Goal: Transaction & Acquisition: Book appointment/travel/reservation

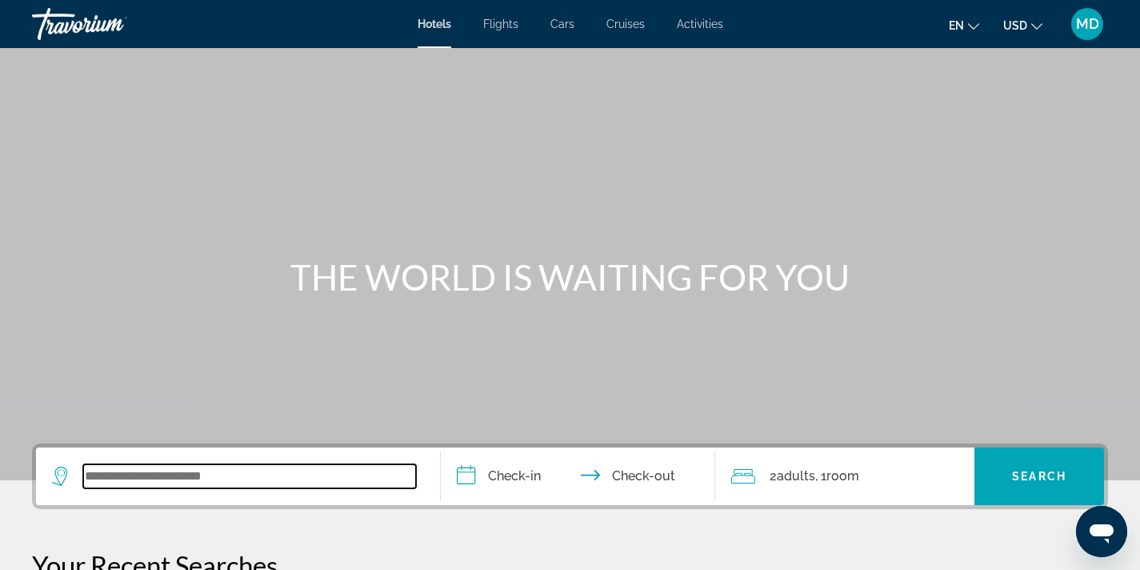
click at [240, 464] on input "Search widget" at bounding box center [249, 476] width 333 height 24
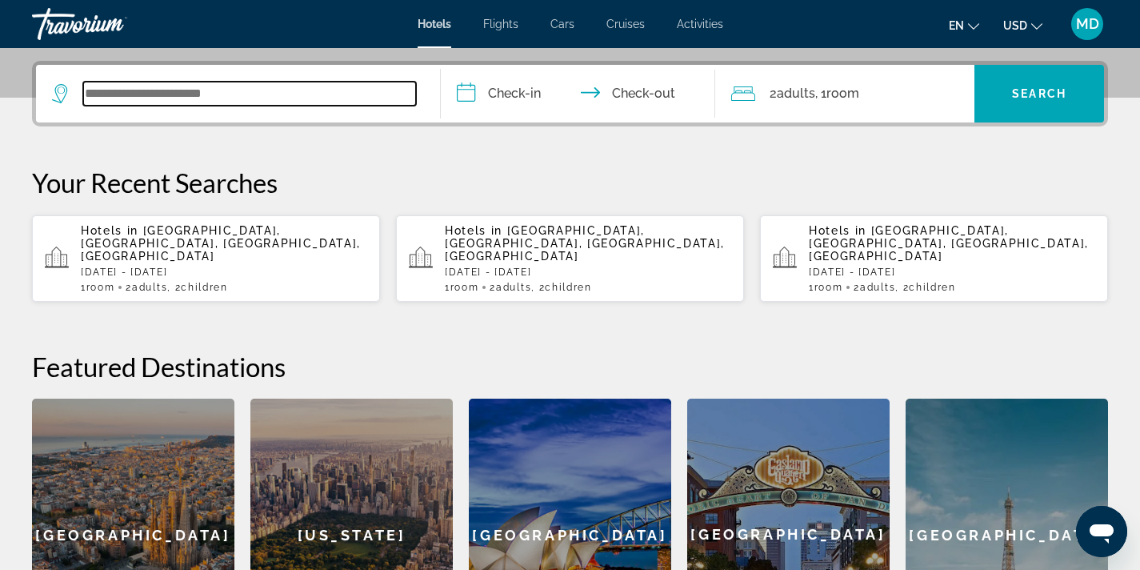
scroll to position [391, 0]
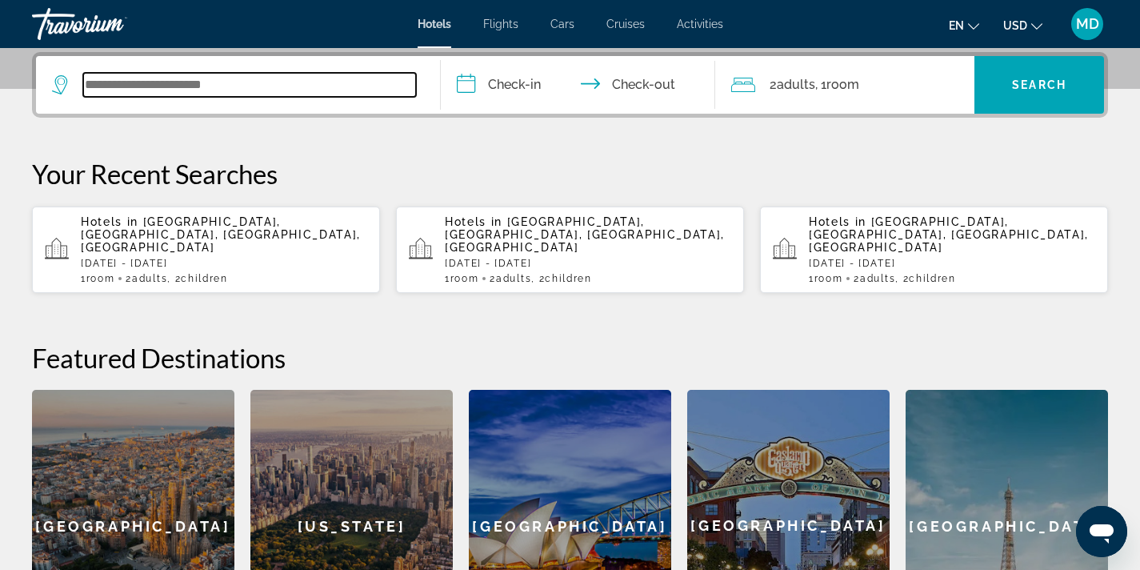
click at [182, 79] on input "Search widget" at bounding box center [249, 85] width 333 height 24
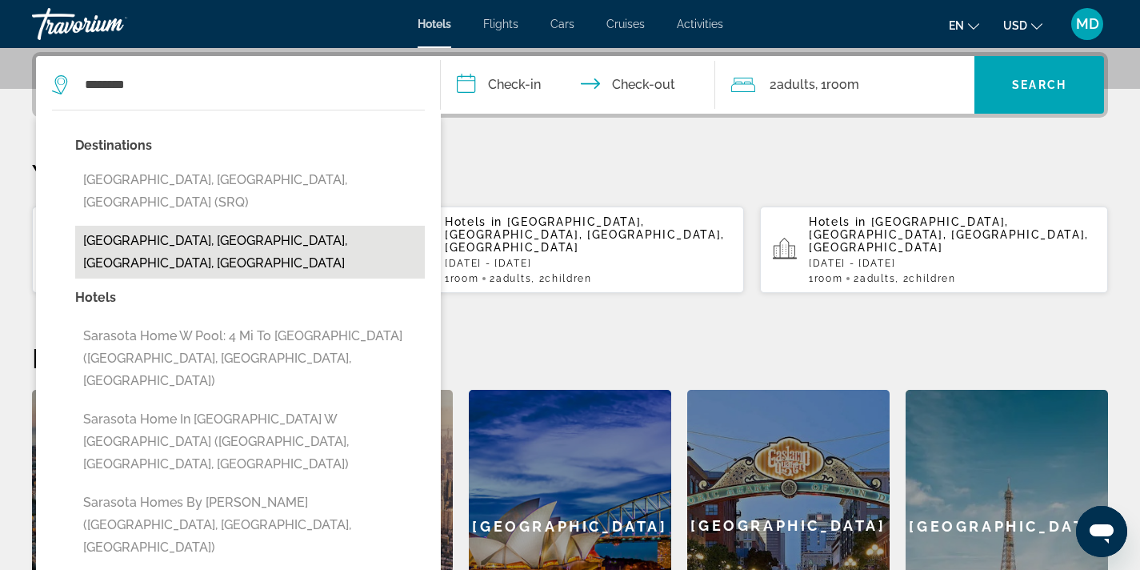
click at [159, 226] on button "[GEOGRAPHIC_DATA], [GEOGRAPHIC_DATA], [GEOGRAPHIC_DATA], [GEOGRAPHIC_DATA]" at bounding box center [250, 252] width 350 height 53
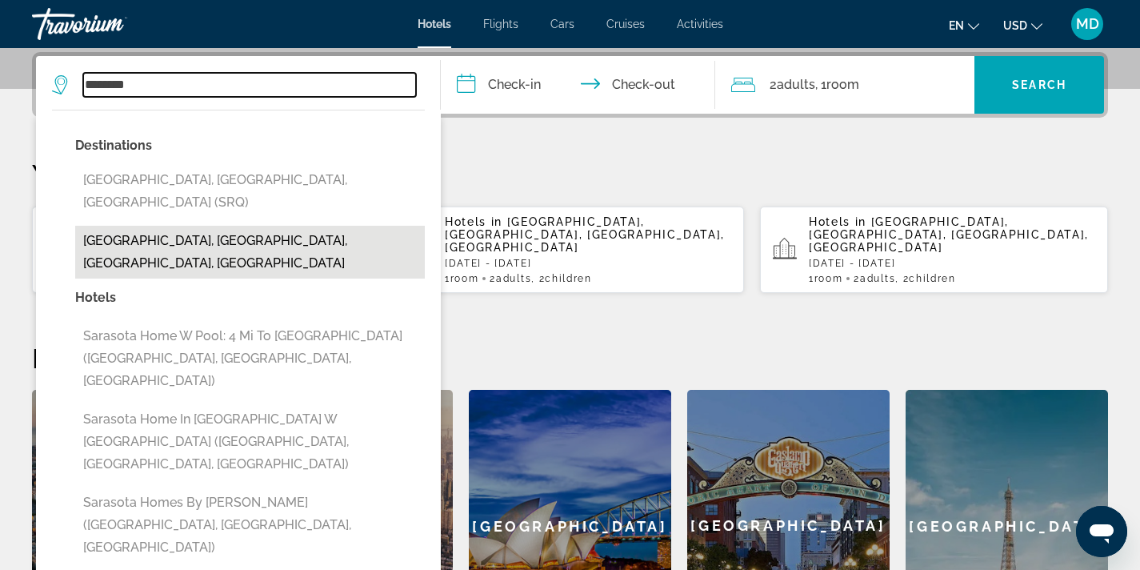
type input "**********"
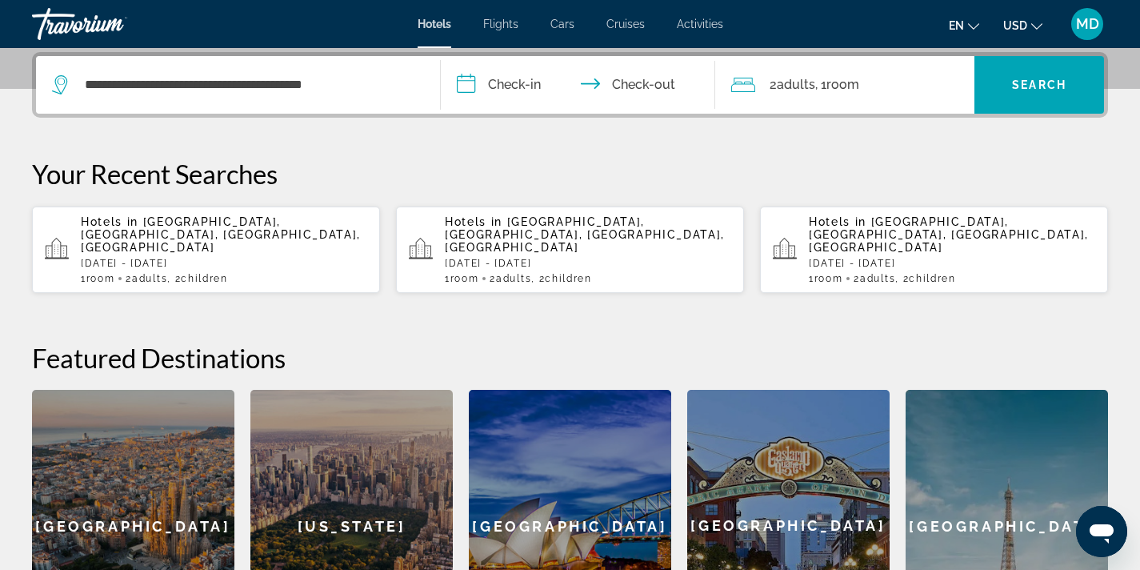
click at [503, 90] on input "**********" at bounding box center [582, 87] width 282 height 62
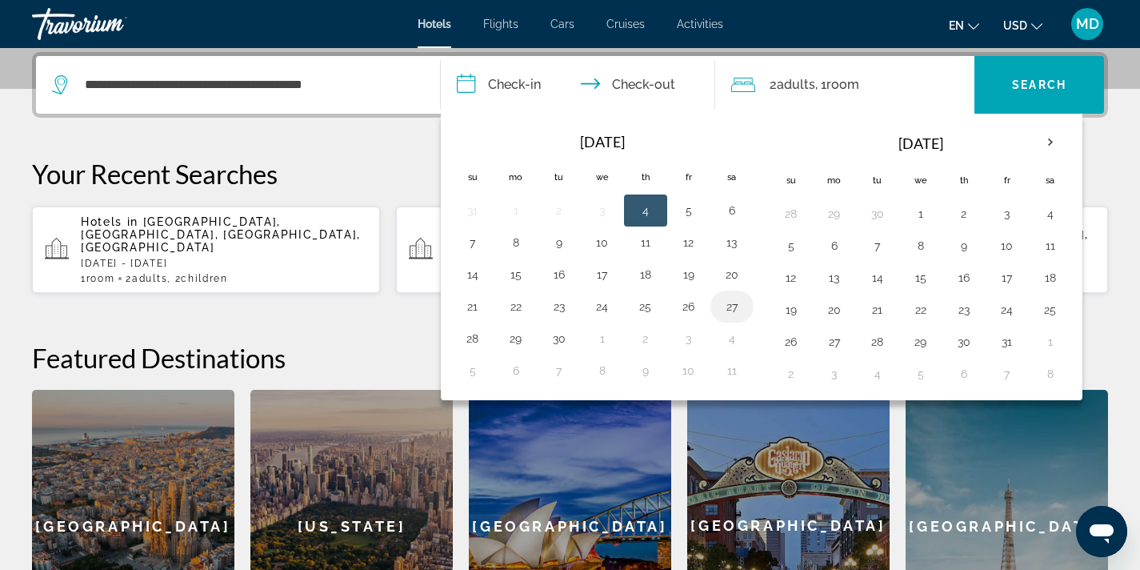
click at [728, 304] on button "27" at bounding box center [732, 306] width 26 height 22
click at [525, 339] on button "29" at bounding box center [516, 338] width 26 height 22
type input "**********"
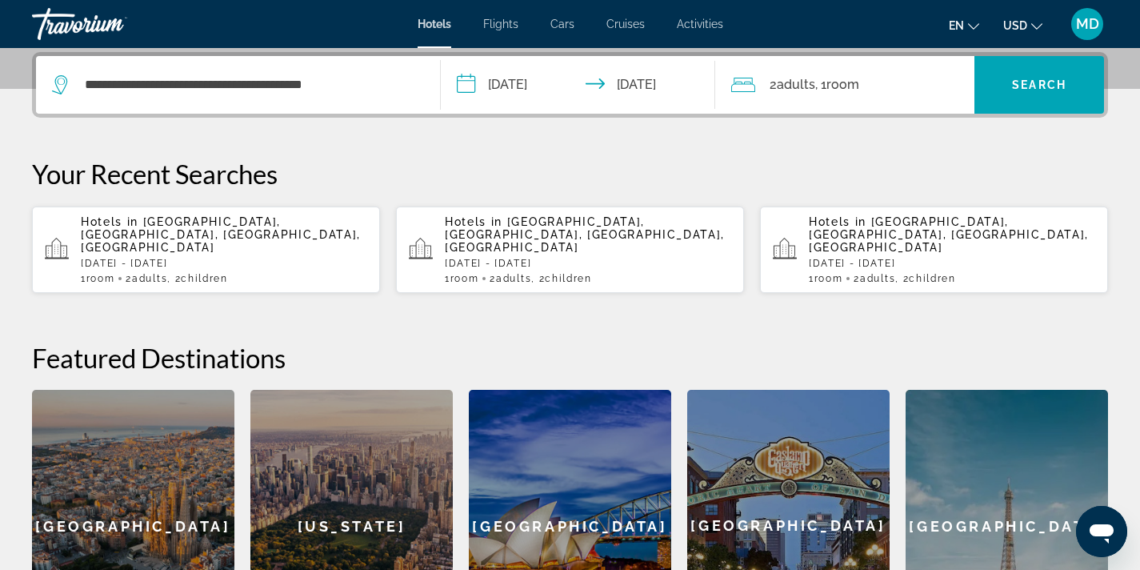
click at [797, 82] on span "Adults" at bounding box center [796, 84] width 38 height 15
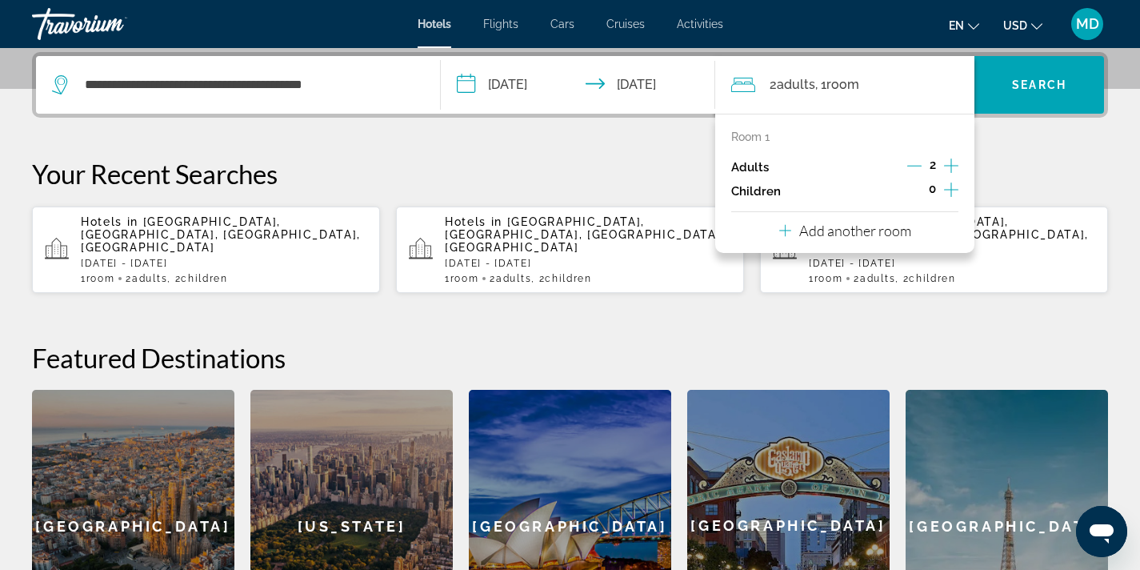
click at [953, 185] on icon "Increment children" at bounding box center [951, 189] width 14 height 19
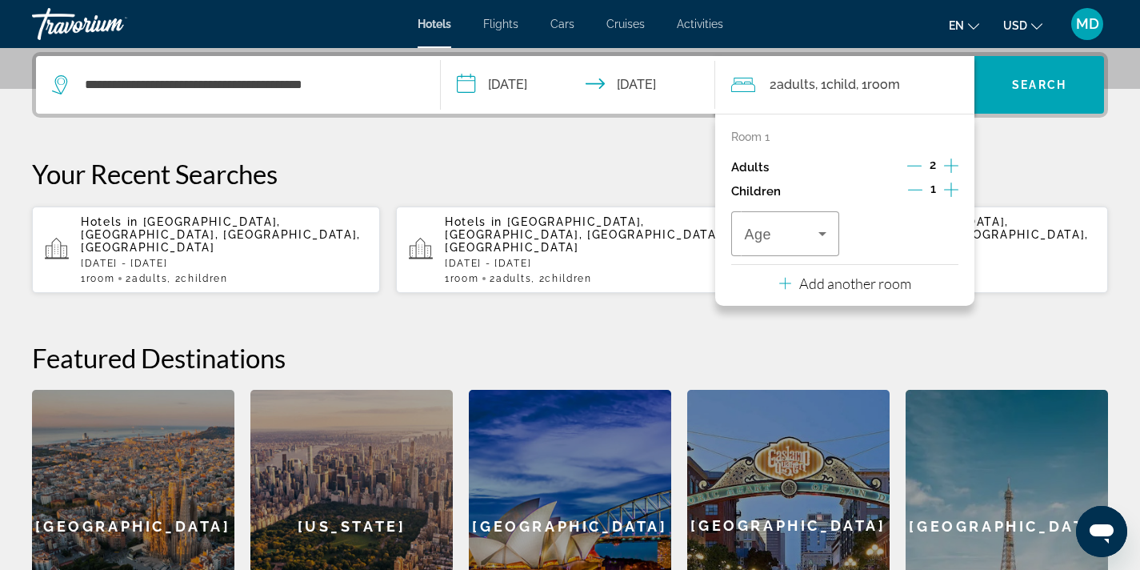
click at [953, 185] on icon "Increment children" at bounding box center [951, 189] width 14 height 19
click at [831, 234] on icon "Travelers: 2 adults, 2 children" at bounding box center [822, 233] width 19 height 19
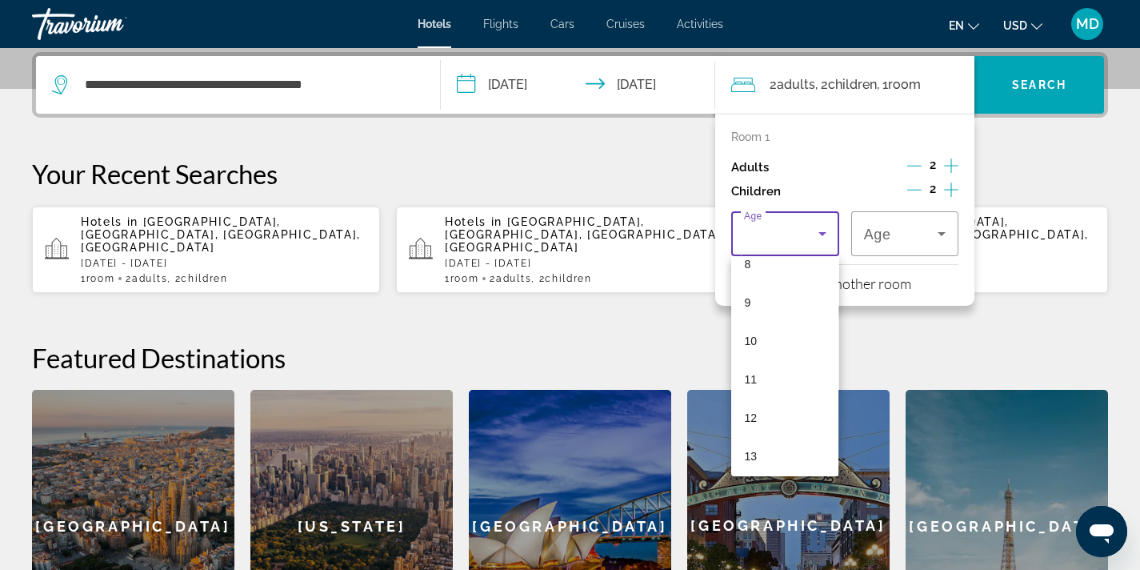
scroll to position [388, 0]
click at [780, 359] on mat-option "12" at bounding box center [784, 354] width 107 height 38
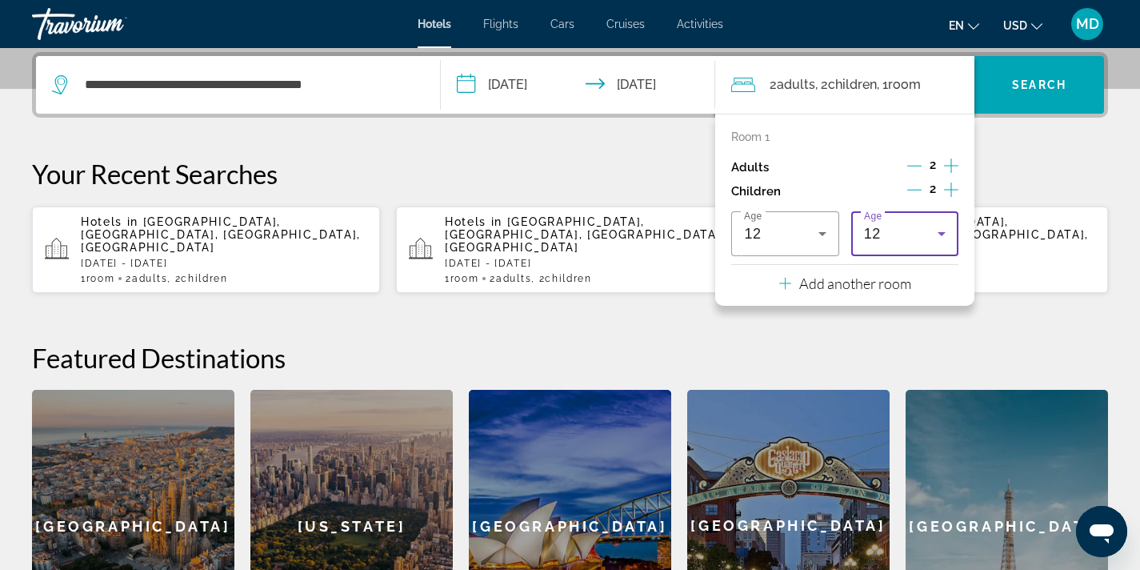
click at [945, 232] on icon "Travelers: 2 adults, 2 children" at bounding box center [941, 233] width 19 height 19
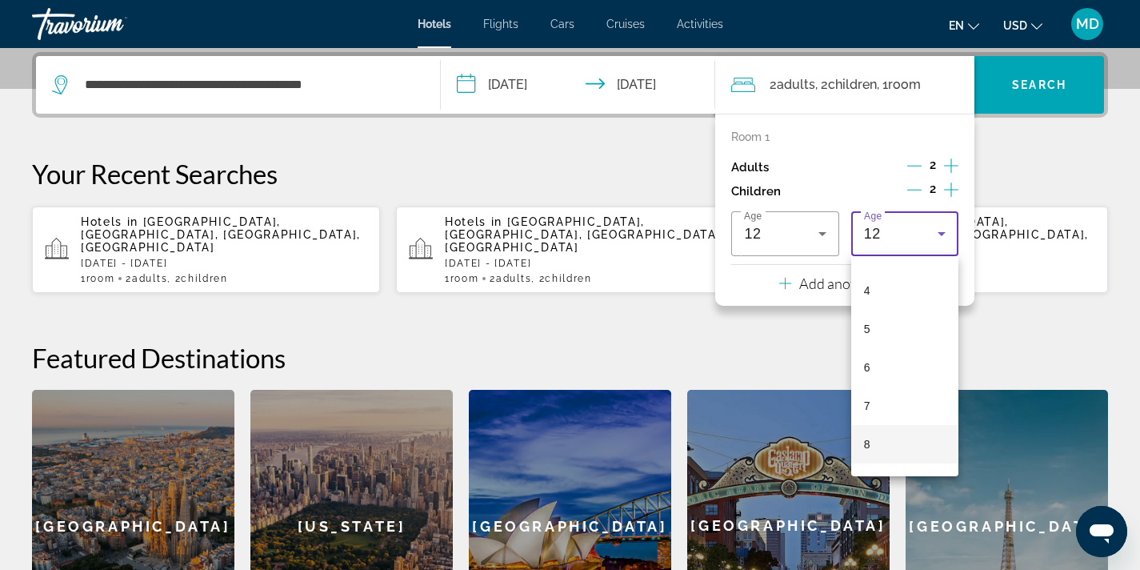
scroll to position [0, 0]
click at [884, 434] on mat-option "4" at bounding box center [905, 435] width 107 height 38
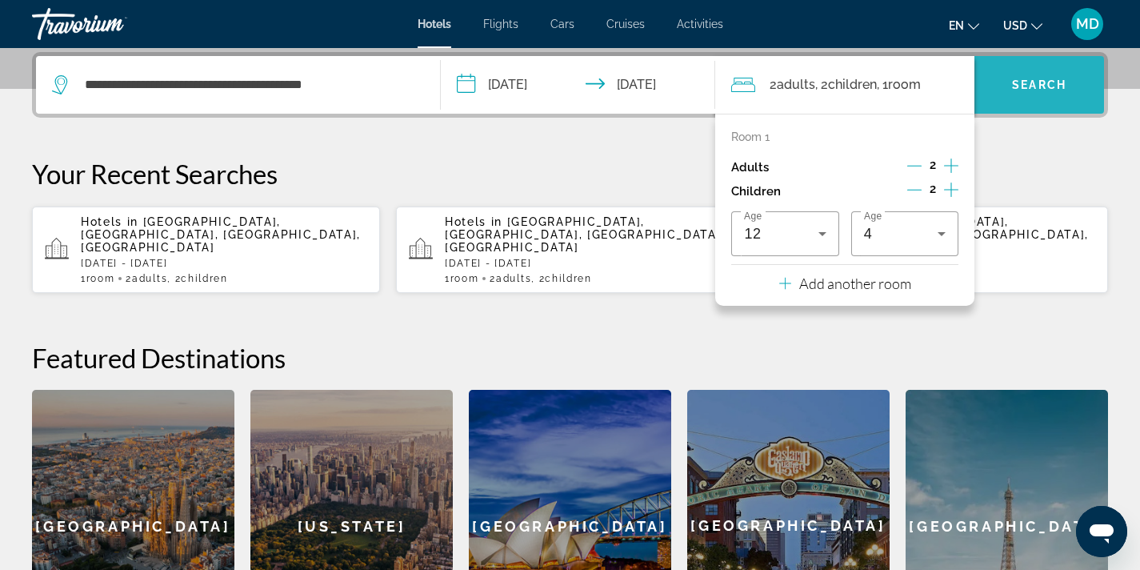
click at [1014, 90] on span "Search" at bounding box center [1039, 84] width 54 height 13
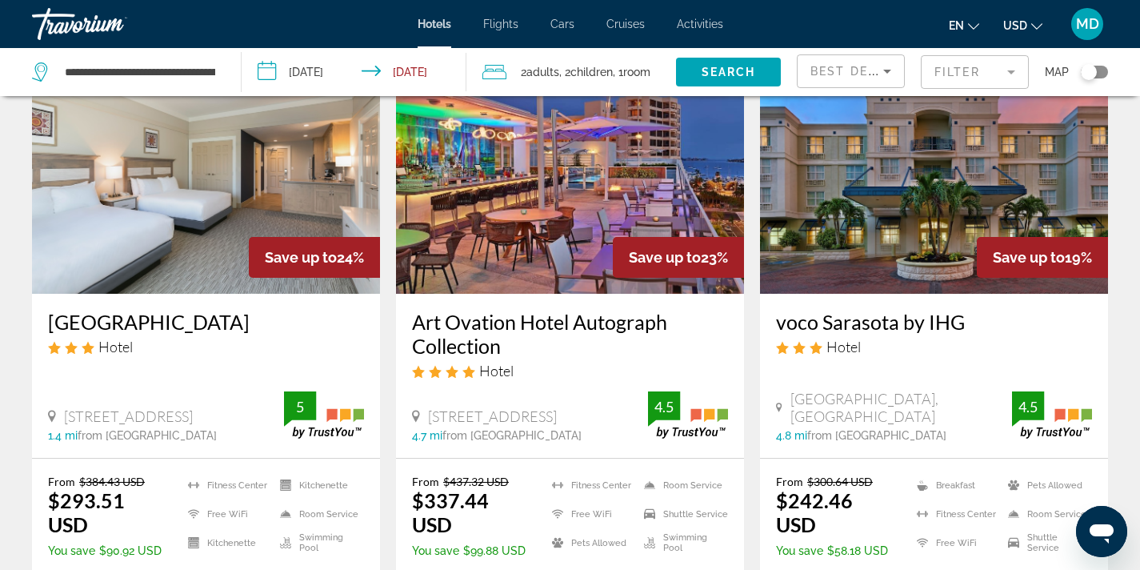
scroll to position [110, 0]
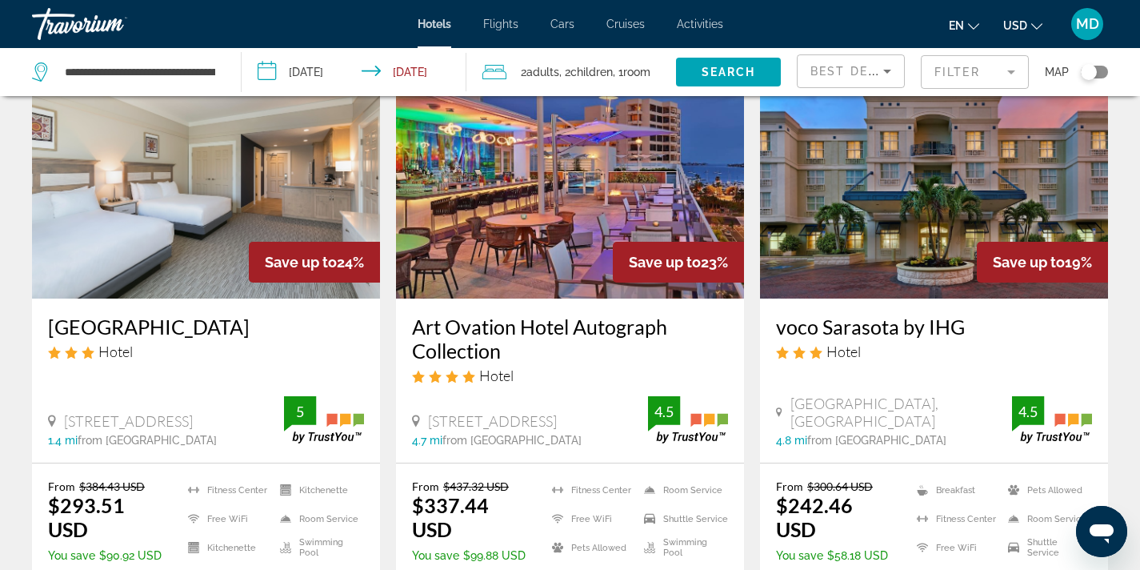
click at [965, 69] on mat-form-field "Filter" at bounding box center [975, 72] width 108 height 34
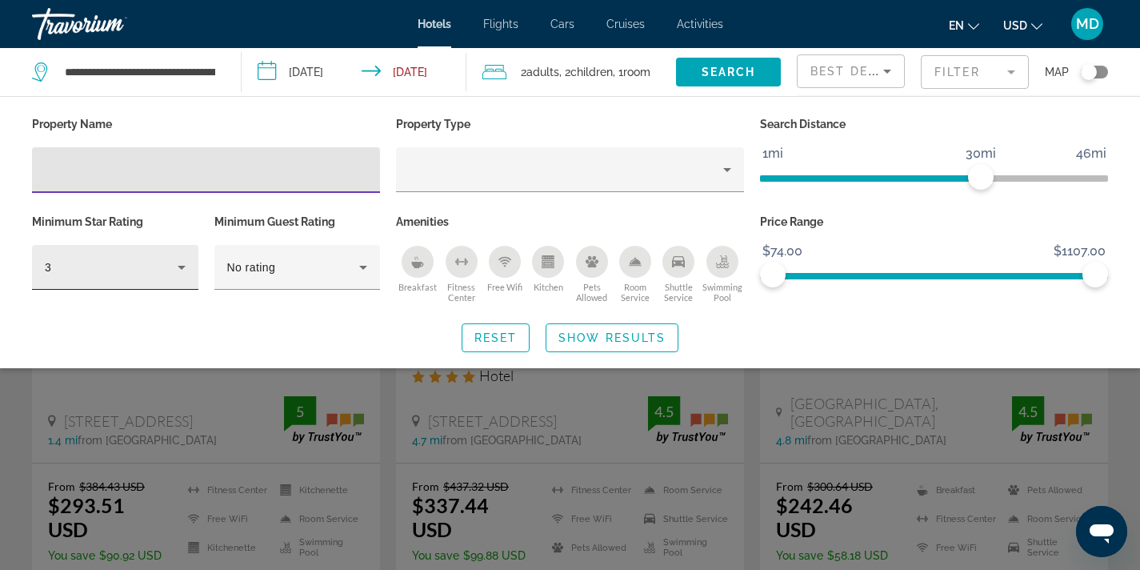
click at [179, 266] on icon "Hotel Filters" at bounding box center [182, 268] width 8 height 4
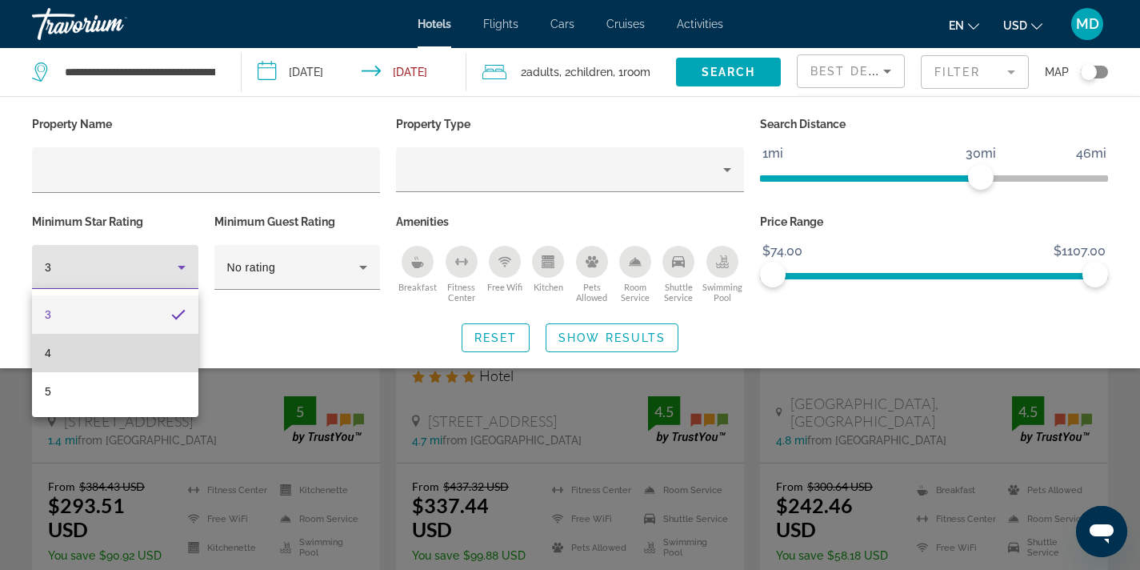
click at [138, 361] on mat-option "4" at bounding box center [115, 353] width 166 height 38
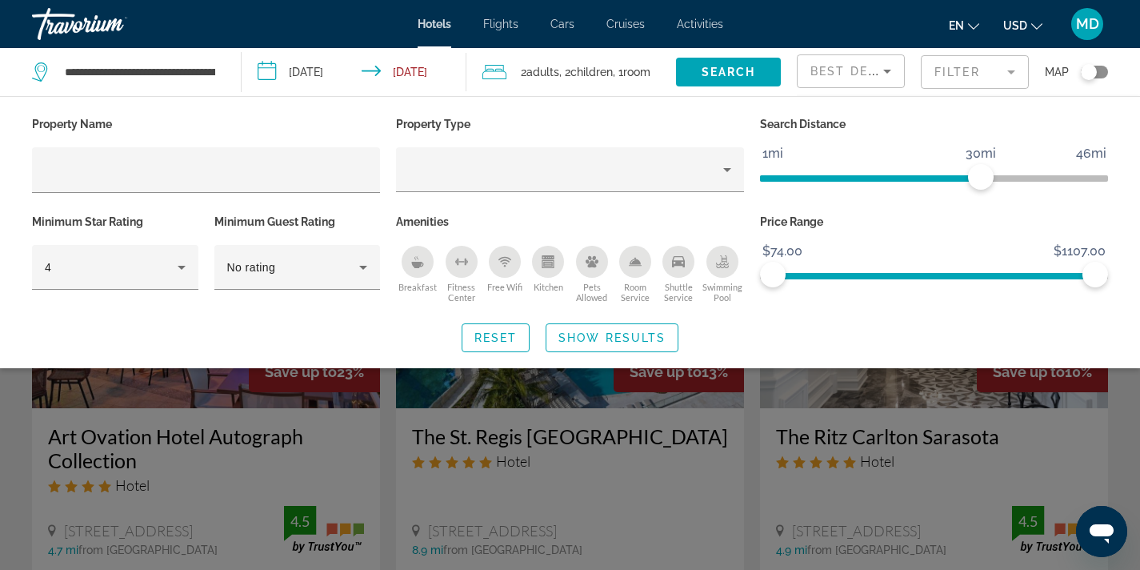
click at [485, 436] on div "Search widget" at bounding box center [570, 405] width 1140 height 330
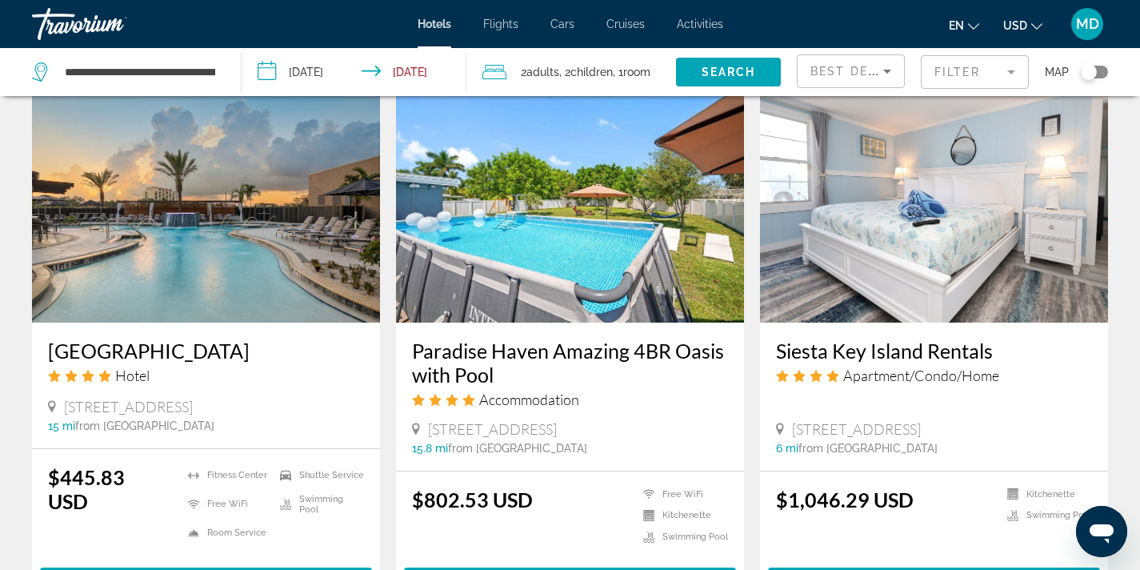
scroll to position [2204, 0]
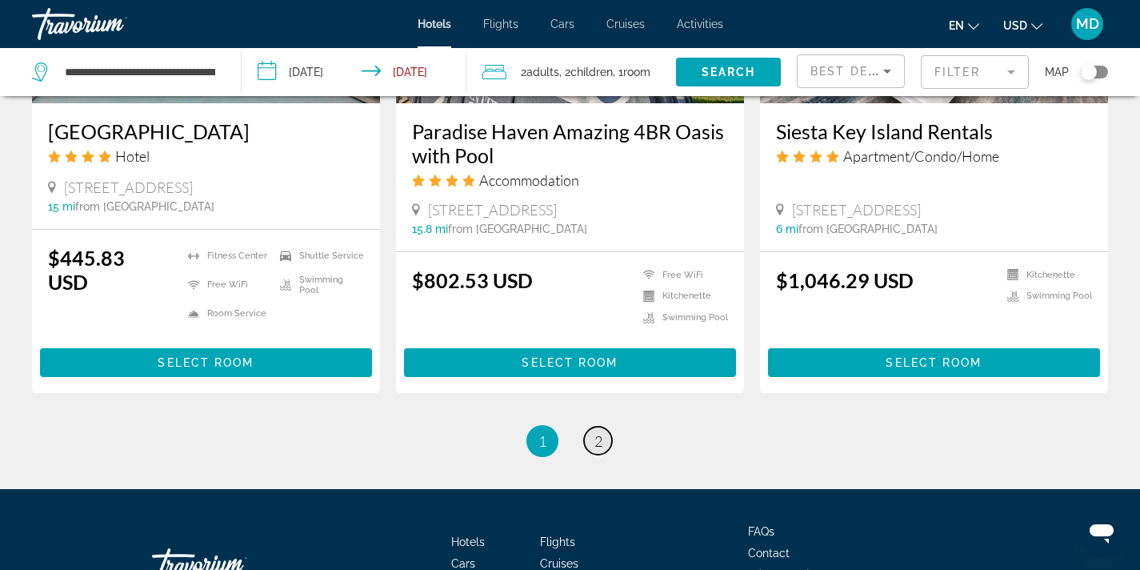
click at [599, 432] on span "2" at bounding box center [599, 441] width 8 height 18
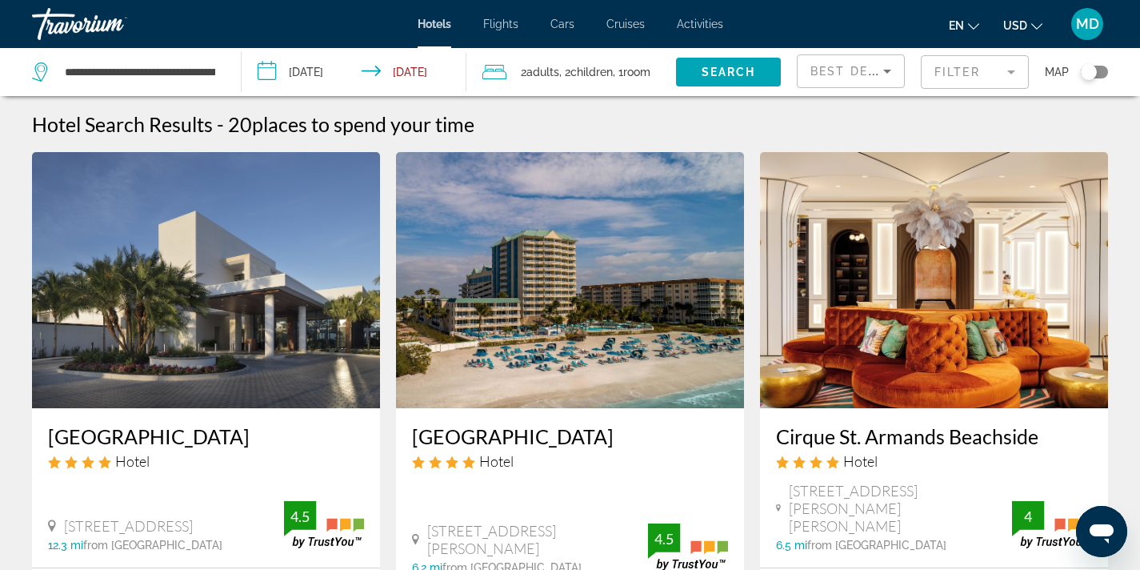
click at [307, 68] on input "**********" at bounding box center [358, 74] width 232 height 53
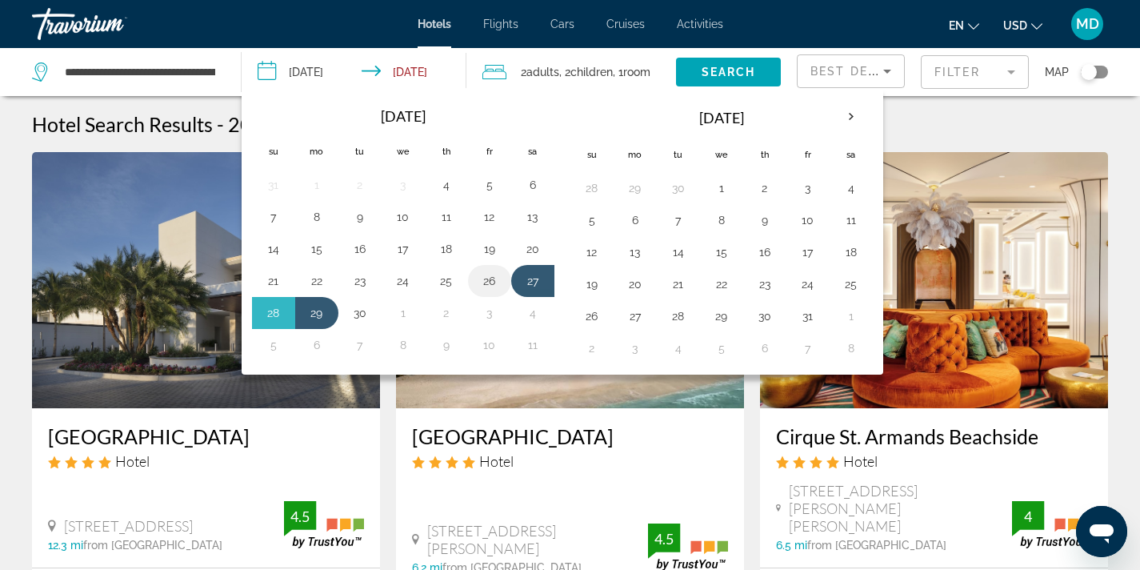
click at [489, 274] on button "26" at bounding box center [490, 281] width 26 height 22
click at [282, 311] on button "28" at bounding box center [274, 313] width 26 height 22
type input "**********"
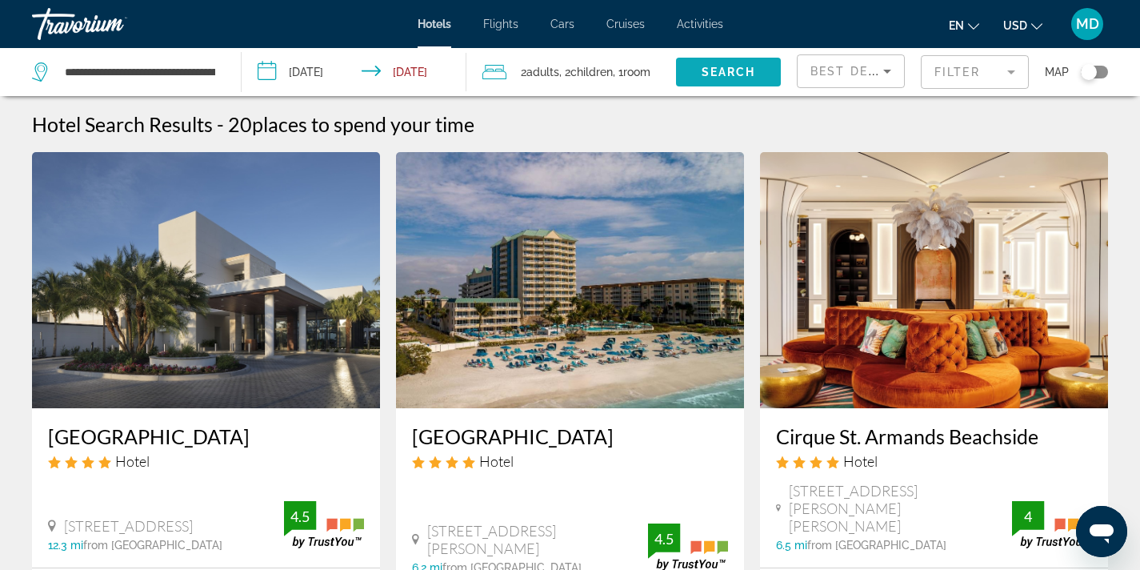
click at [749, 66] on span "Search" at bounding box center [729, 72] width 54 height 13
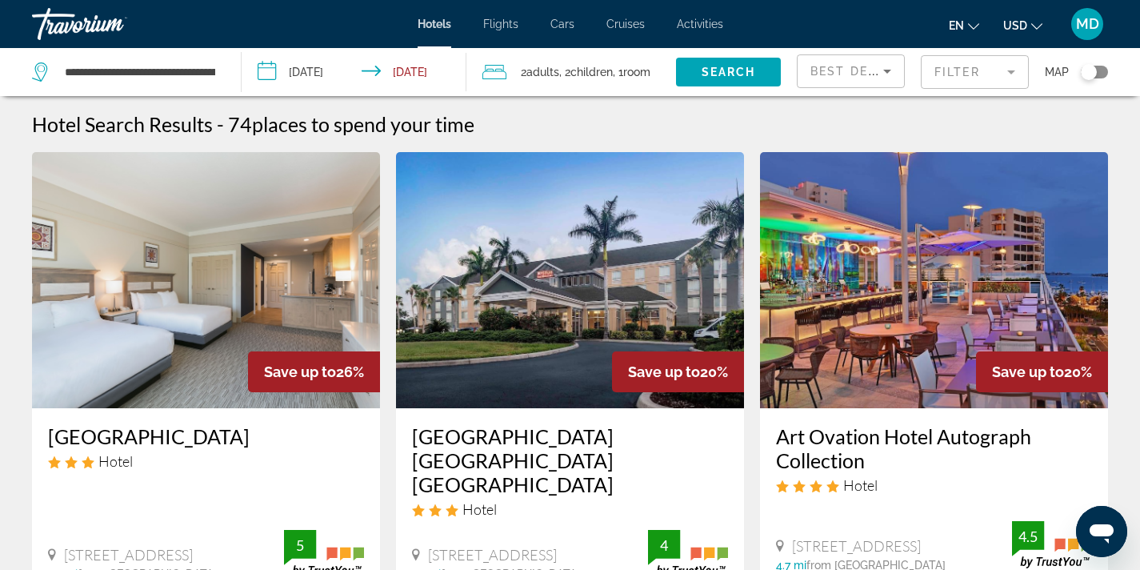
click at [972, 74] on mat-form-field "Filter" at bounding box center [975, 72] width 108 height 34
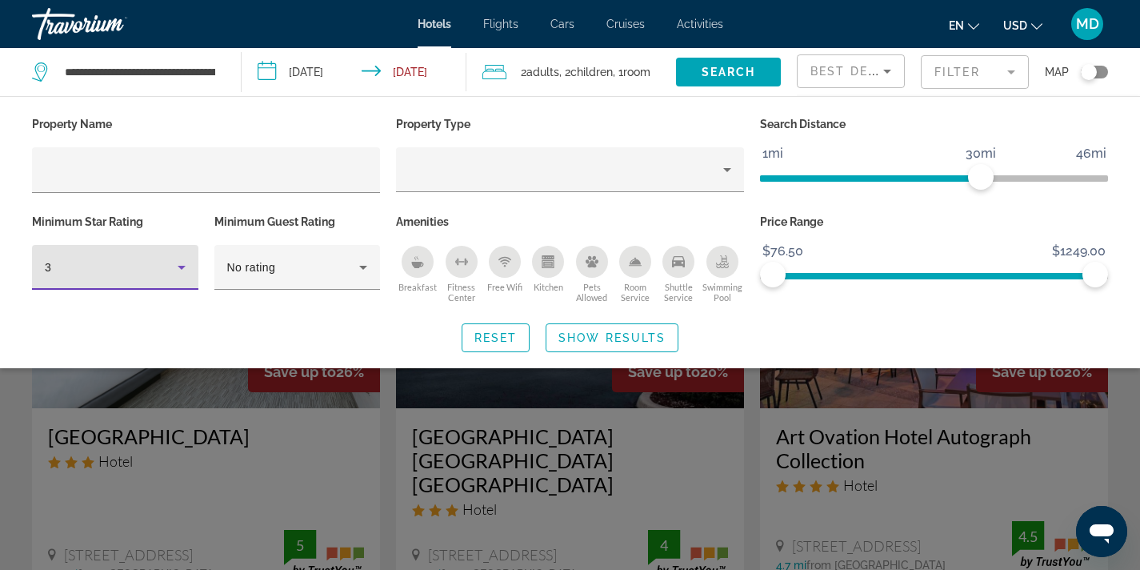
click at [181, 263] on icon "Hotel Filters" at bounding box center [181, 267] width 19 height 19
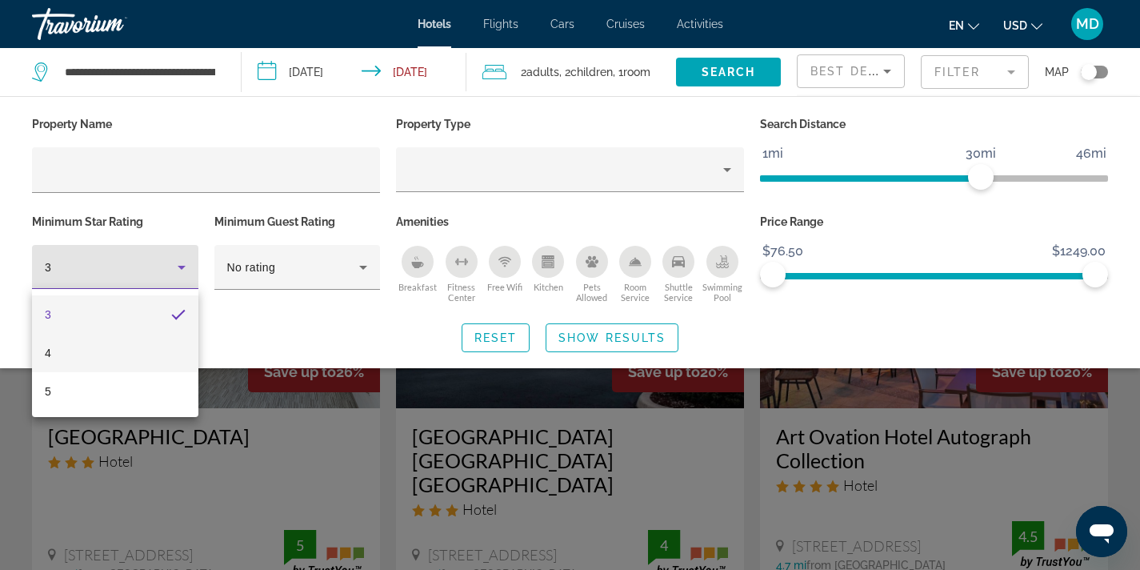
click at [154, 351] on mat-option "4" at bounding box center [115, 353] width 166 height 38
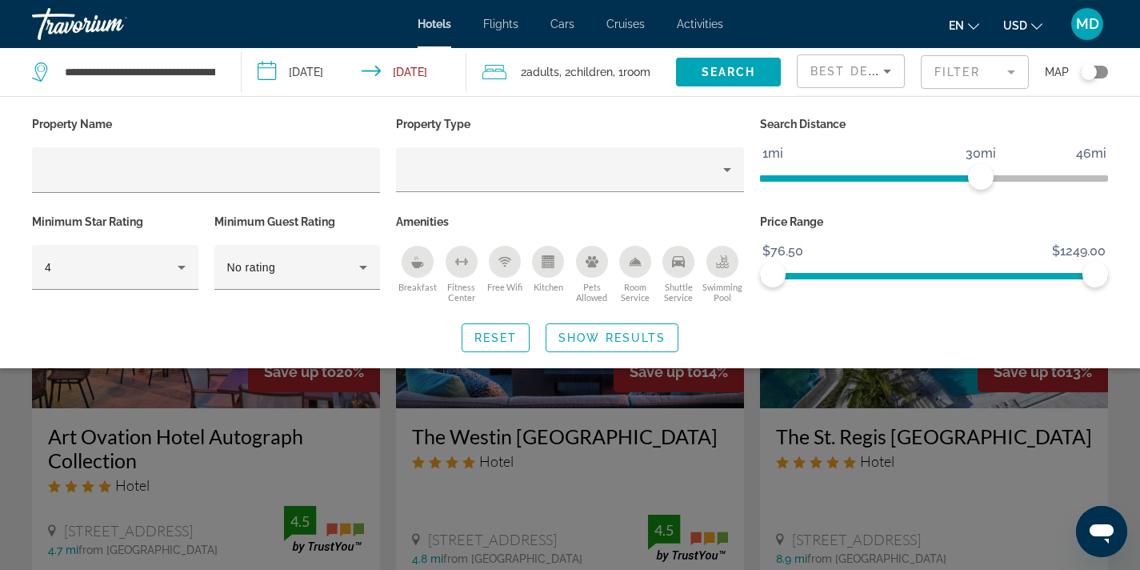
click at [377, 401] on div "Search widget" at bounding box center [570, 405] width 1140 height 330
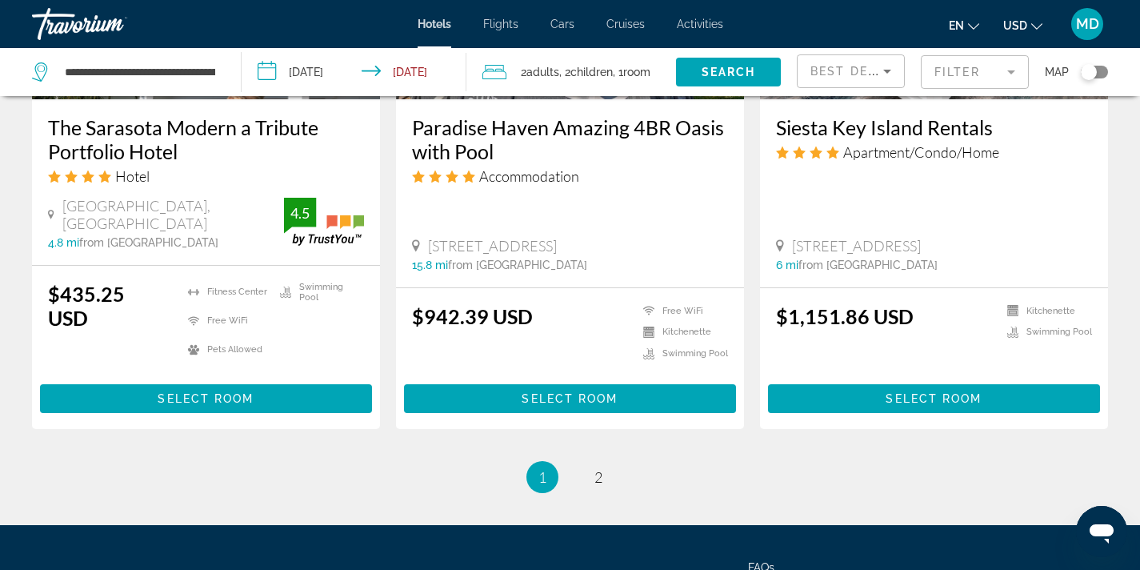
scroll to position [2244, 0]
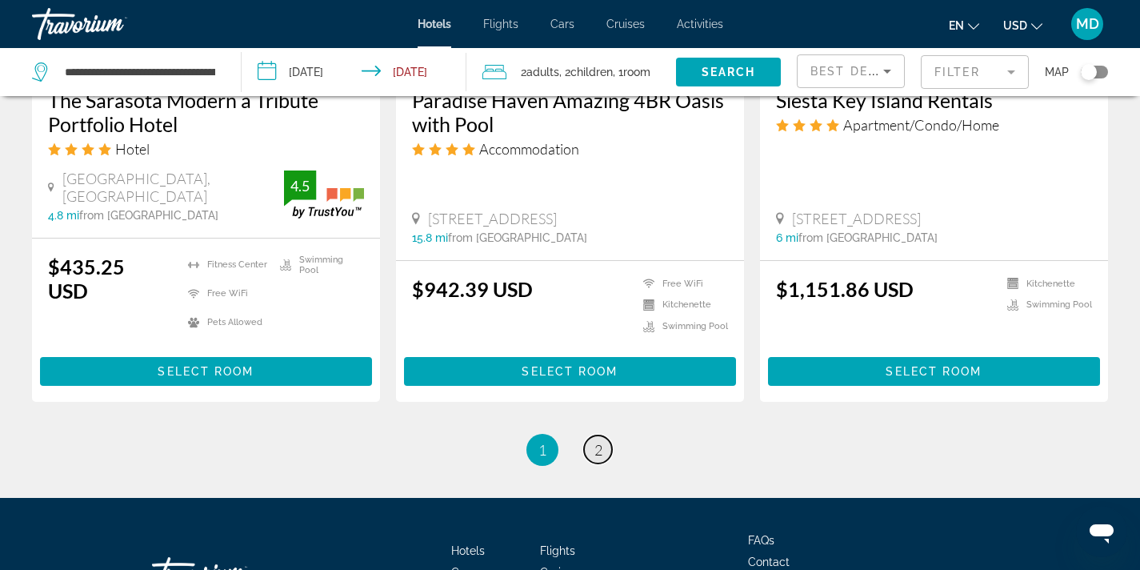
click at [600, 441] on span "2" at bounding box center [599, 450] width 8 height 18
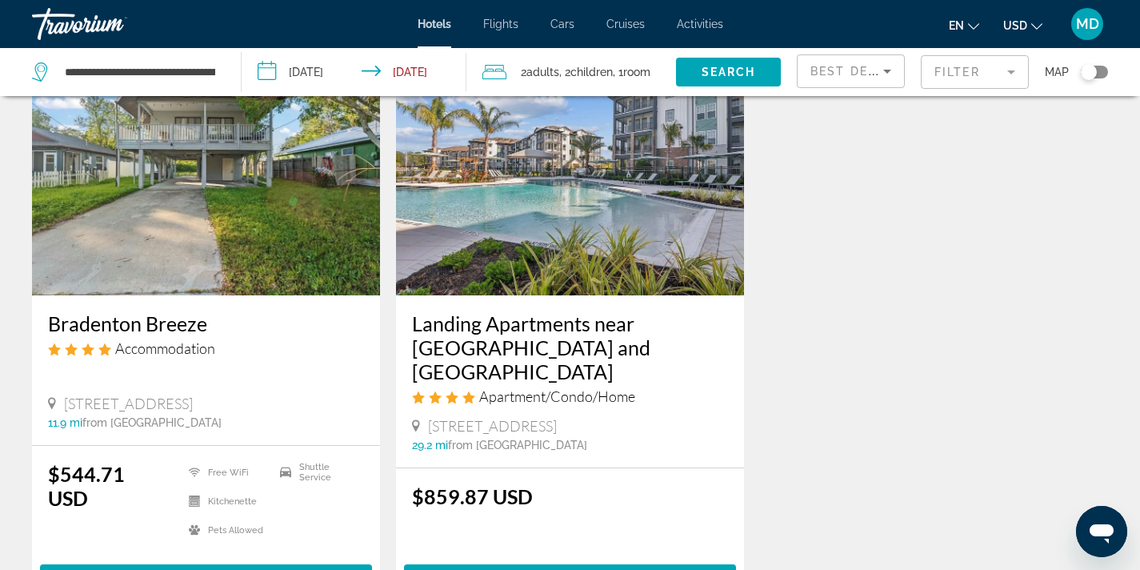
scroll to position [1545, 0]
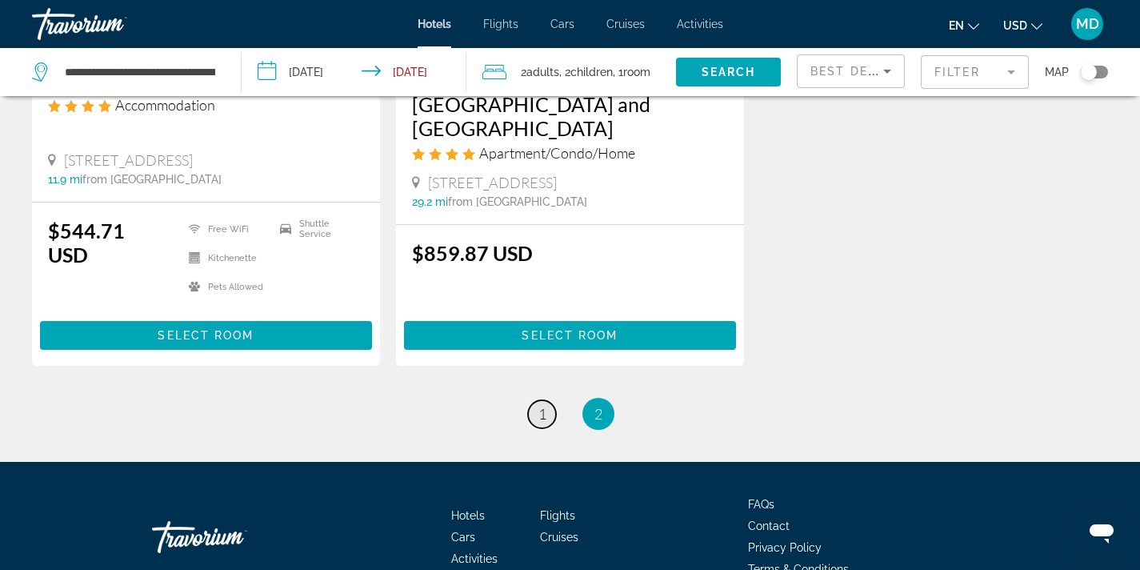
click at [545, 405] on span "1" at bounding box center [543, 414] width 8 height 18
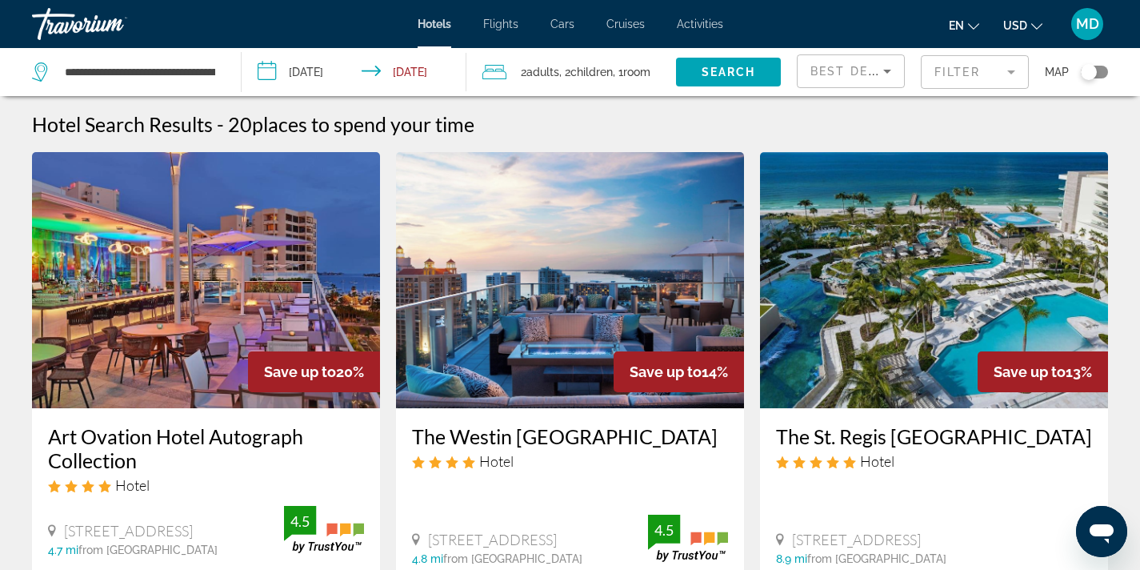
click at [898, 351] on img "Main content" at bounding box center [934, 280] width 348 height 256
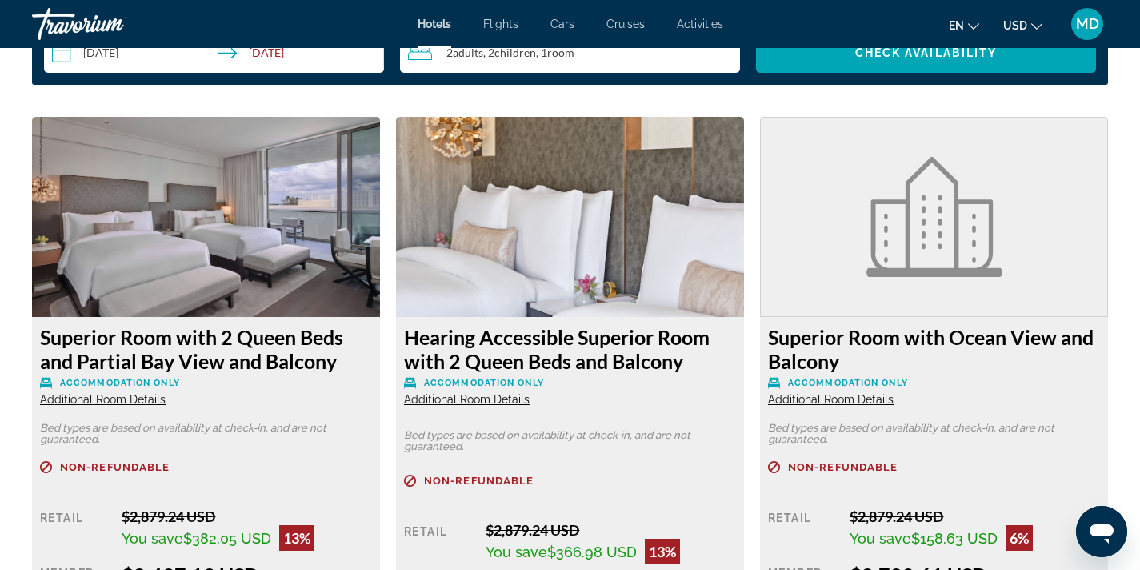
scroll to position [2103, 0]
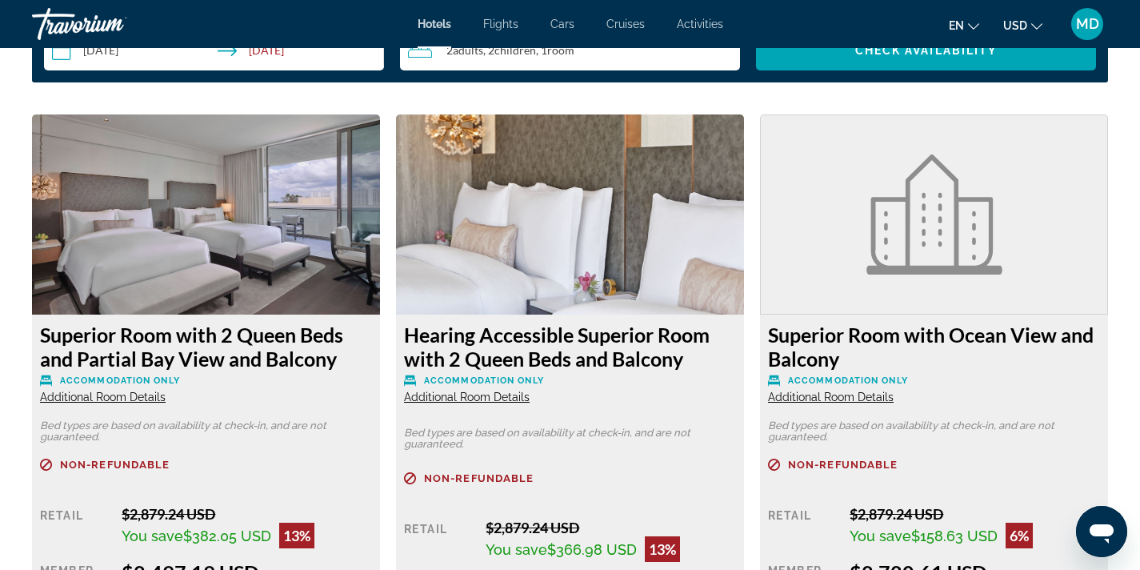
click at [138, 402] on span "Additional Room Details" at bounding box center [103, 397] width 126 height 13
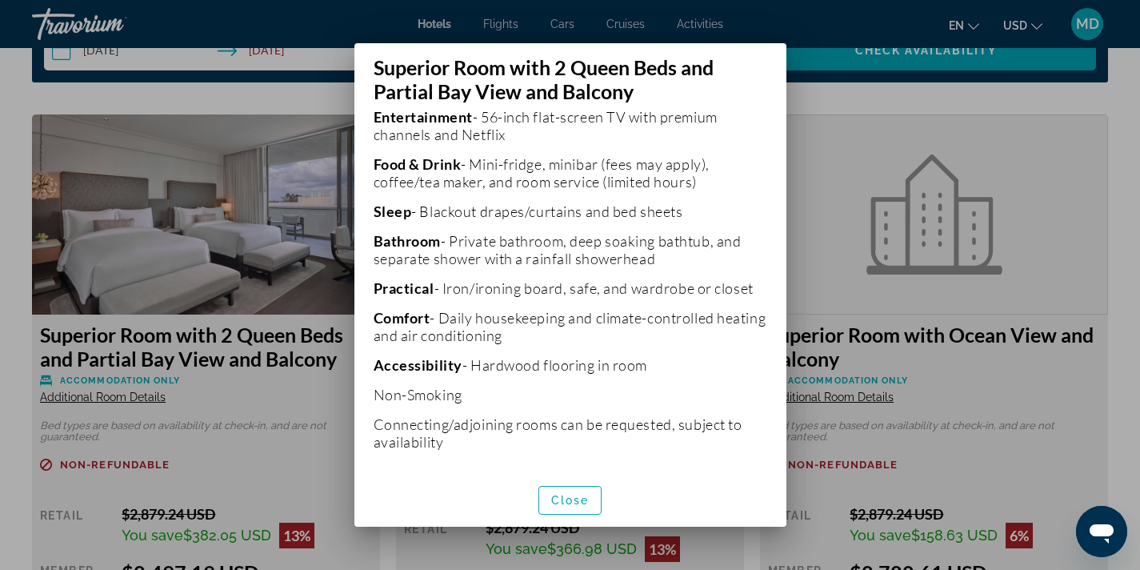
scroll to position [420, 0]
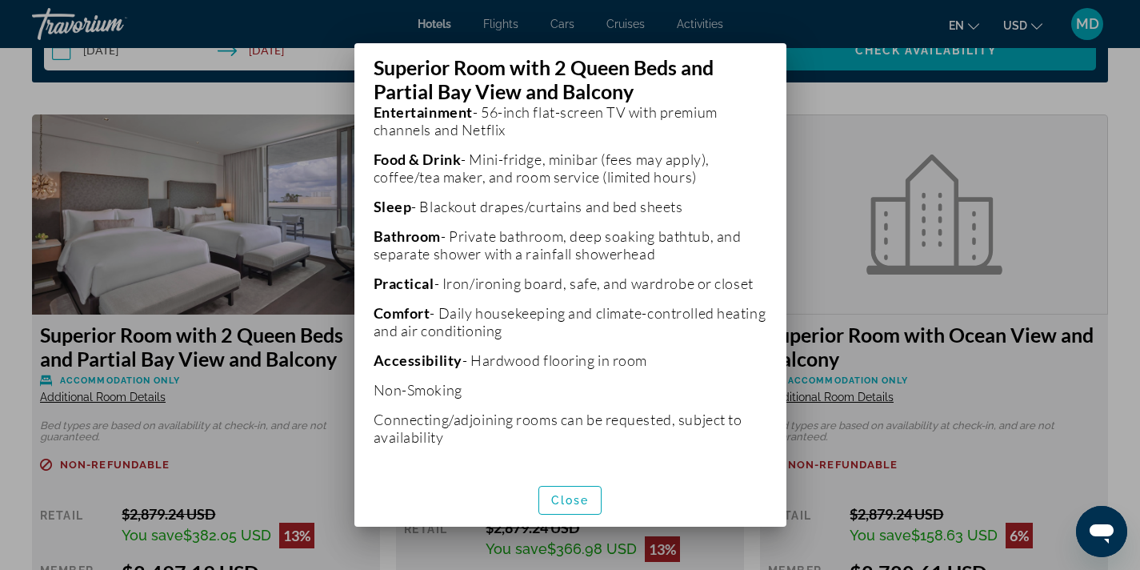
click at [865, 129] on div at bounding box center [570, 285] width 1140 height 570
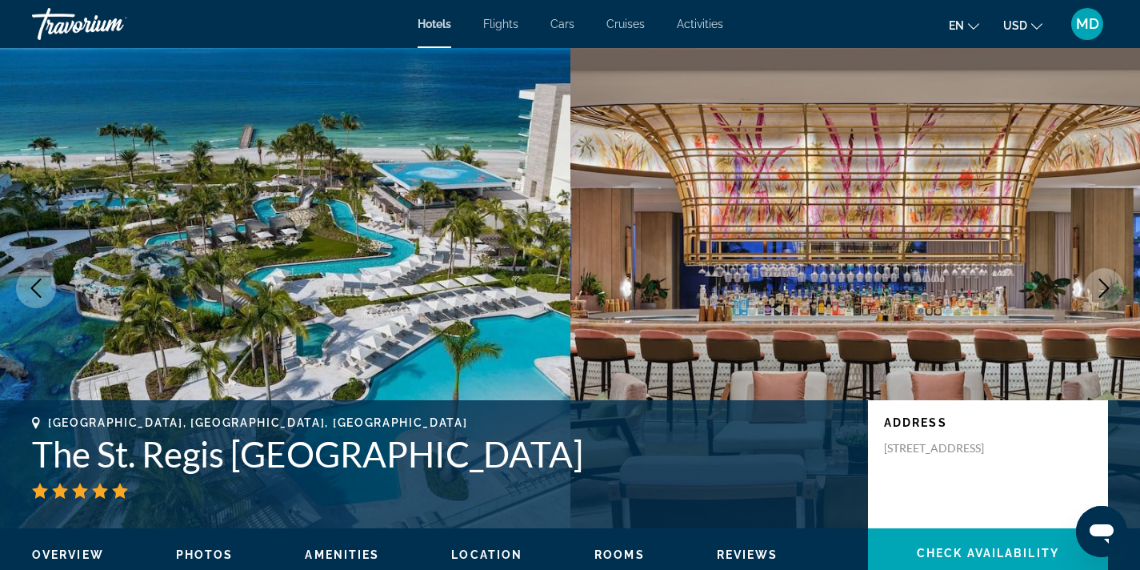
scroll to position [2103, 0]
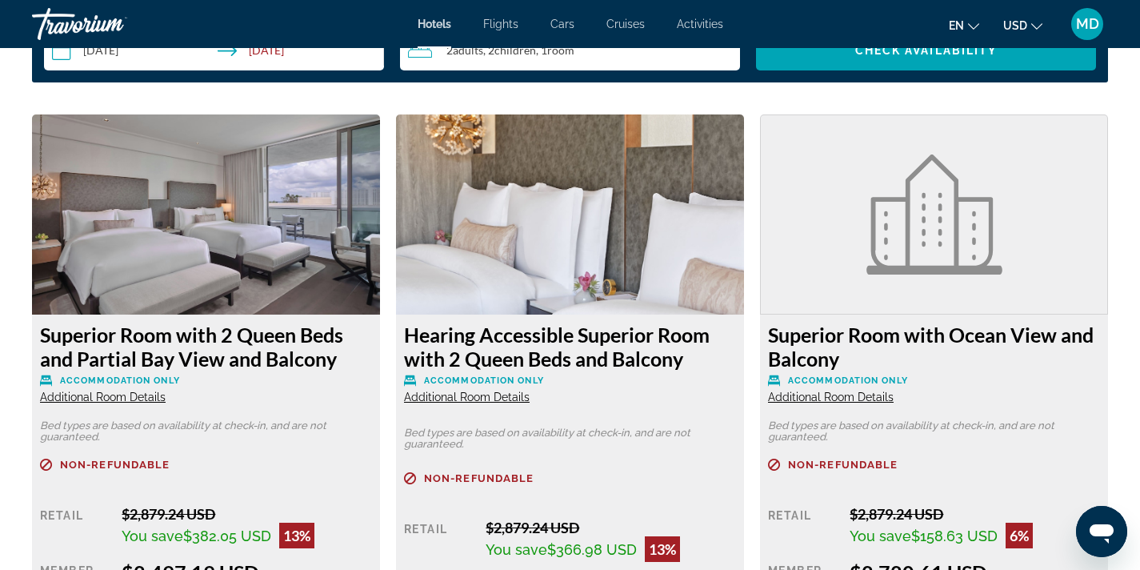
click at [278, 235] on img "Main content" at bounding box center [206, 214] width 348 height 200
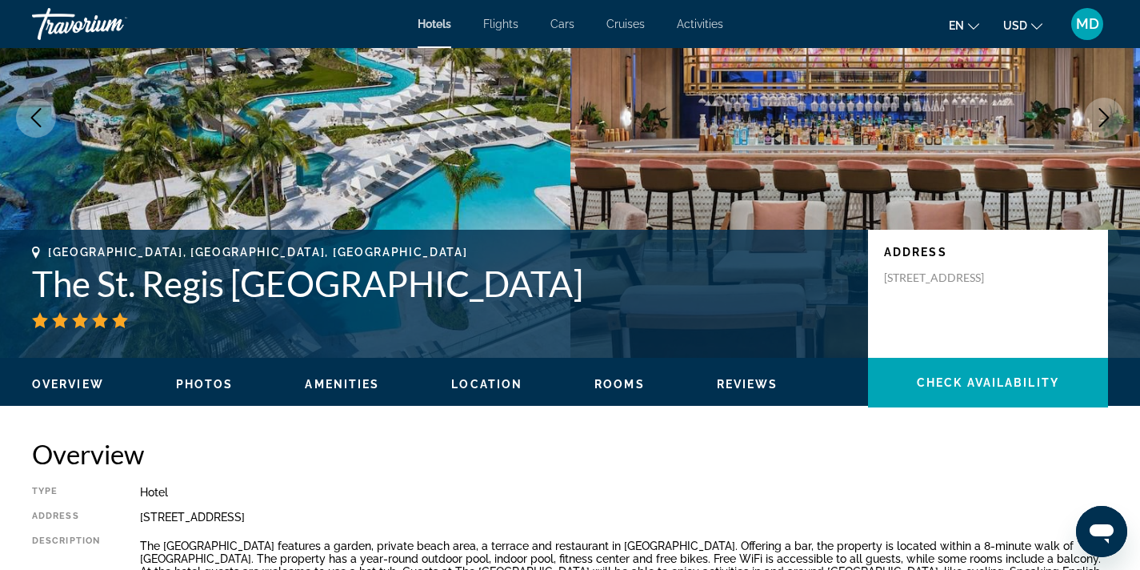
scroll to position [0, 0]
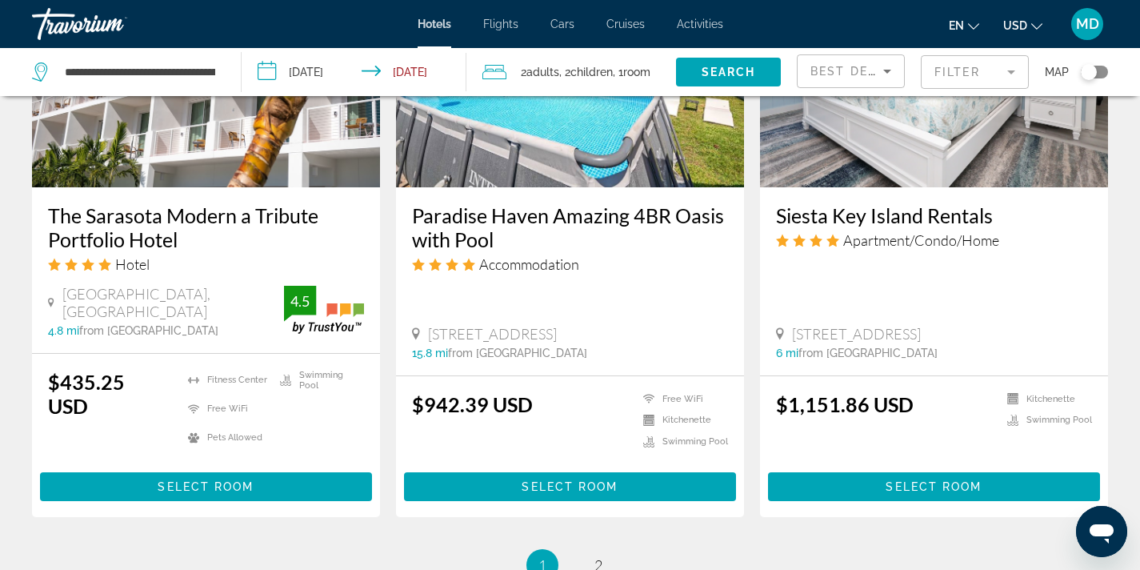
scroll to position [2244, 0]
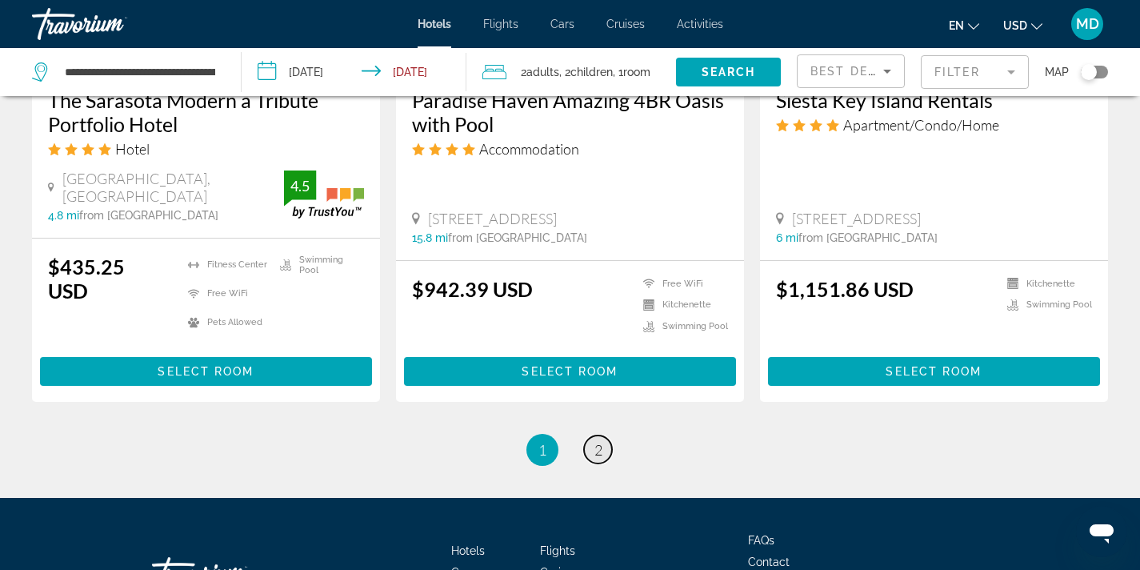
click at [596, 441] on span "2" at bounding box center [599, 450] width 8 height 18
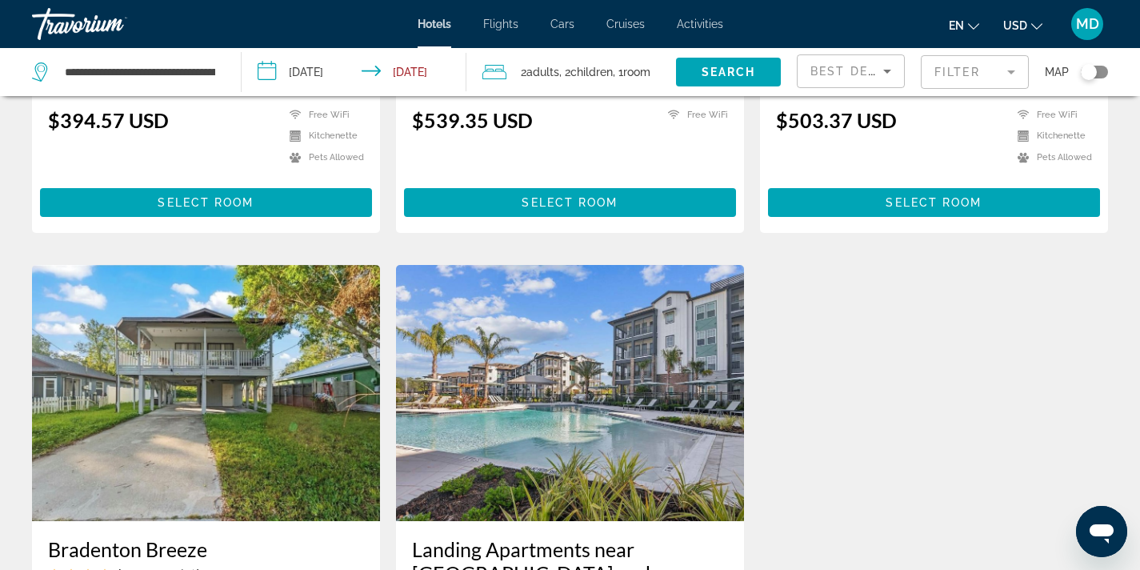
scroll to position [1080, 0]
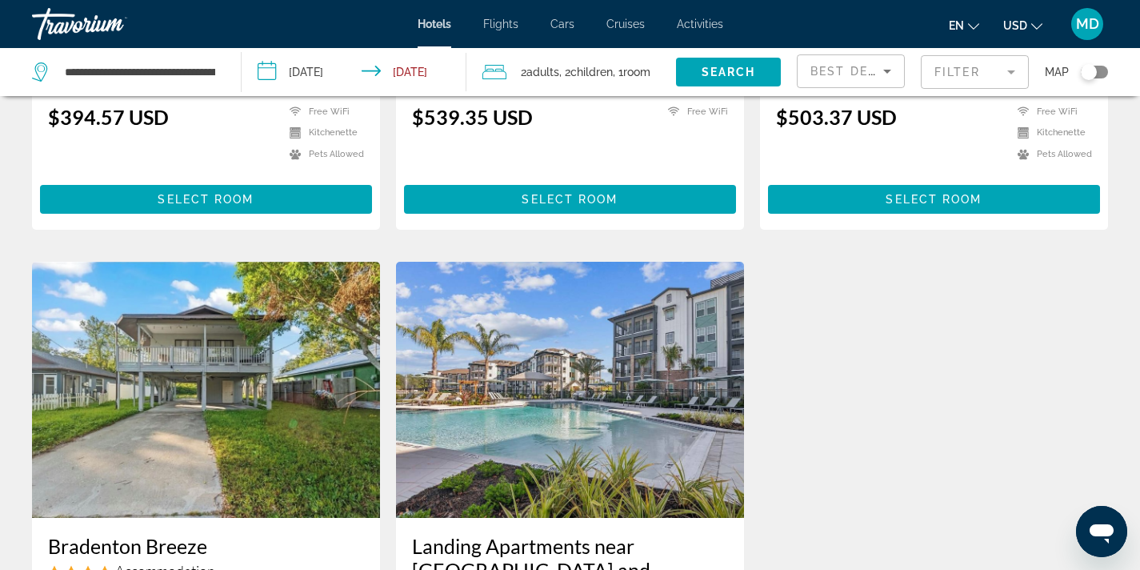
click at [218, 72] on div "**********" at bounding box center [128, 72] width 193 height 48
drag, startPoint x: 218, startPoint y: 72, endPoint x: 122, endPoint y: 55, distance: 97.5
click at [122, 55] on div "**********" at bounding box center [128, 72] width 193 height 48
click at [225, 74] on app-destination-search "**********" at bounding box center [121, 72] width 242 height 48
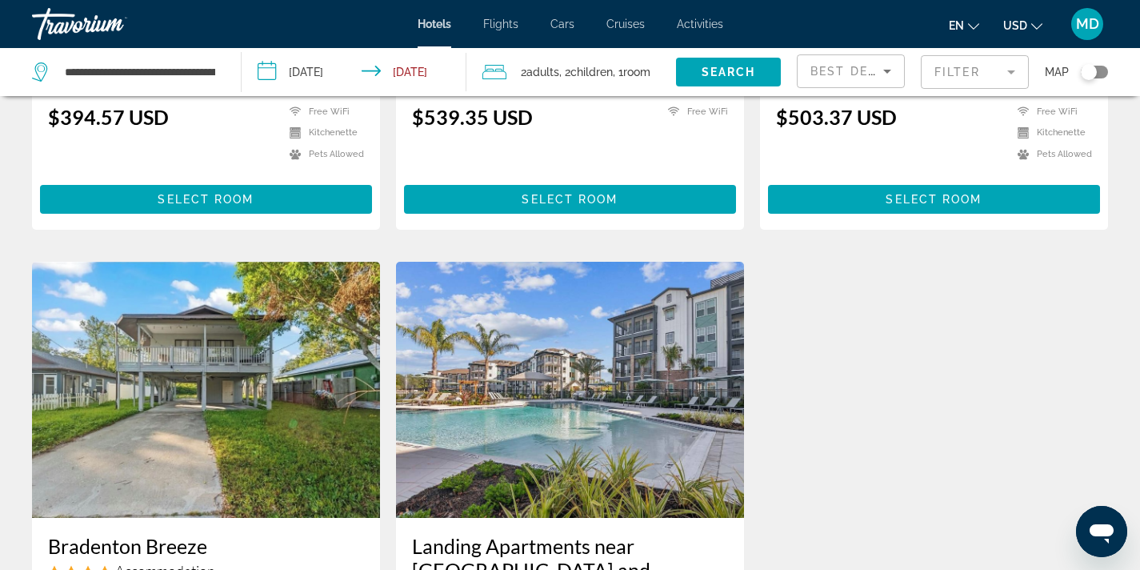
click at [225, 72] on app-destination-search "**********" at bounding box center [121, 72] width 242 height 48
click at [218, 71] on div "**********" at bounding box center [128, 72] width 193 height 48
click at [215, 70] on input "**********" at bounding box center [140, 72] width 154 height 24
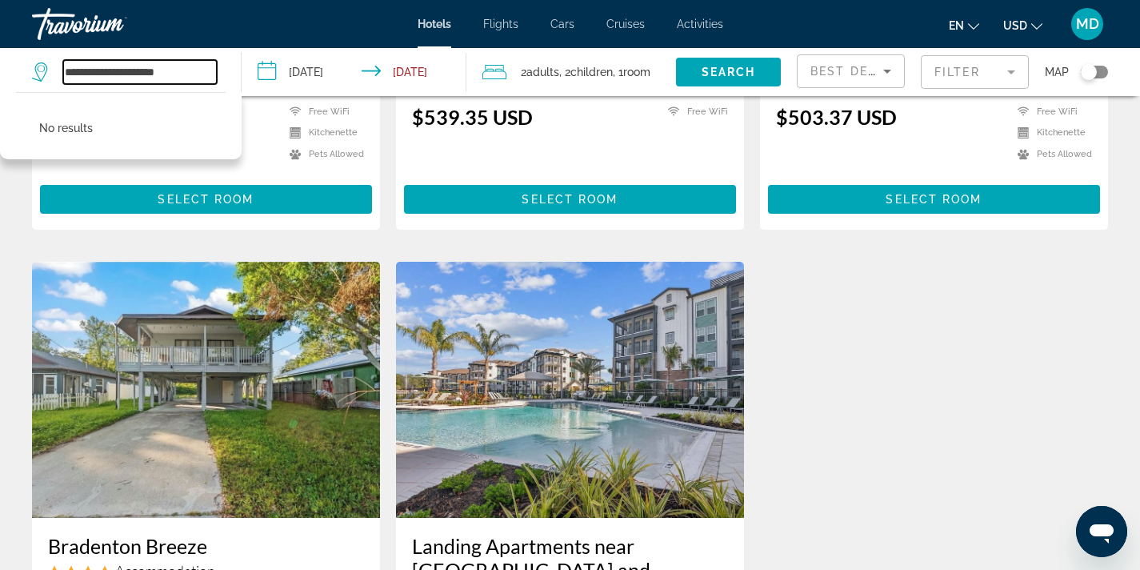
click at [114, 75] on input "**********" at bounding box center [140, 72] width 154 height 24
click at [178, 71] on input "**********" at bounding box center [140, 72] width 154 height 24
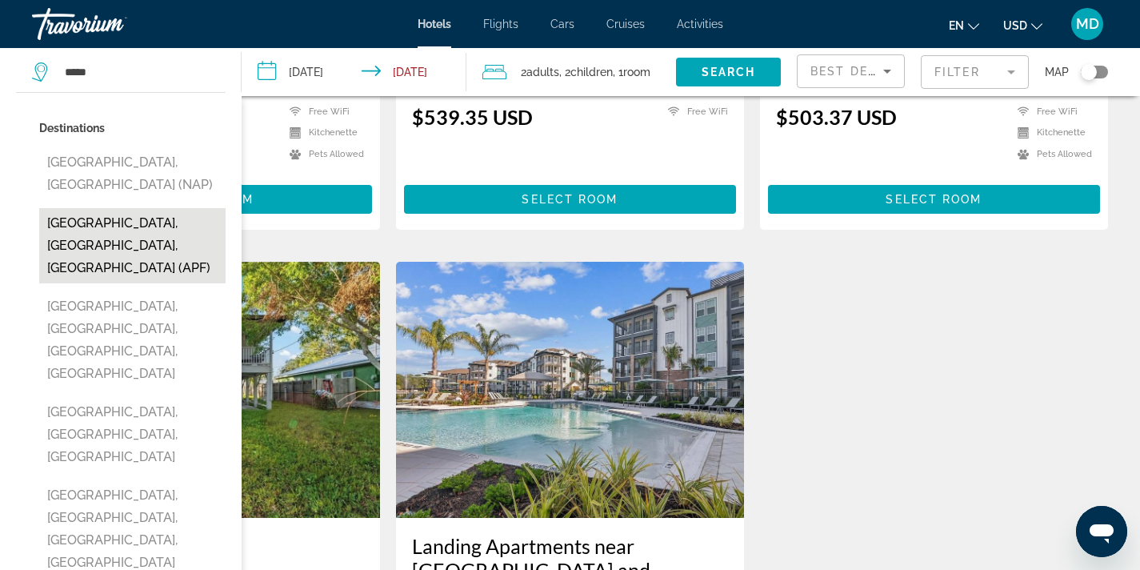
click at [106, 214] on button "[GEOGRAPHIC_DATA], [GEOGRAPHIC_DATA], [GEOGRAPHIC_DATA] (APF)" at bounding box center [132, 245] width 186 height 75
type input "**********"
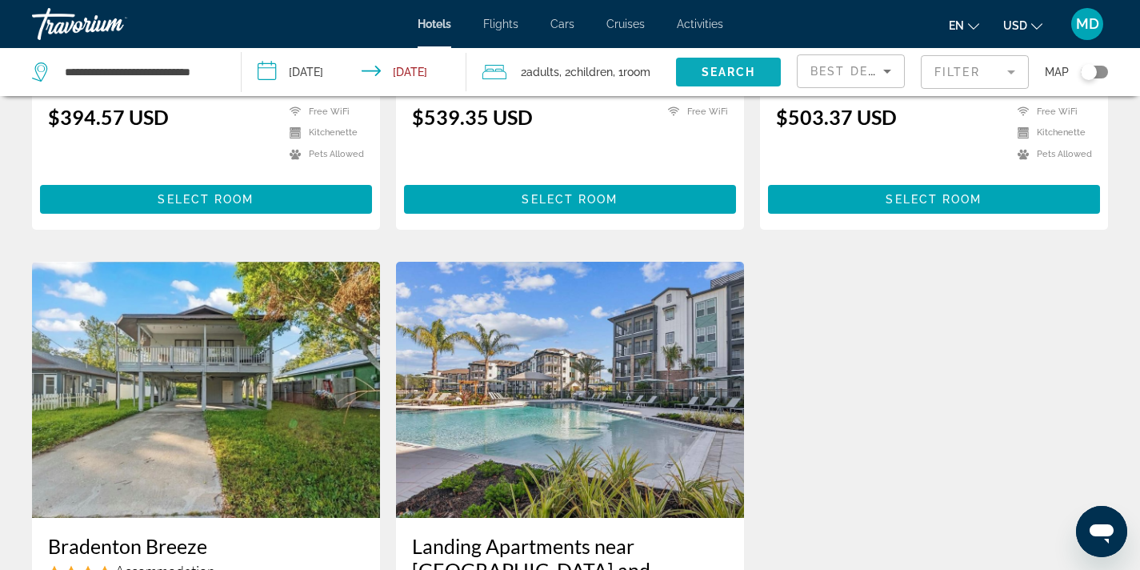
click at [734, 72] on span "Search" at bounding box center [729, 72] width 54 height 13
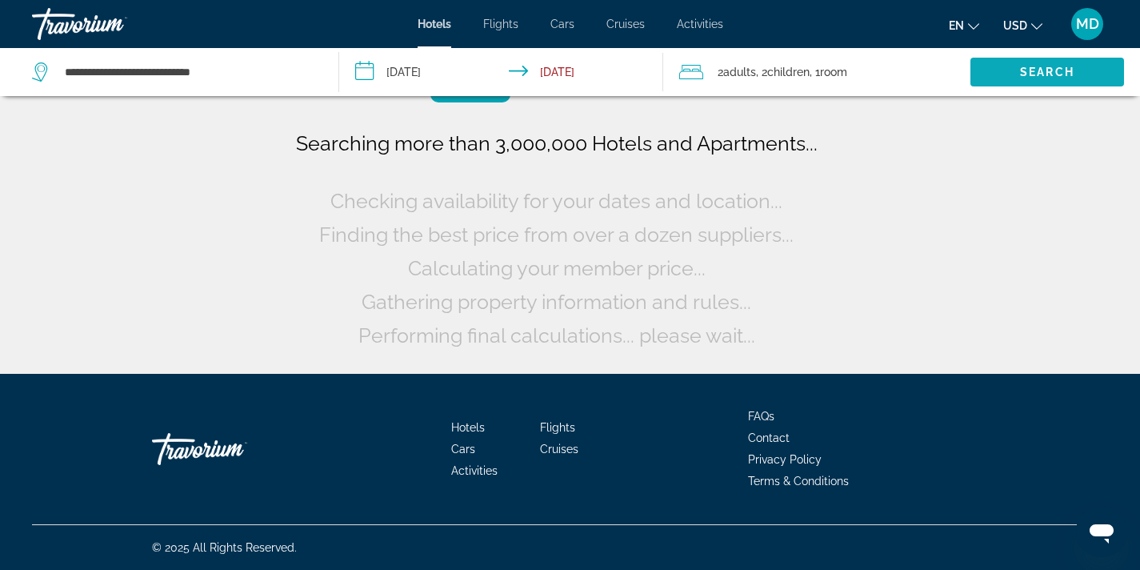
scroll to position [0, 0]
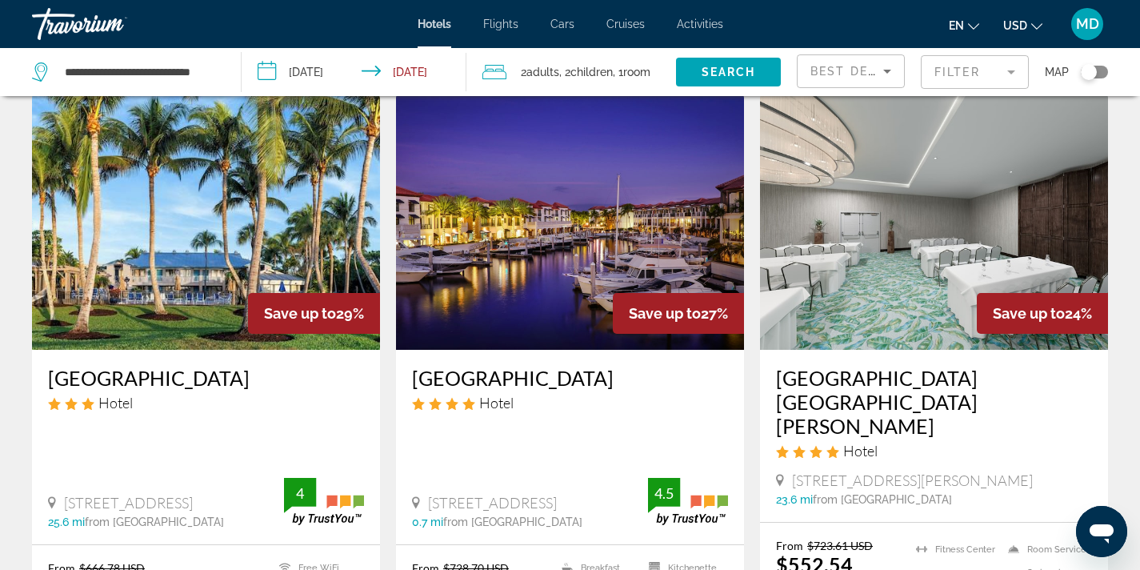
scroll to position [679, 0]
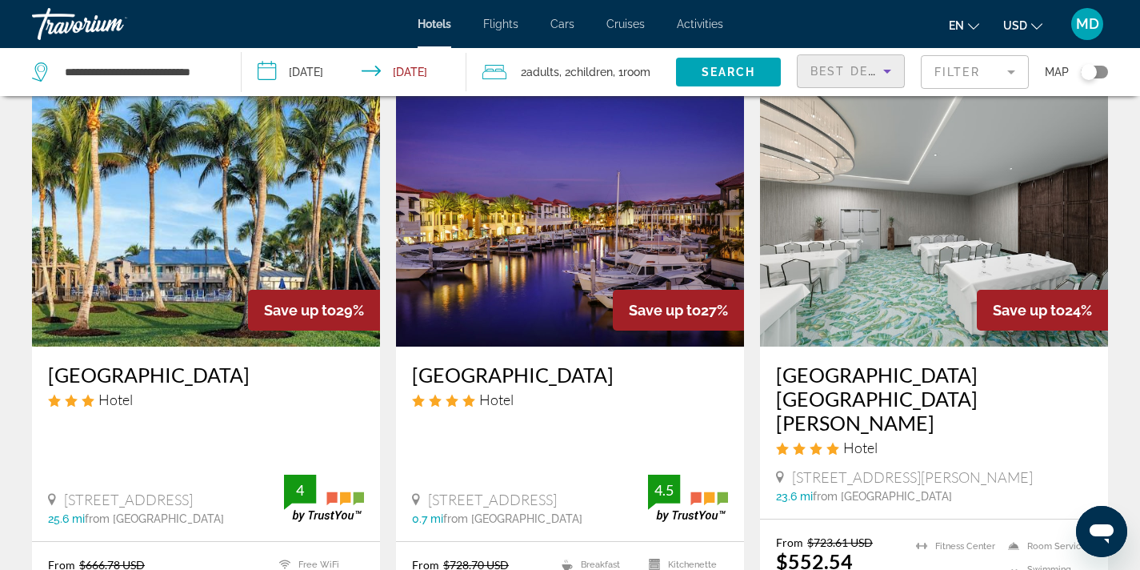
click at [892, 79] on icon "Sort by" at bounding box center [887, 71] width 19 height 19
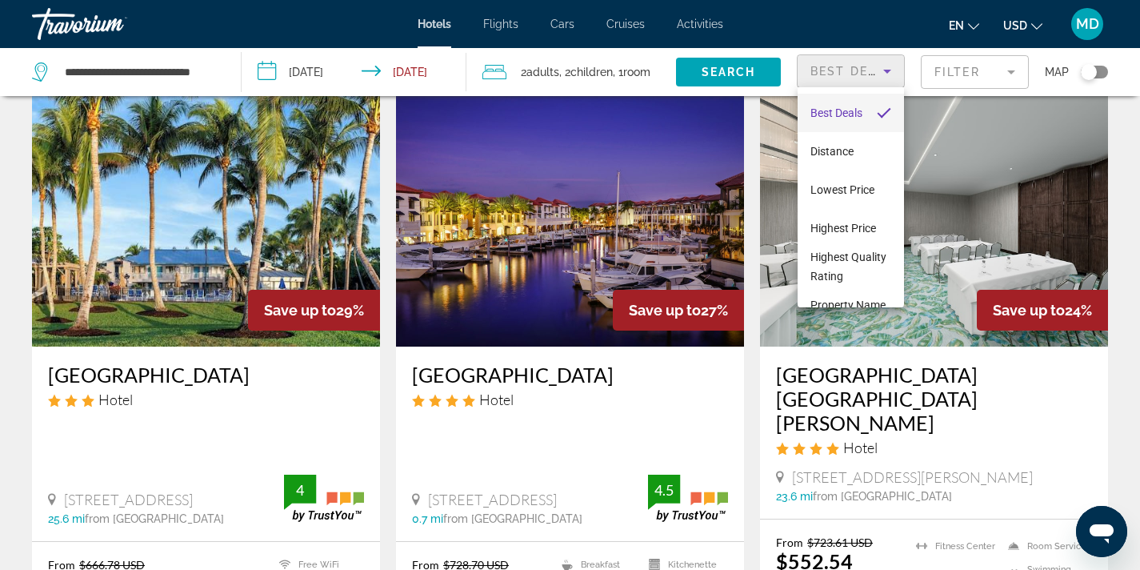
click at [972, 68] on div at bounding box center [570, 285] width 1140 height 570
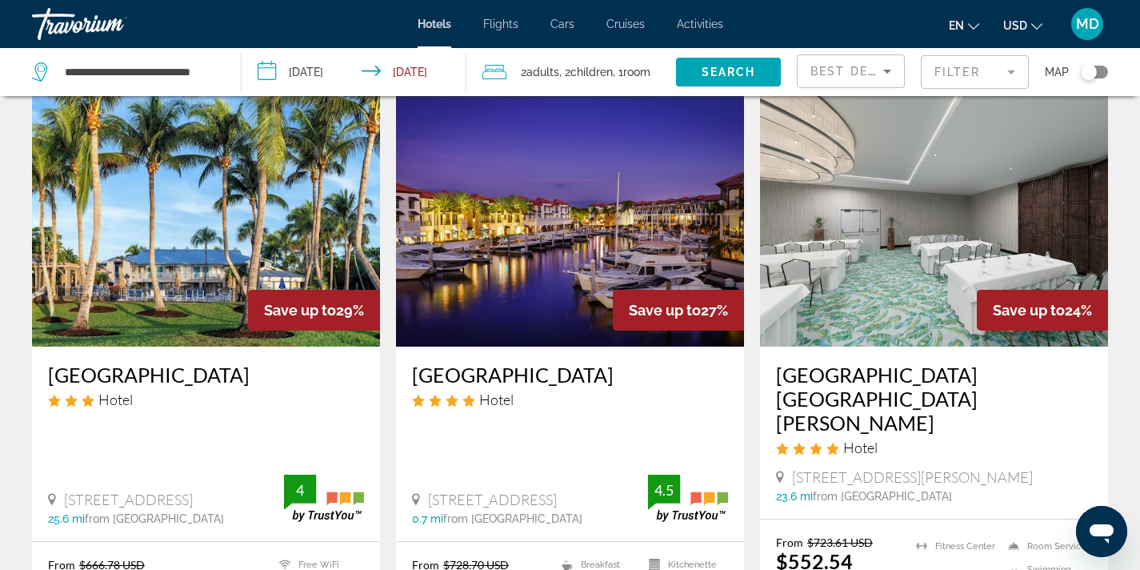
click at [972, 68] on mat-form-field "Filter" at bounding box center [975, 72] width 108 height 34
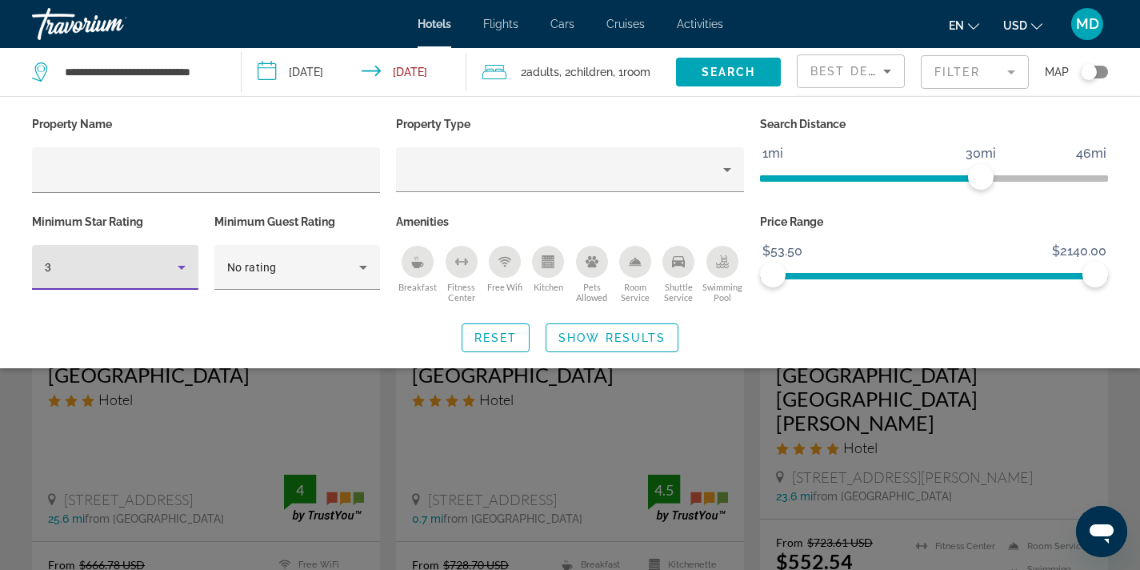
click at [180, 266] on icon "Hotel Filters" at bounding box center [182, 268] width 8 height 4
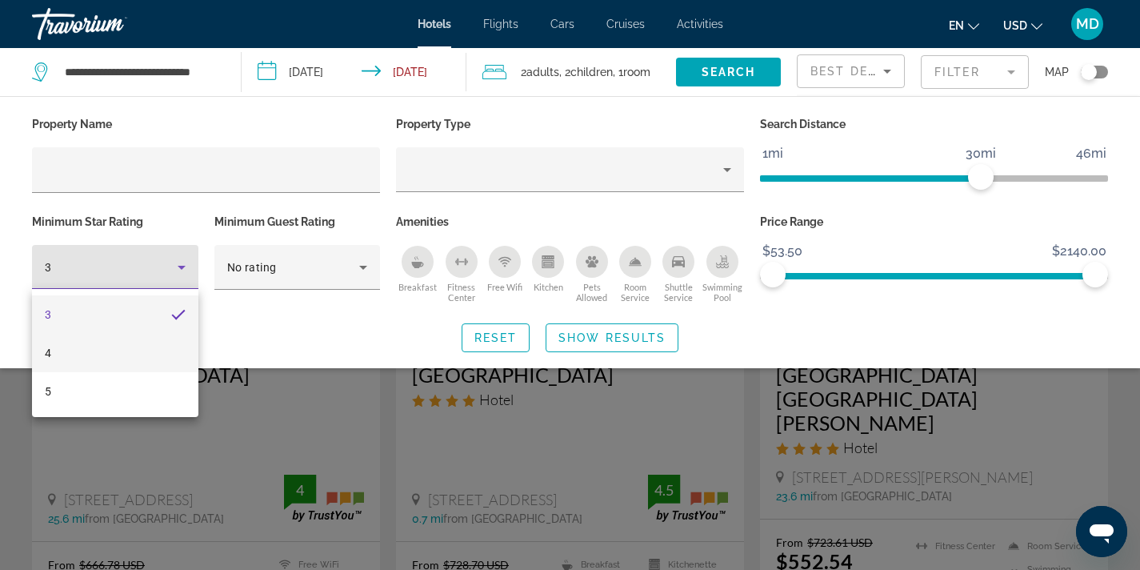
click at [144, 343] on mat-option "4" at bounding box center [115, 353] width 166 height 38
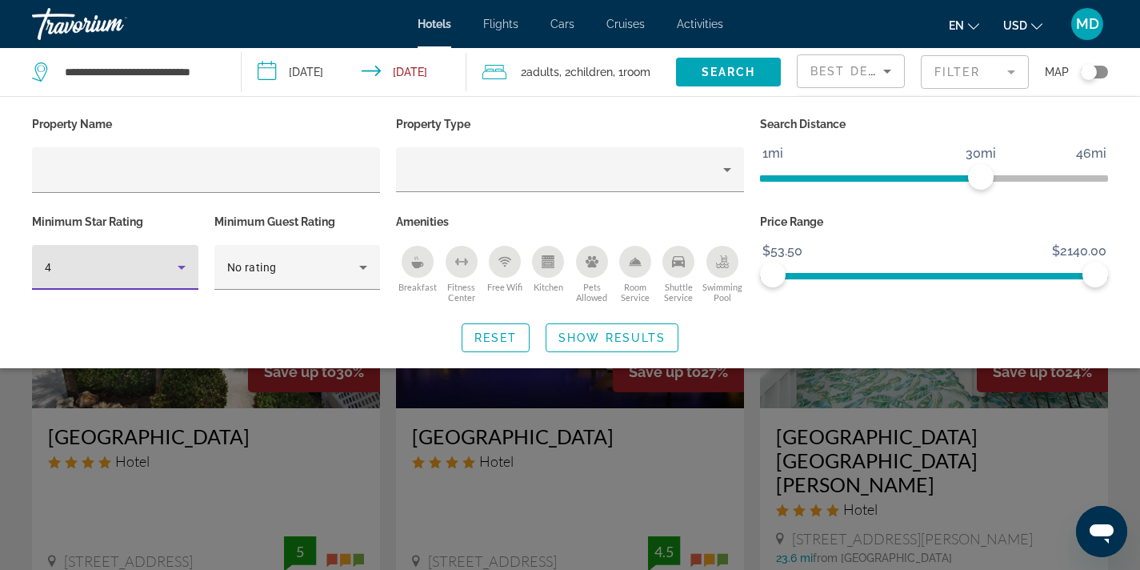
click at [283, 441] on div "Search widget" at bounding box center [570, 405] width 1140 height 330
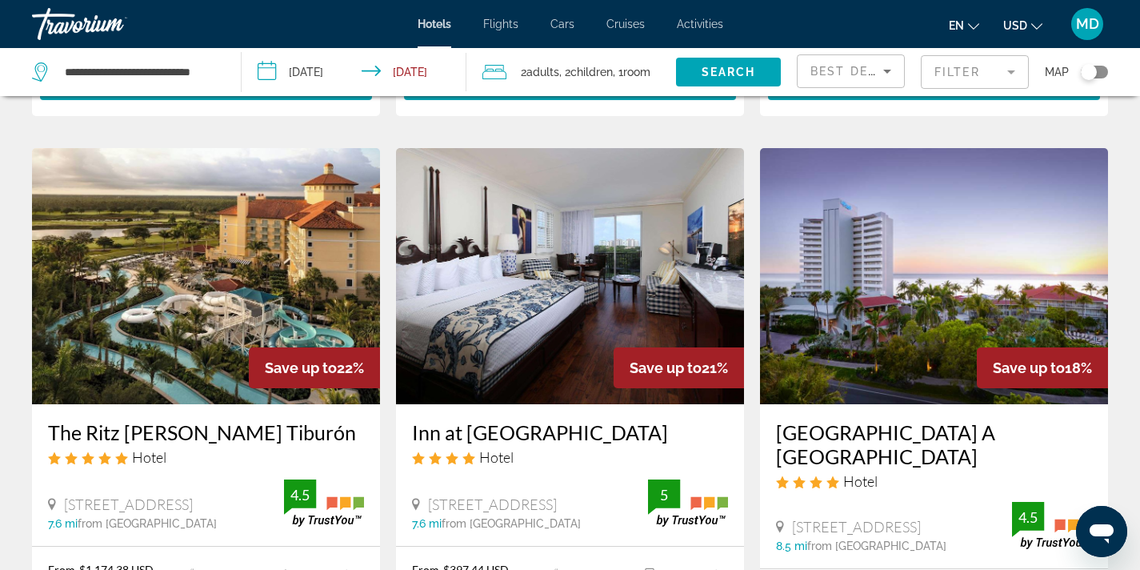
scroll to position [615, 0]
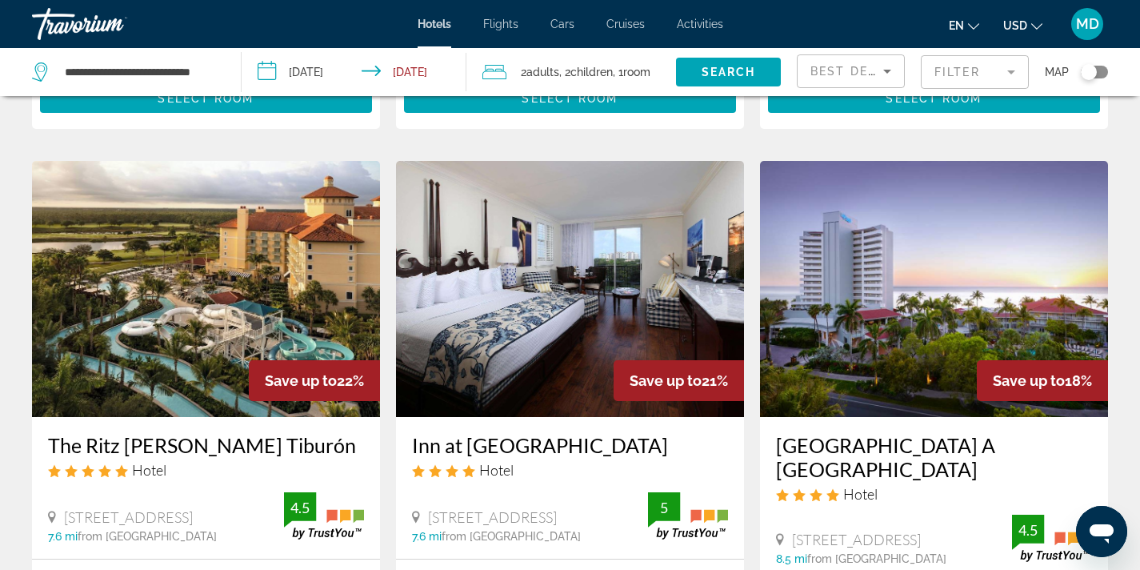
click at [840, 318] on img "Main content" at bounding box center [934, 289] width 348 height 256
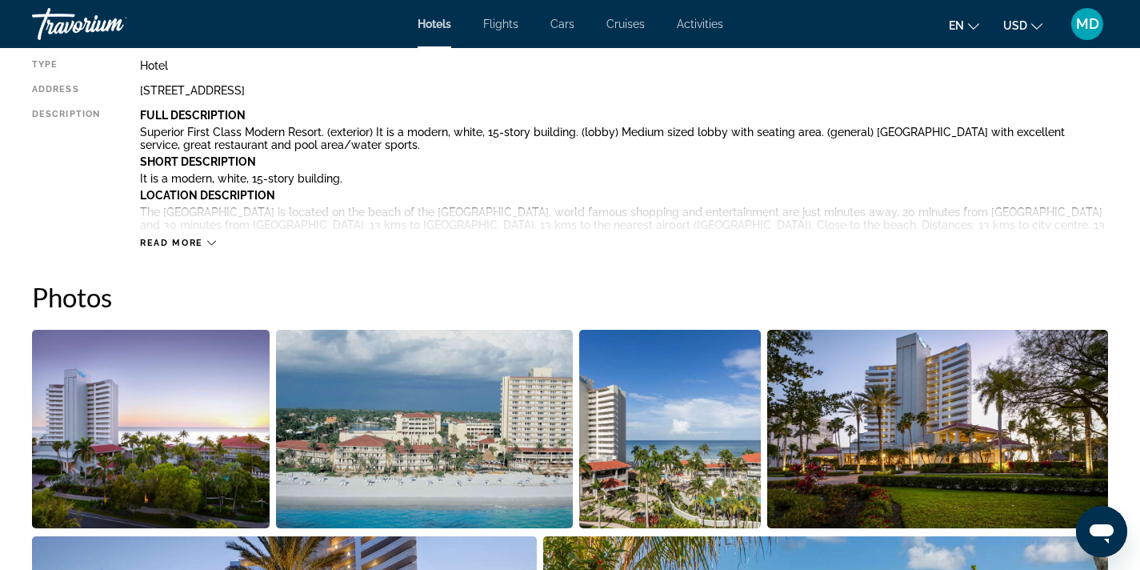
scroll to position [604, 0]
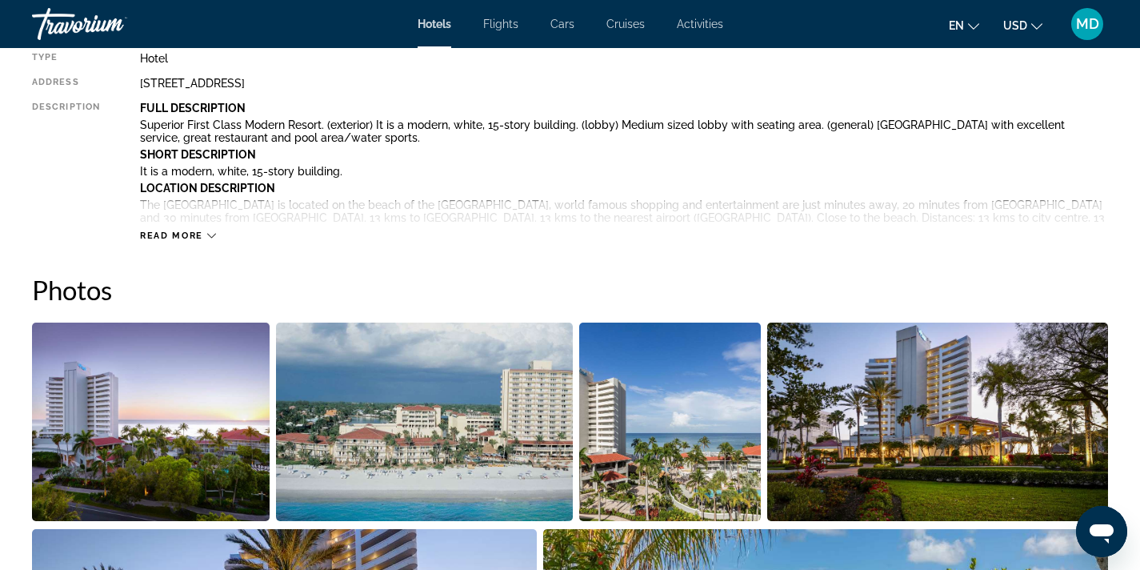
click at [443, 430] on img "Open full-screen image slider" at bounding box center [425, 422] width 298 height 198
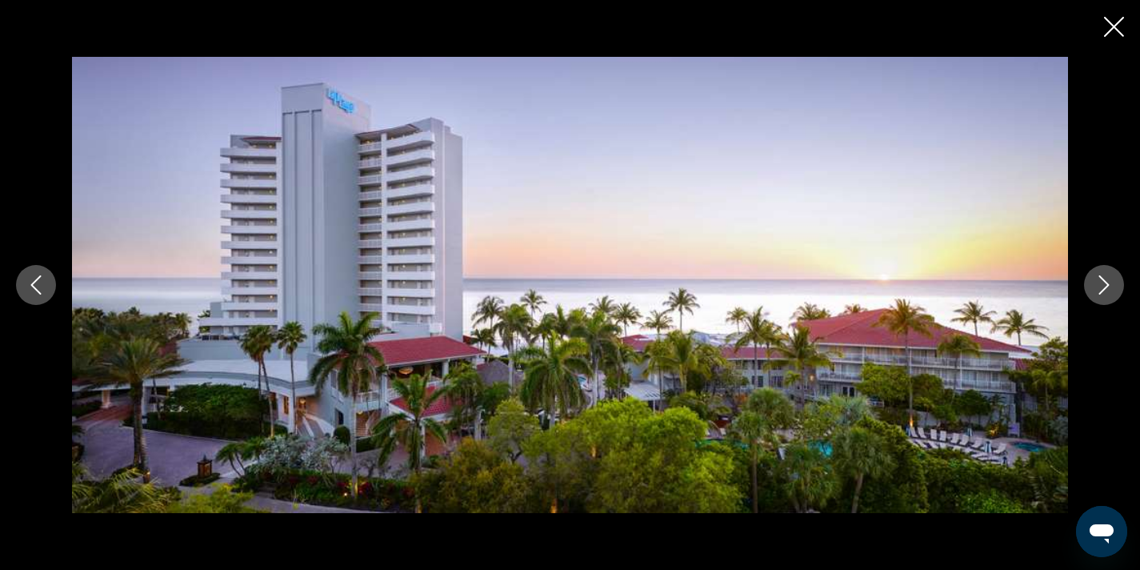
click at [1093, 280] on button "Next image" at bounding box center [1104, 285] width 40 height 40
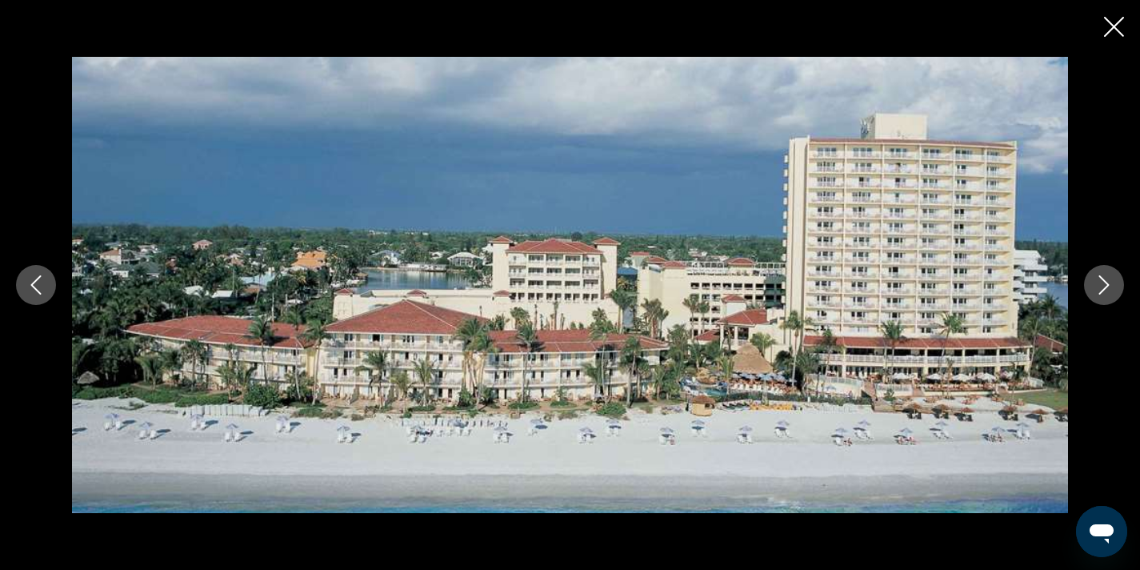
click at [1093, 280] on button "Next image" at bounding box center [1104, 285] width 40 height 40
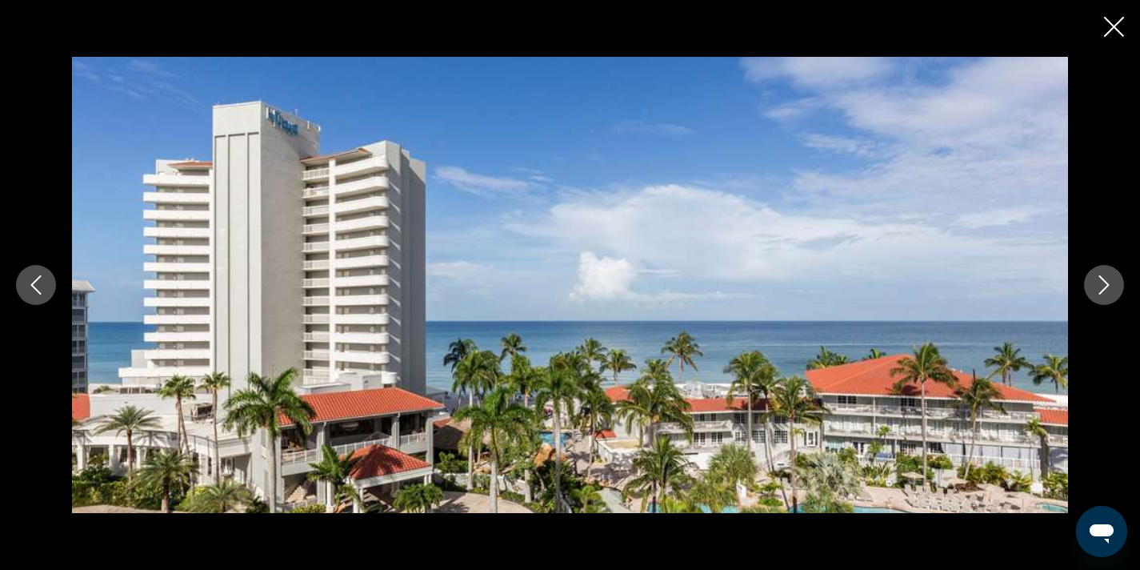
click at [1093, 280] on button "Next image" at bounding box center [1104, 285] width 40 height 40
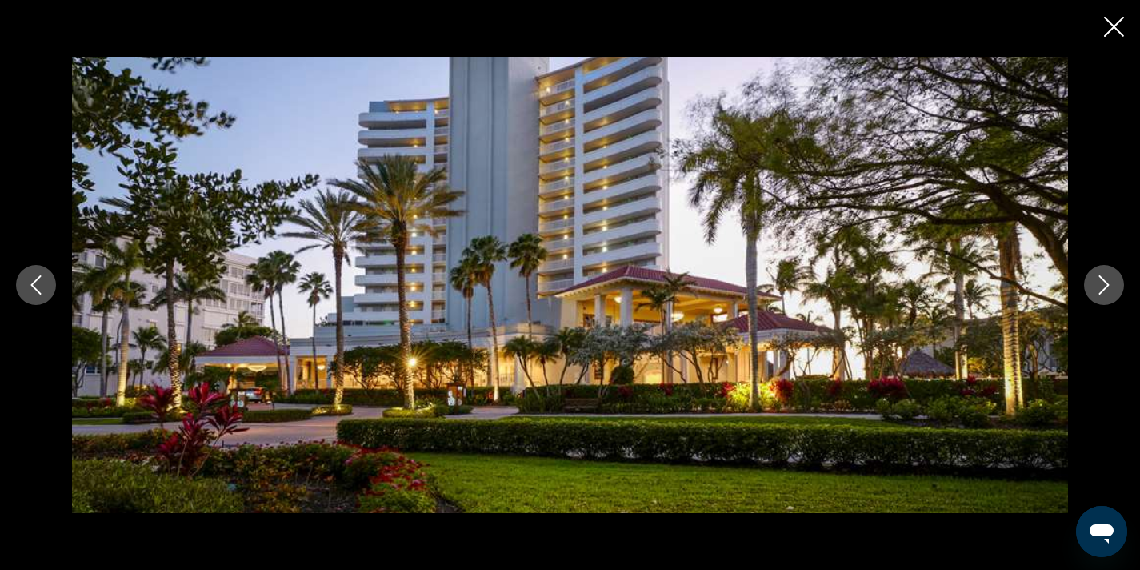
click at [1093, 280] on button "Next image" at bounding box center [1104, 285] width 40 height 40
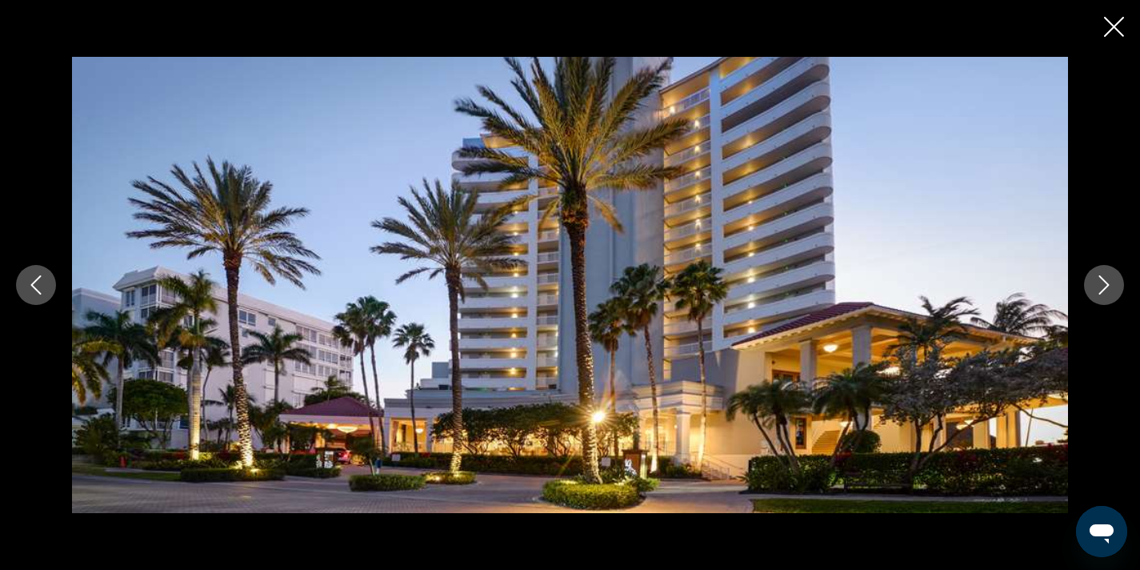
click at [1093, 280] on button "Next image" at bounding box center [1104, 285] width 40 height 40
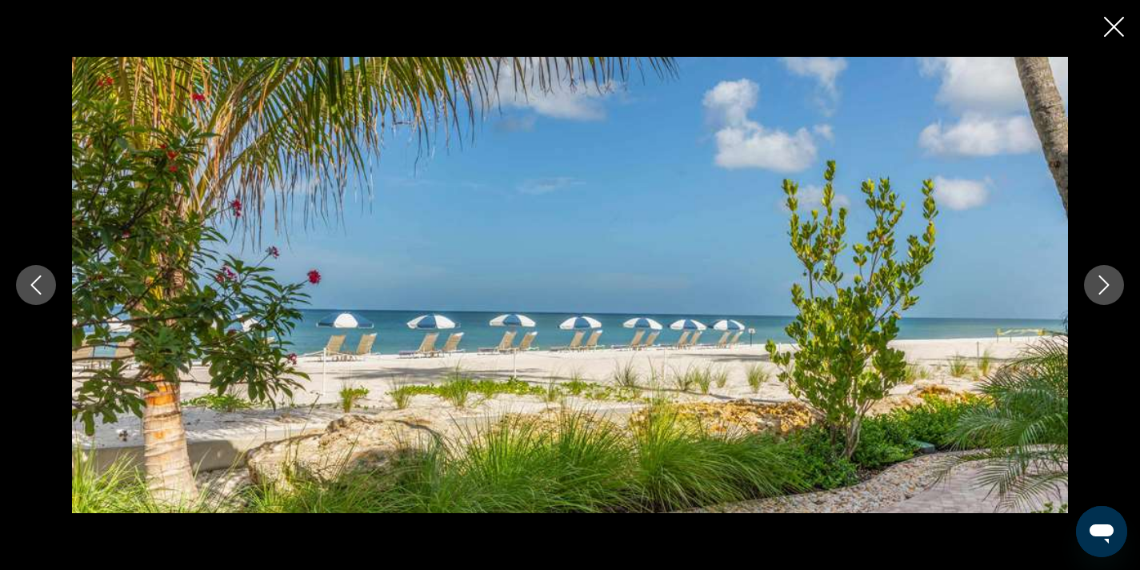
click at [1096, 279] on icon "Next image" at bounding box center [1104, 284] width 19 height 19
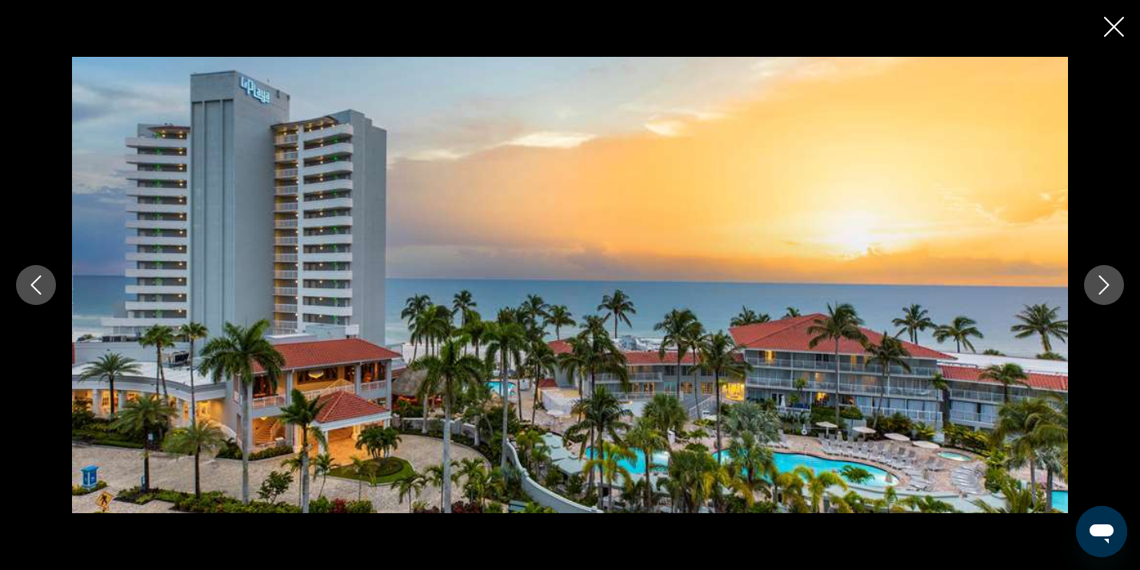
click at [1096, 279] on icon "Next image" at bounding box center [1104, 284] width 19 height 19
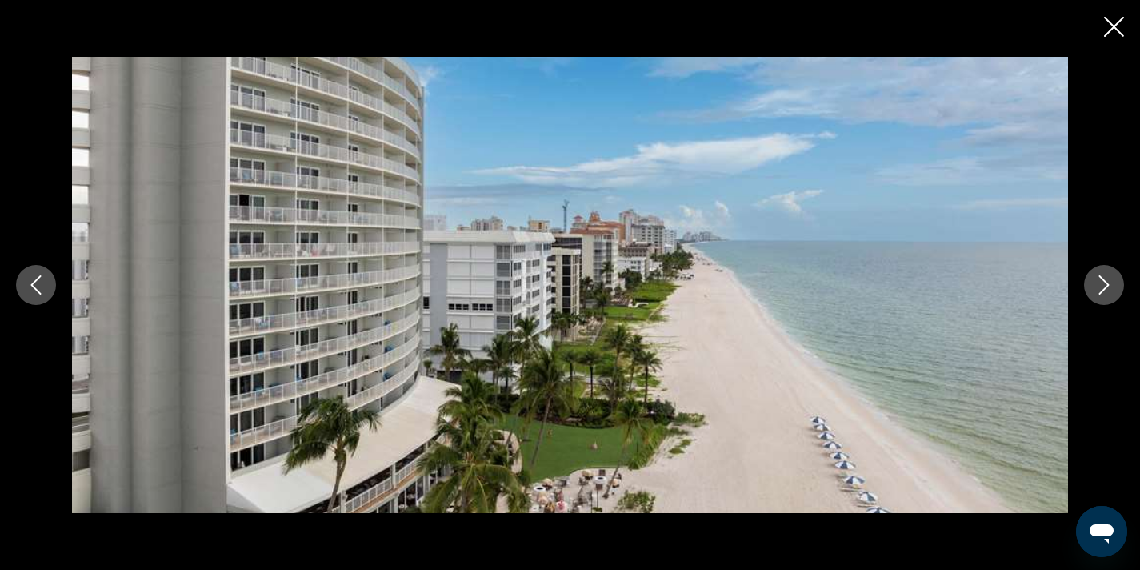
click at [1113, 28] on icon "Close slideshow" at bounding box center [1114, 27] width 20 height 20
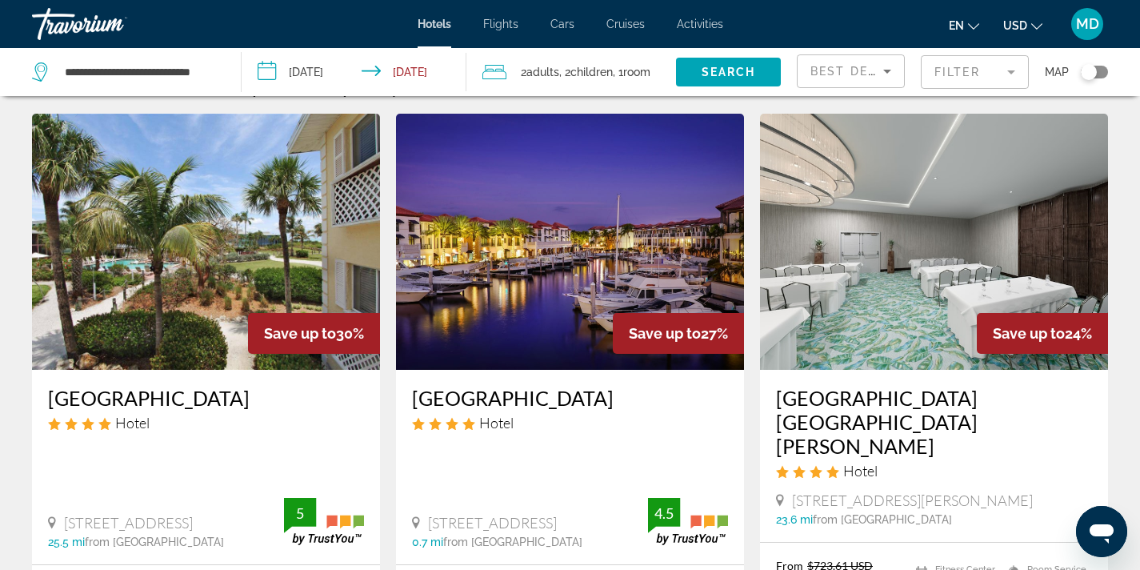
scroll to position [33, 0]
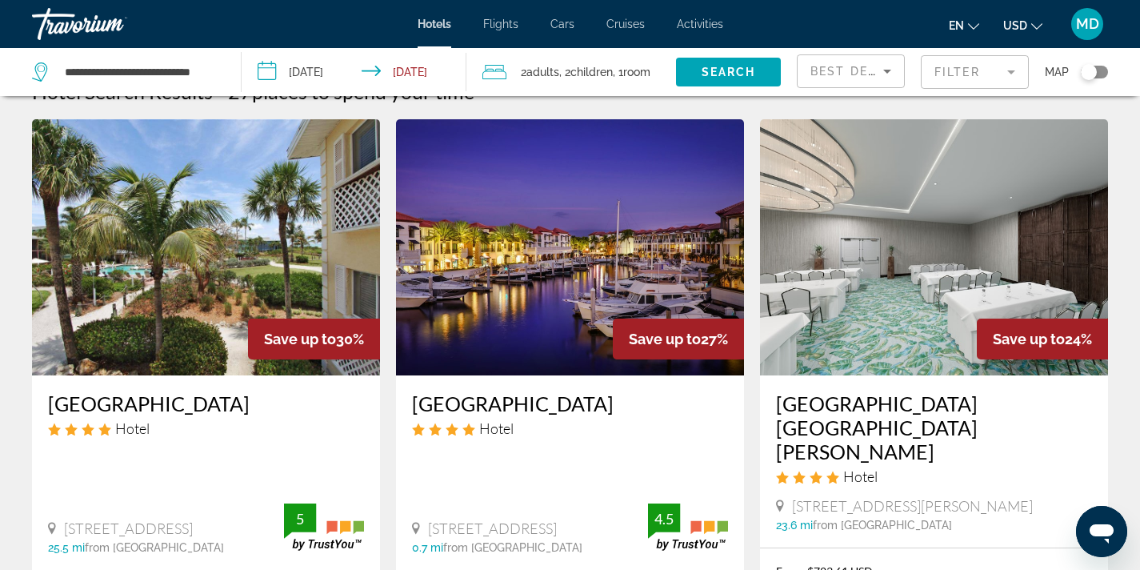
click at [896, 223] on img "Main content" at bounding box center [934, 247] width 348 height 256
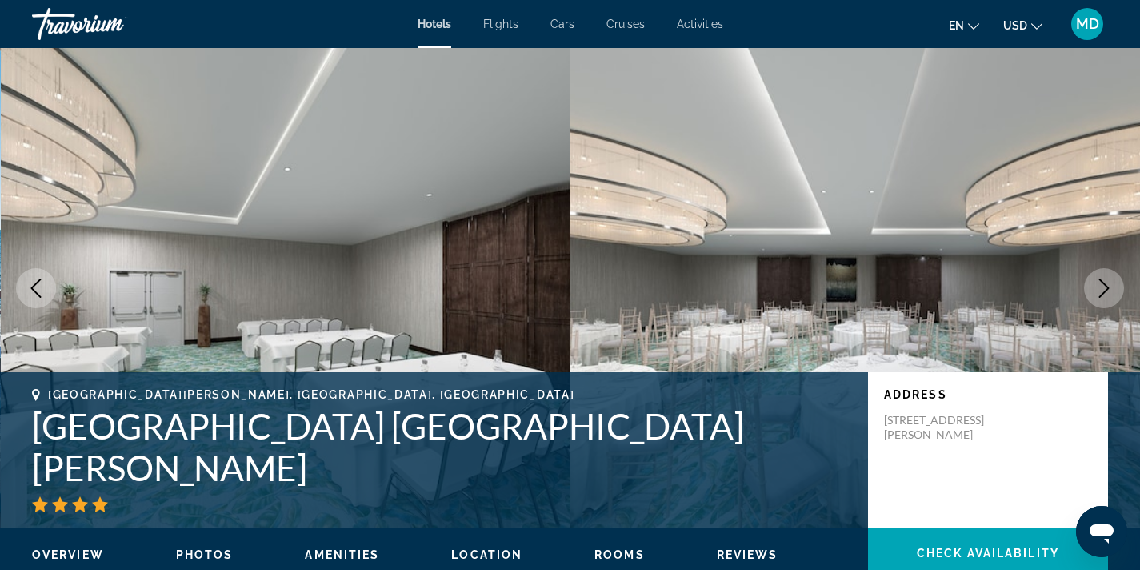
click at [1112, 290] on icon "Next image" at bounding box center [1104, 288] width 19 height 19
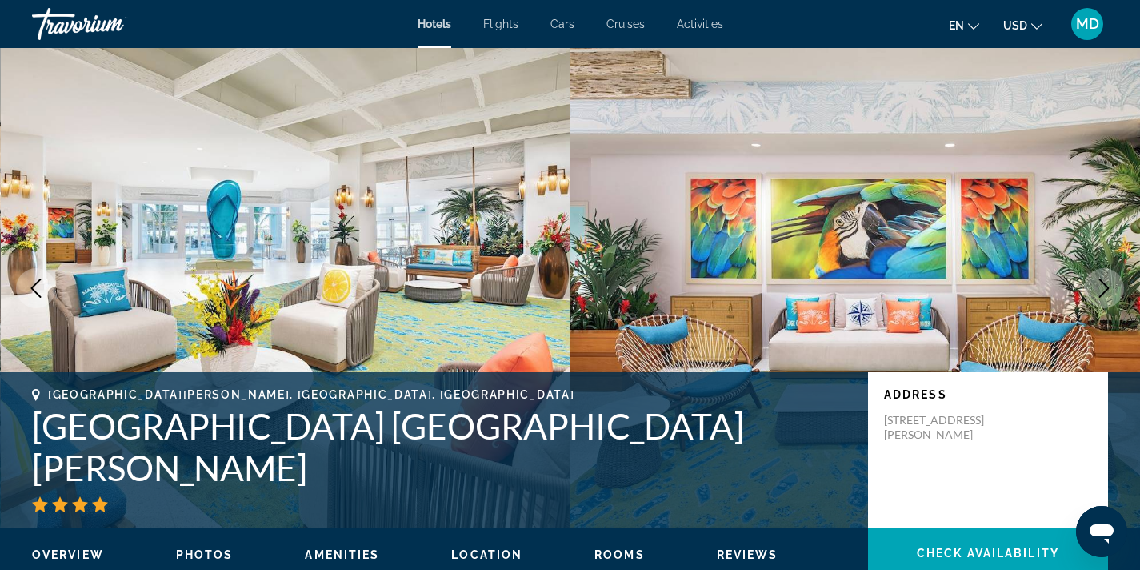
click at [1112, 290] on icon "Next image" at bounding box center [1104, 288] width 19 height 19
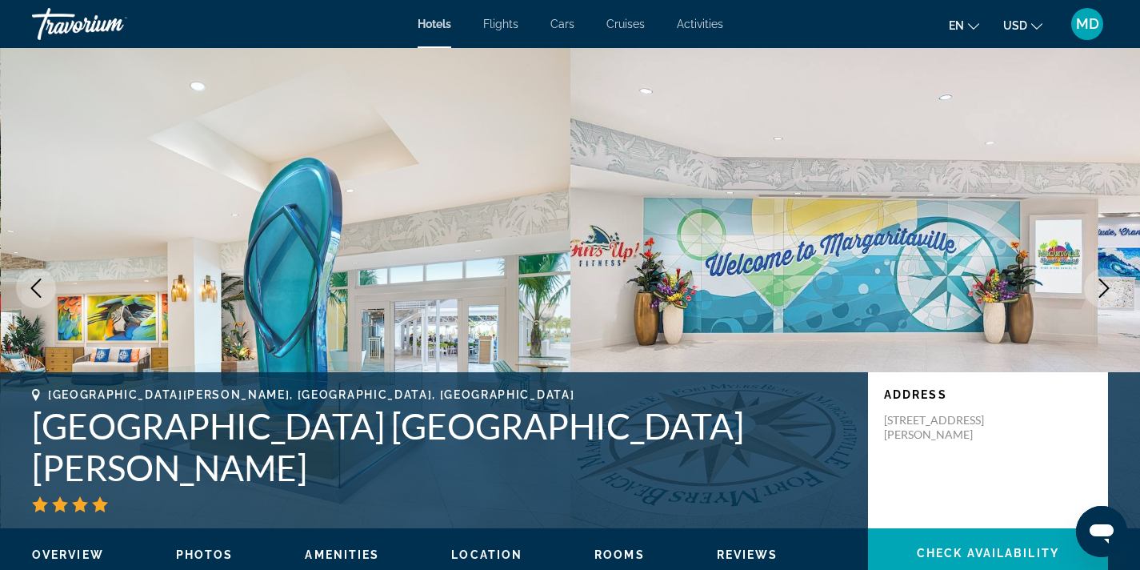
click at [1112, 290] on icon "Next image" at bounding box center [1104, 288] width 19 height 19
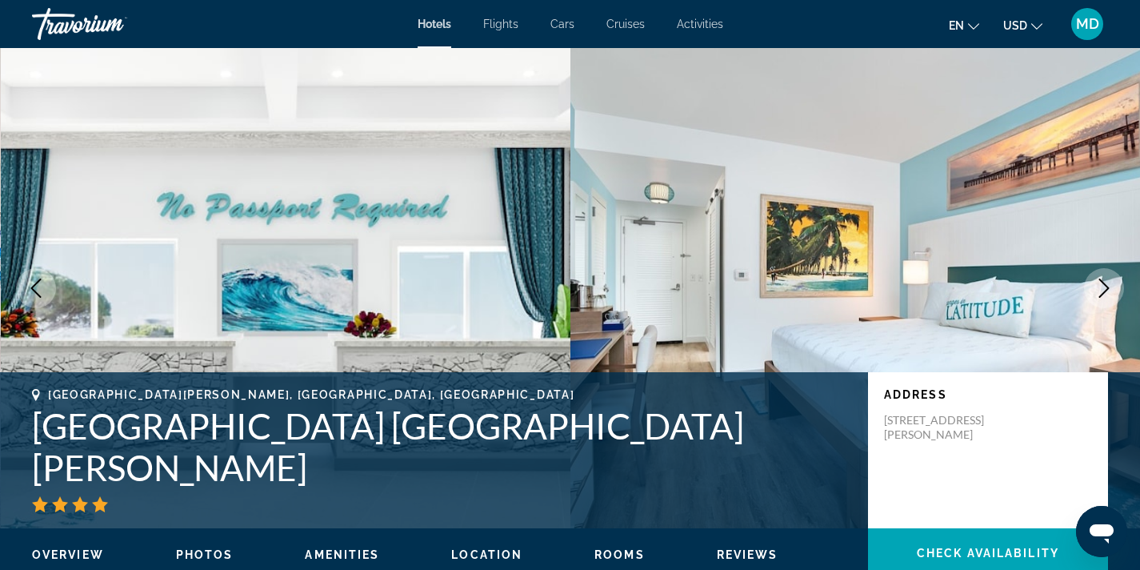
click at [1112, 290] on icon "Next image" at bounding box center [1104, 288] width 19 height 19
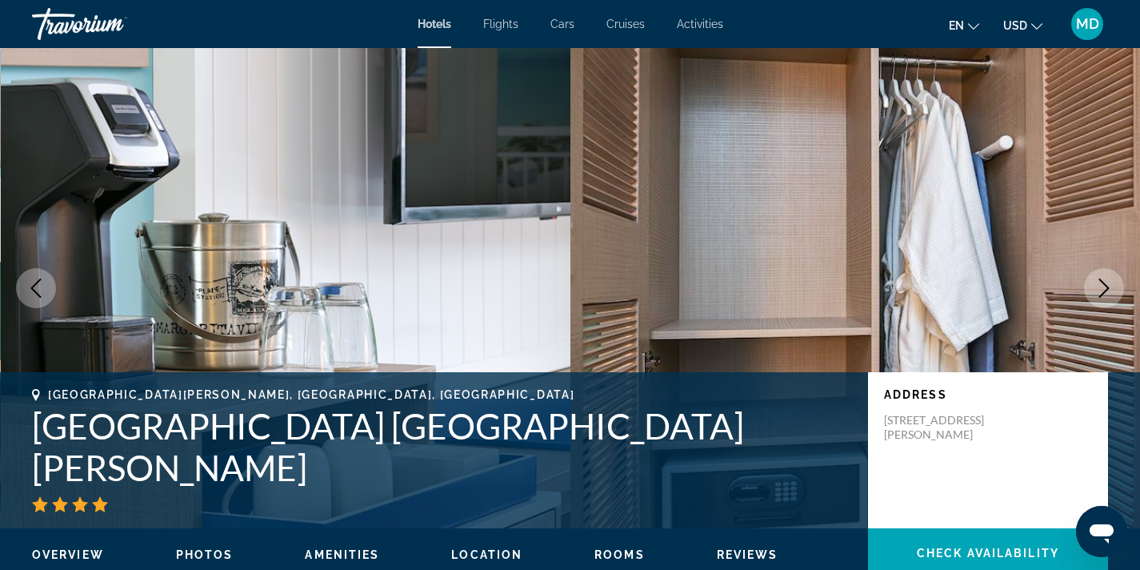
click at [1112, 290] on icon "Next image" at bounding box center [1104, 288] width 19 height 19
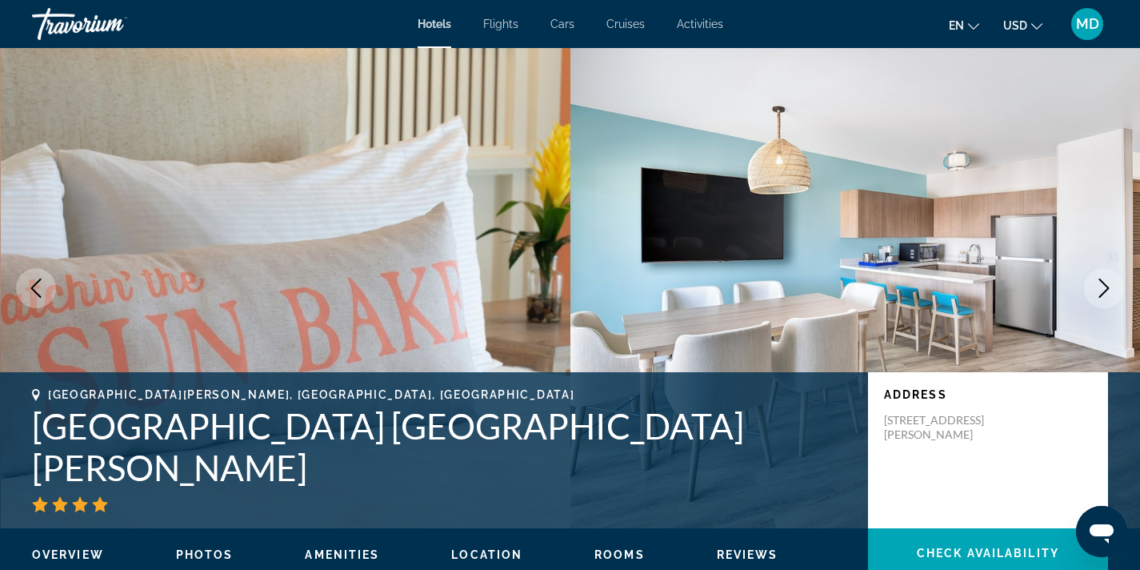
click at [1112, 290] on icon "Next image" at bounding box center [1104, 288] width 19 height 19
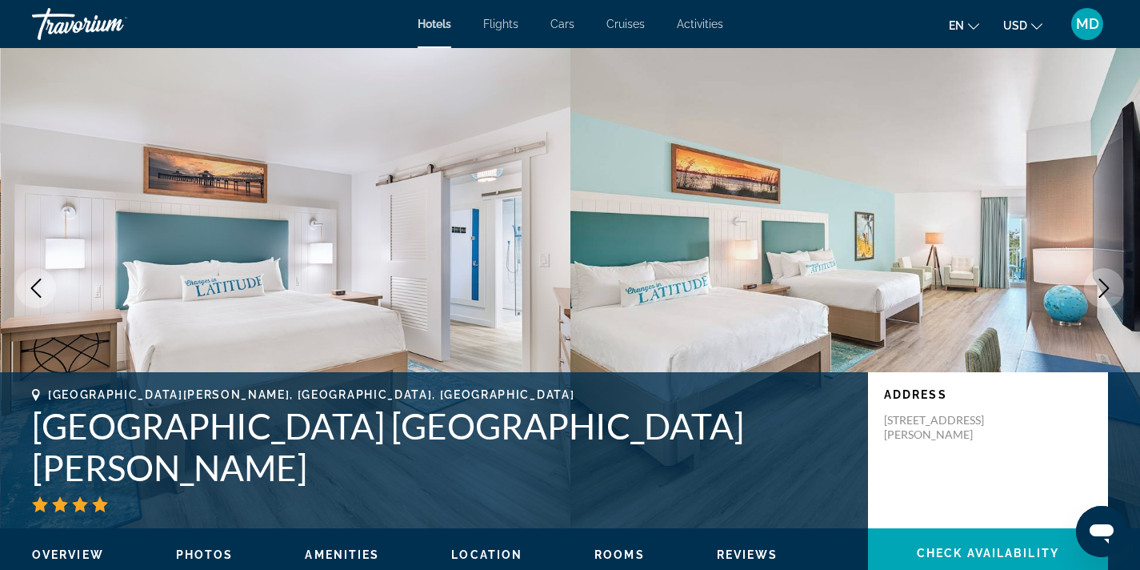
click at [1112, 290] on icon "Next image" at bounding box center [1104, 288] width 19 height 19
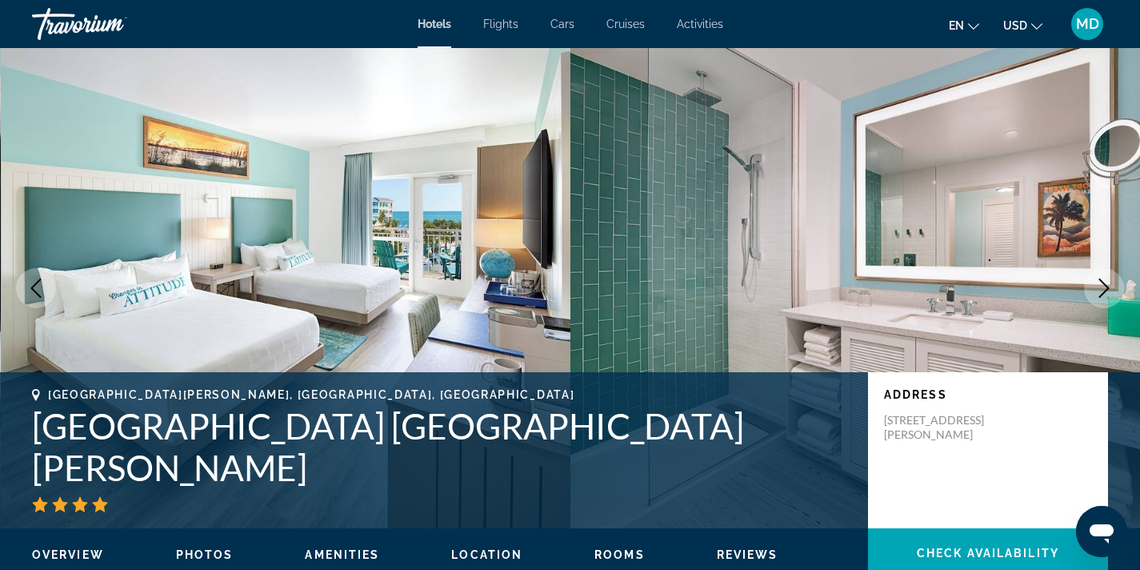
click at [1112, 290] on icon "Next image" at bounding box center [1104, 288] width 19 height 19
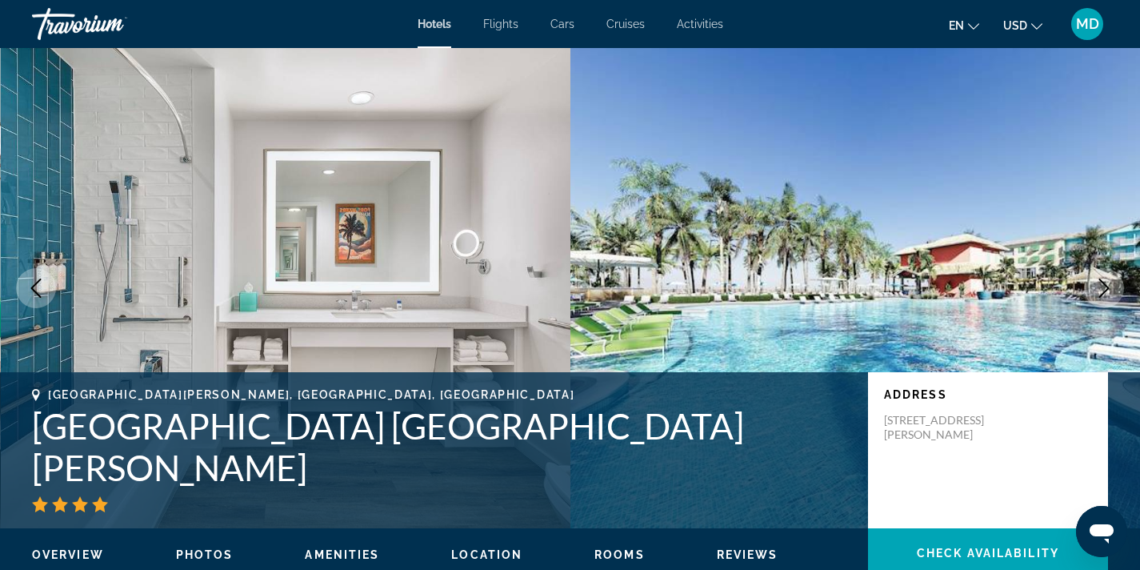
click at [1108, 284] on icon "Next image" at bounding box center [1104, 288] width 19 height 19
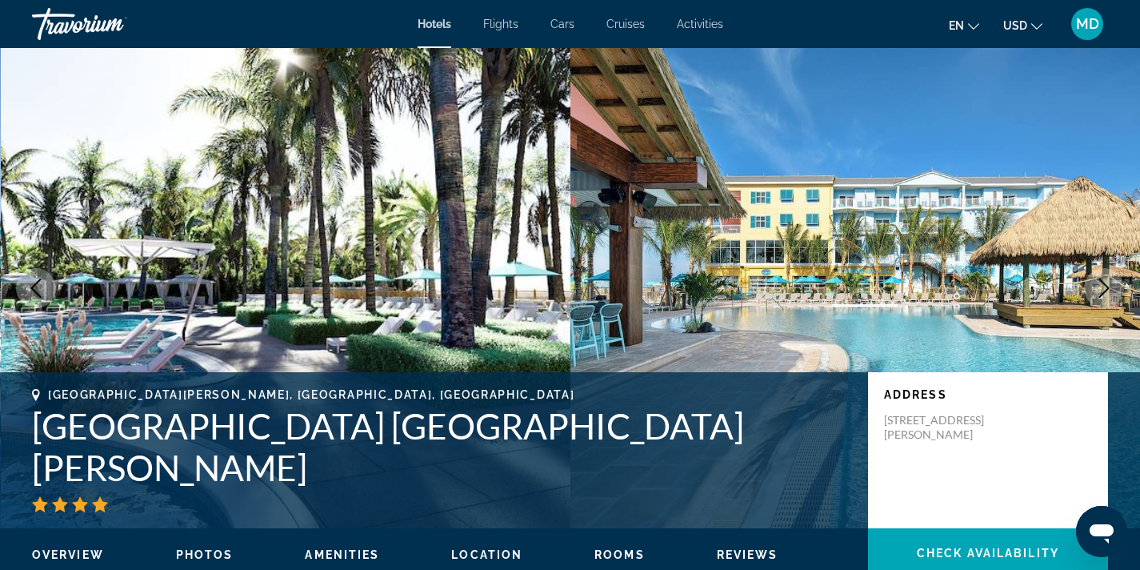
click at [1098, 283] on icon "Next image" at bounding box center [1104, 288] width 19 height 19
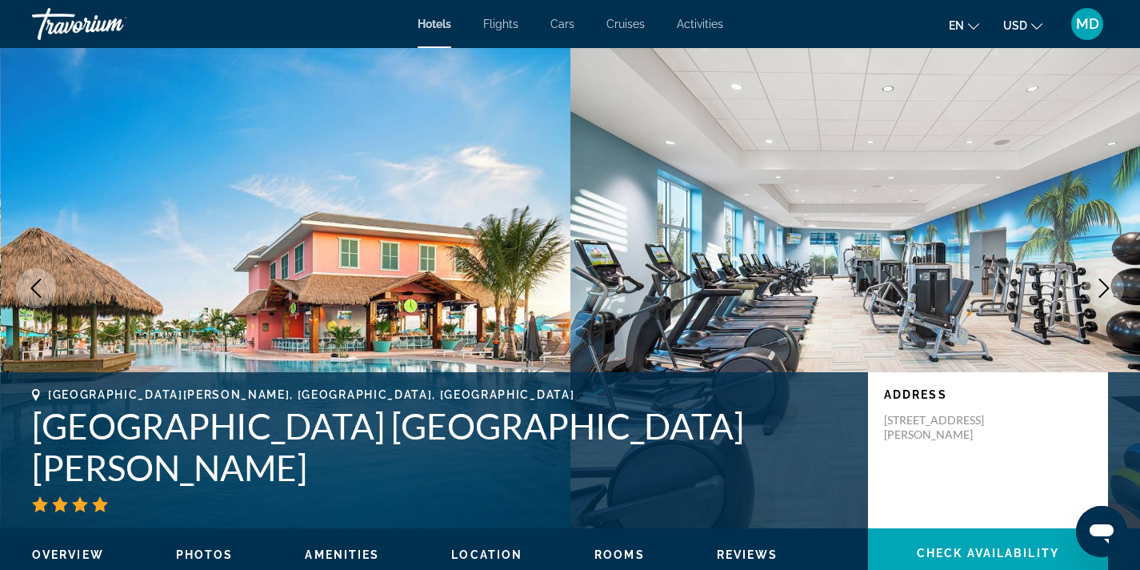
click at [1099, 283] on icon "Next image" at bounding box center [1104, 288] width 19 height 19
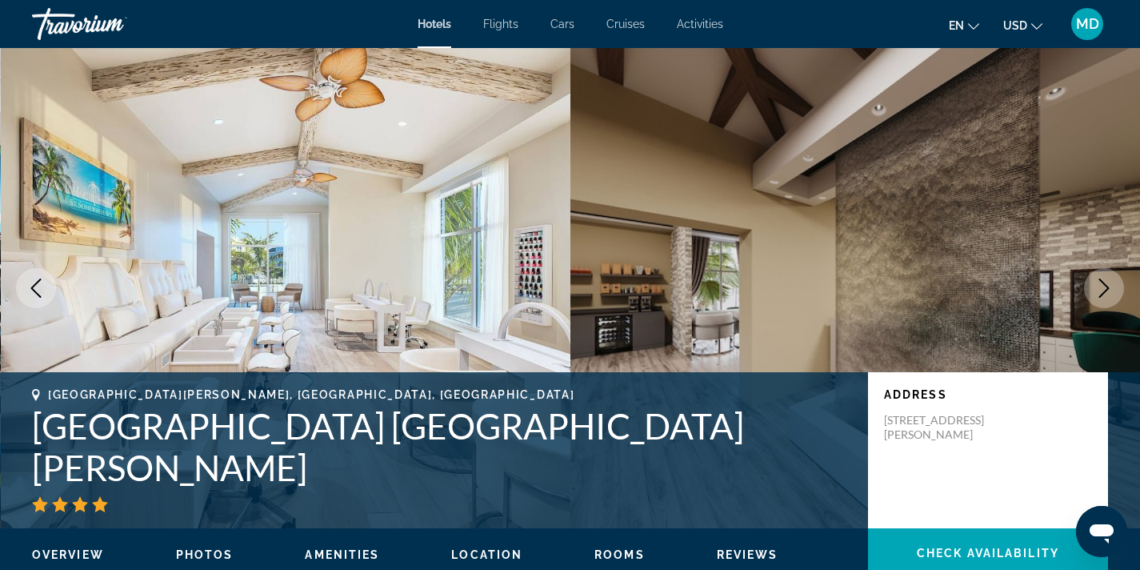
click at [1099, 283] on icon "Next image" at bounding box center [1104, 288] width 19 height 19
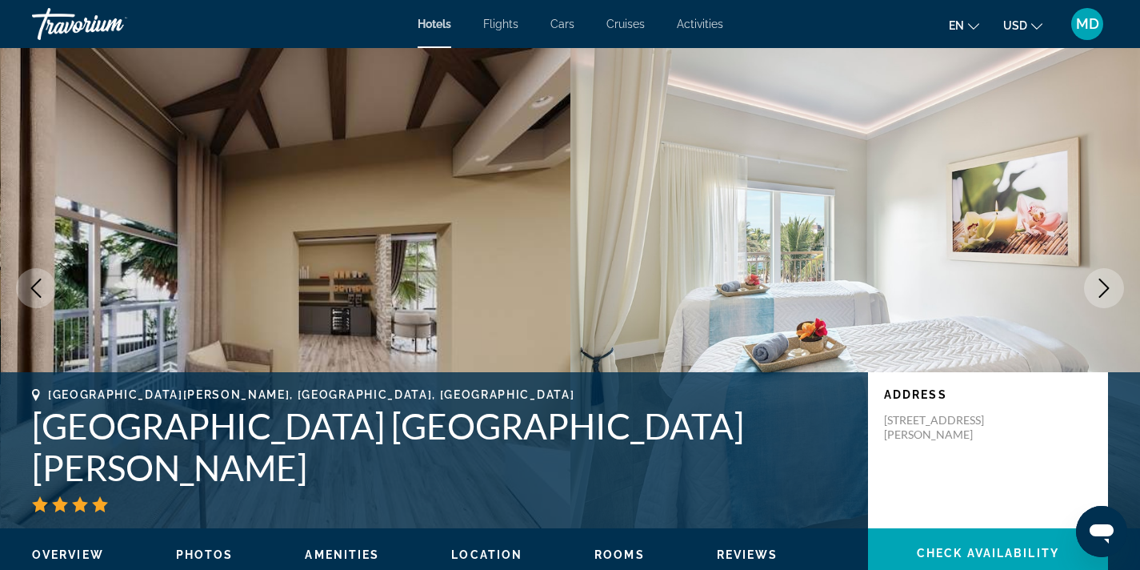
click at [1099, 283] on icon "Next image" at bounding box center [1104, 288] width 19 height 19
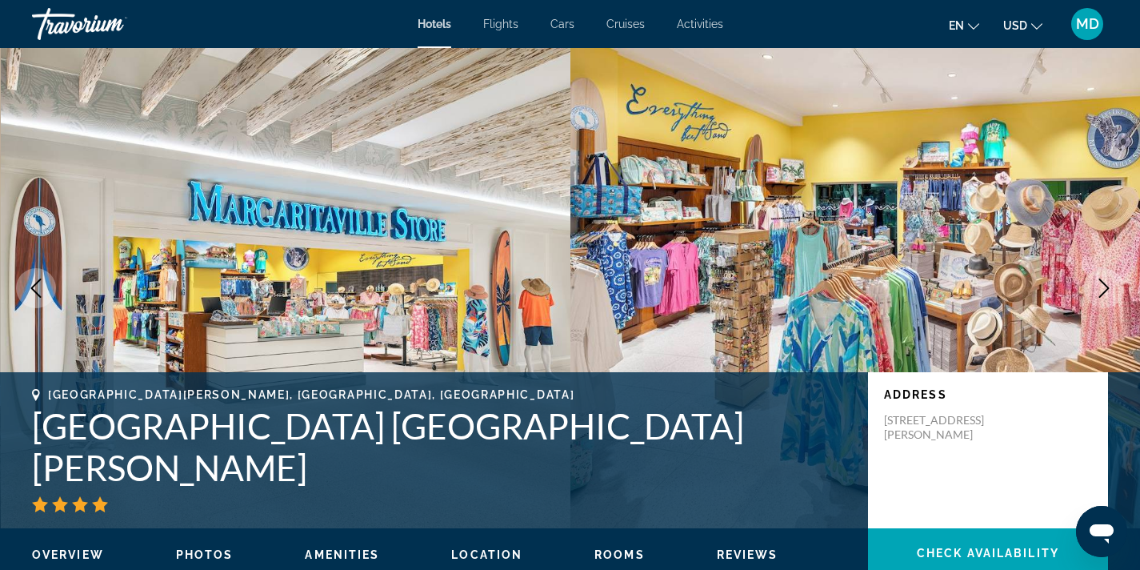
click at [1099, 283] on icon "Next image" at bounding box center [1104, 288] width 19 height 19
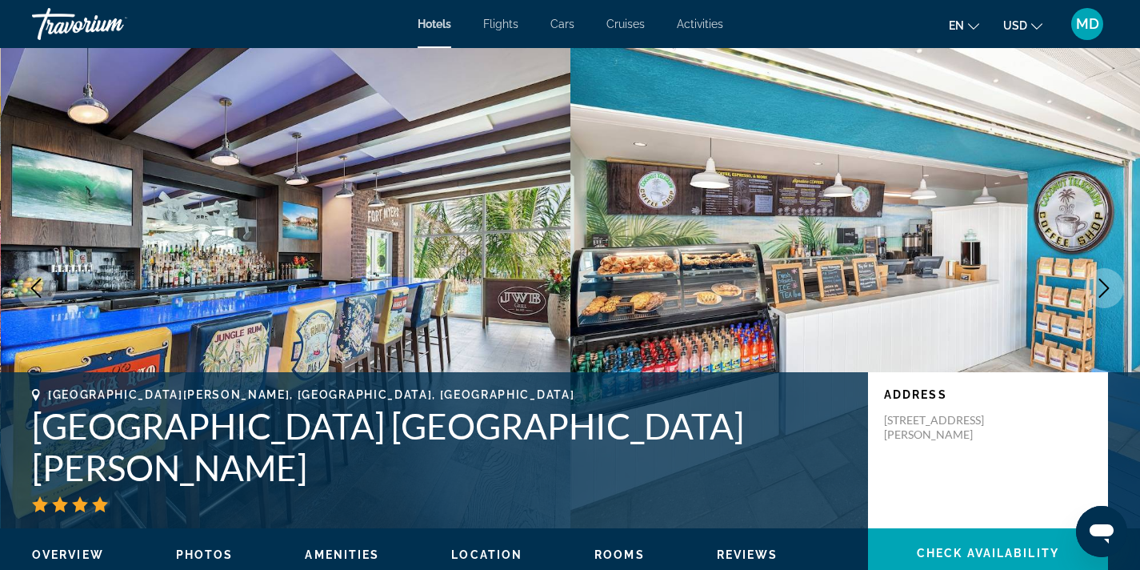
click at [1099, 279] on icon "Next image" at bounding box center [1104, 288] width 19 height 19
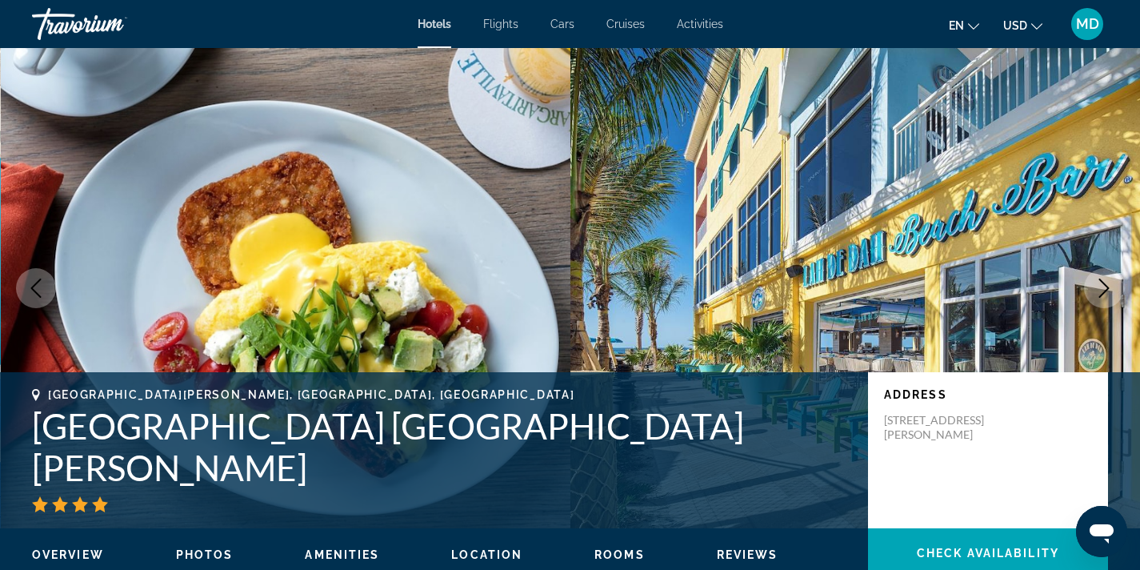
click at [1100, 279] on icon "Next image" at bounding box center [1104, 288] width 19 height 19
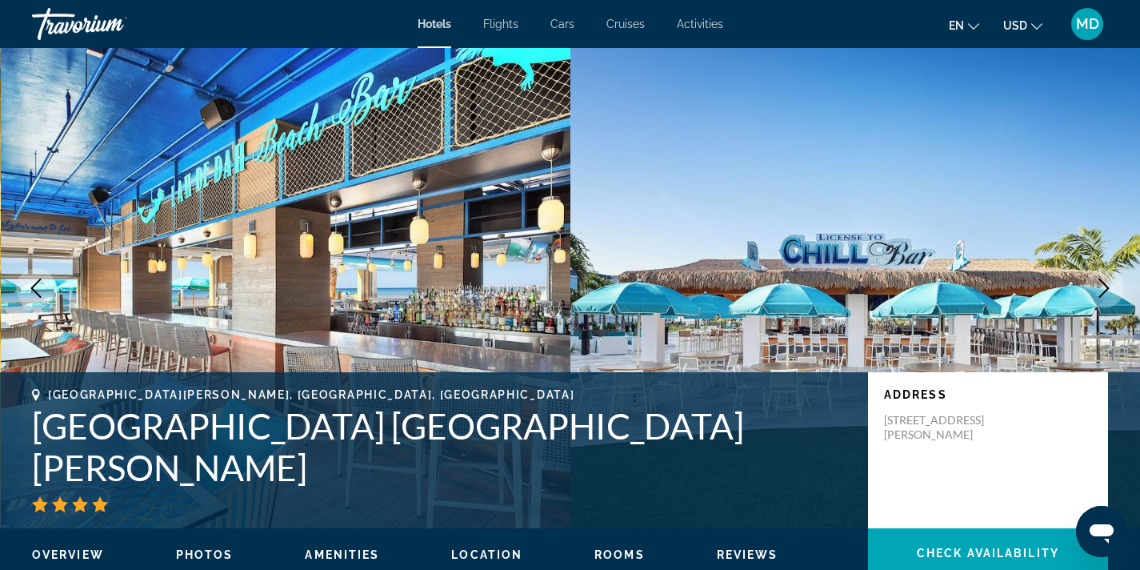
click at [1100, 279] on icon "Next image" at bounding box center [1104, 288] width 19 height 19
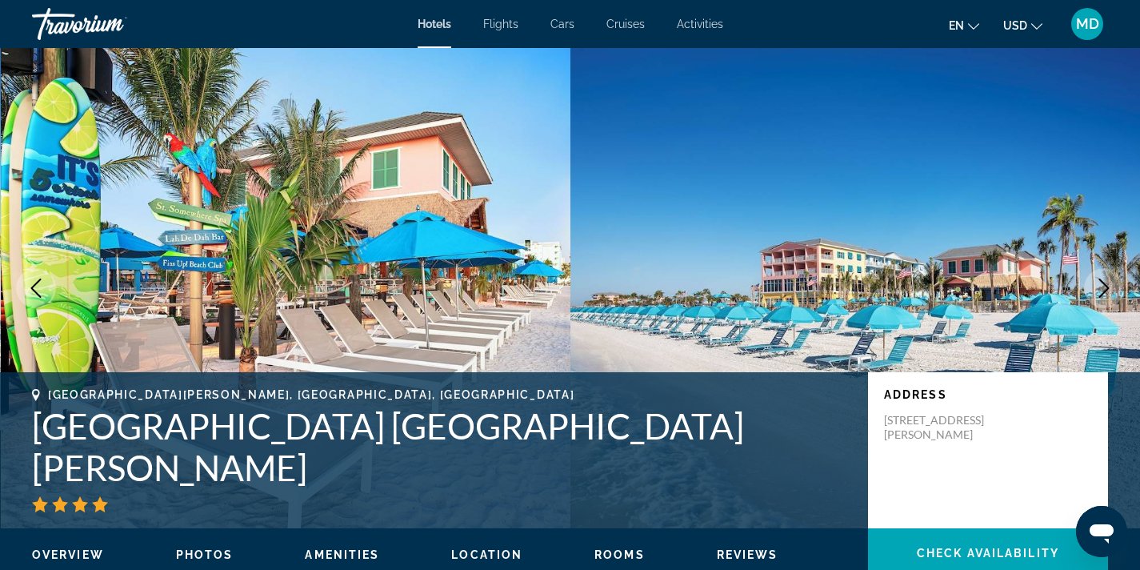
click at [1100, 279] on icon "Next image" at bounding box center [1104, 288] width 19 height 19
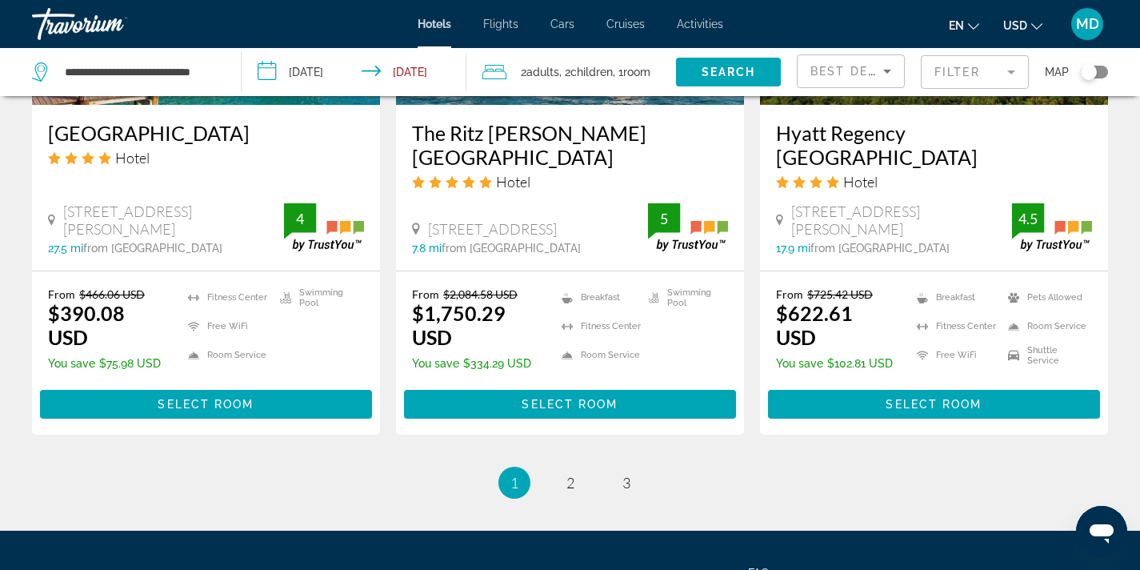
scroll to position [2119, 0]
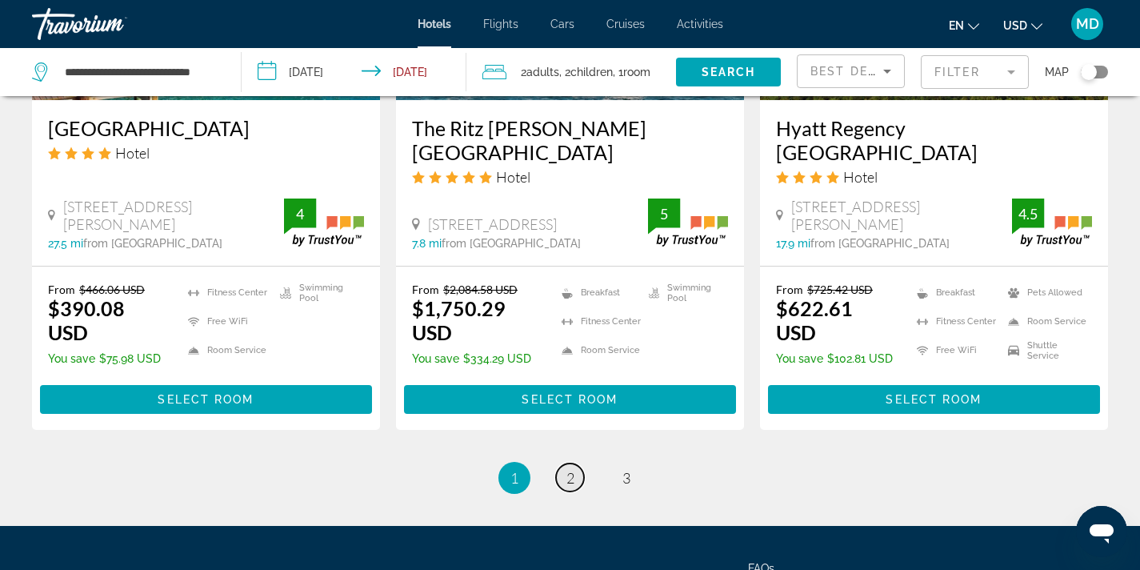
click at [560, 463] on link "page 2" at bounding box center [570, 477] width 28 height 28
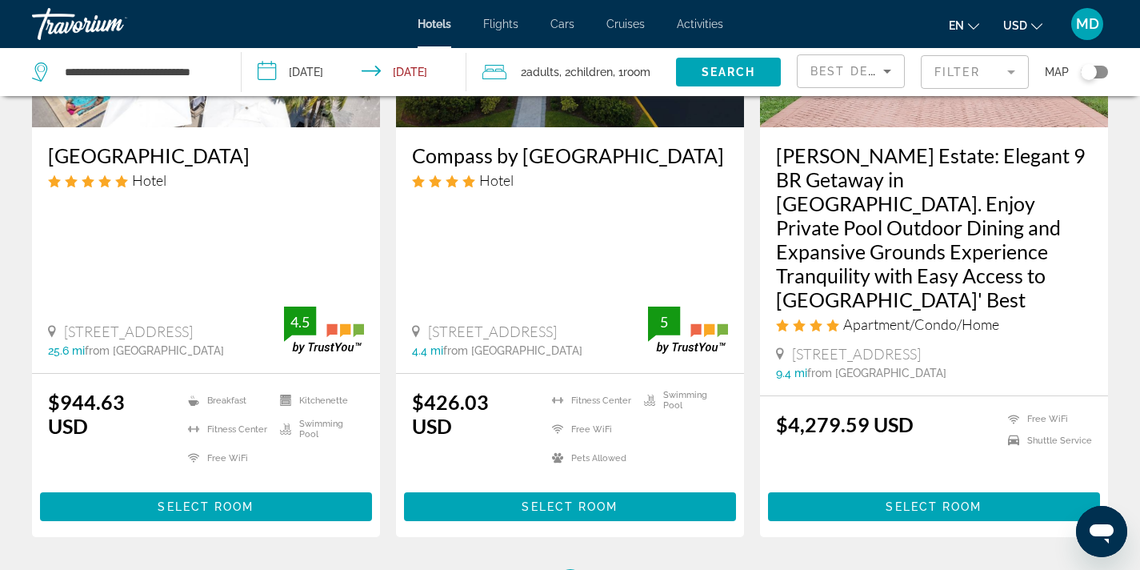
scroll to position [2253, 0]
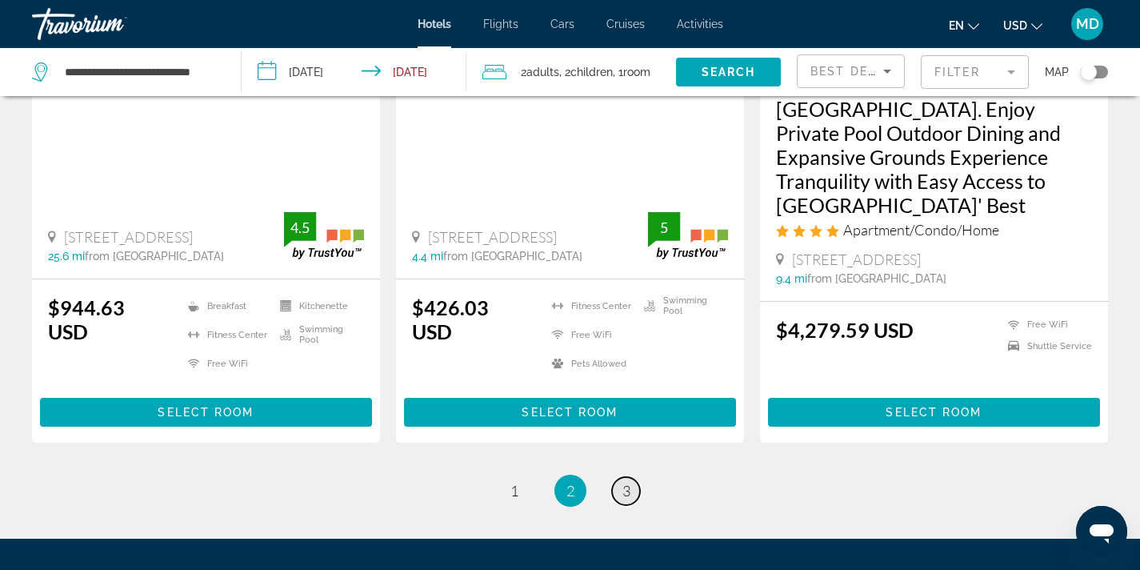
click at [630, 482] on span "3" at bounding box center [627, 491] width 8 height 18
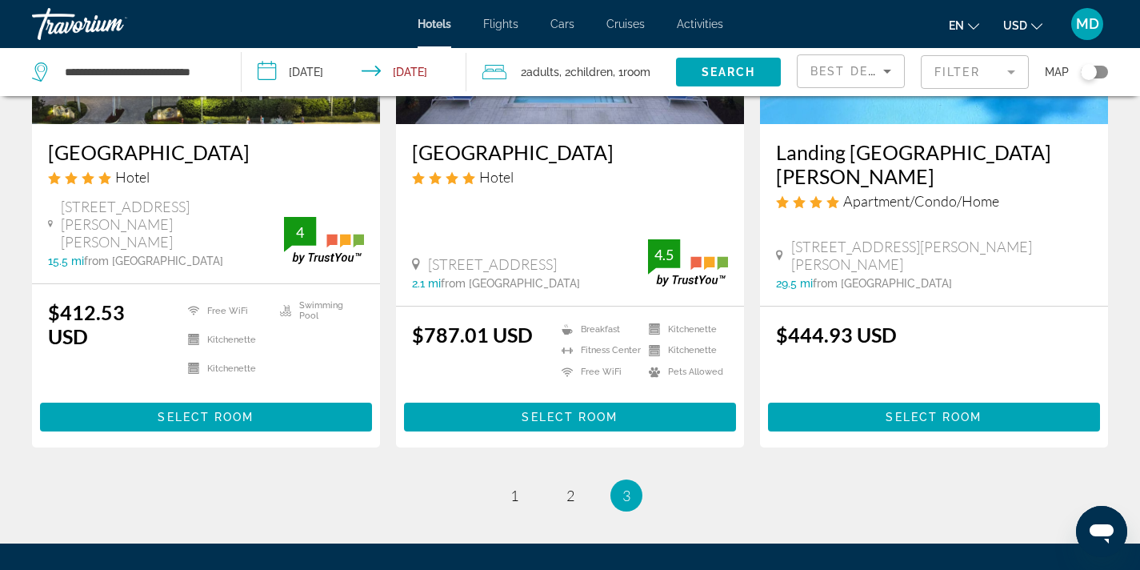
scroll to position [259, 0]
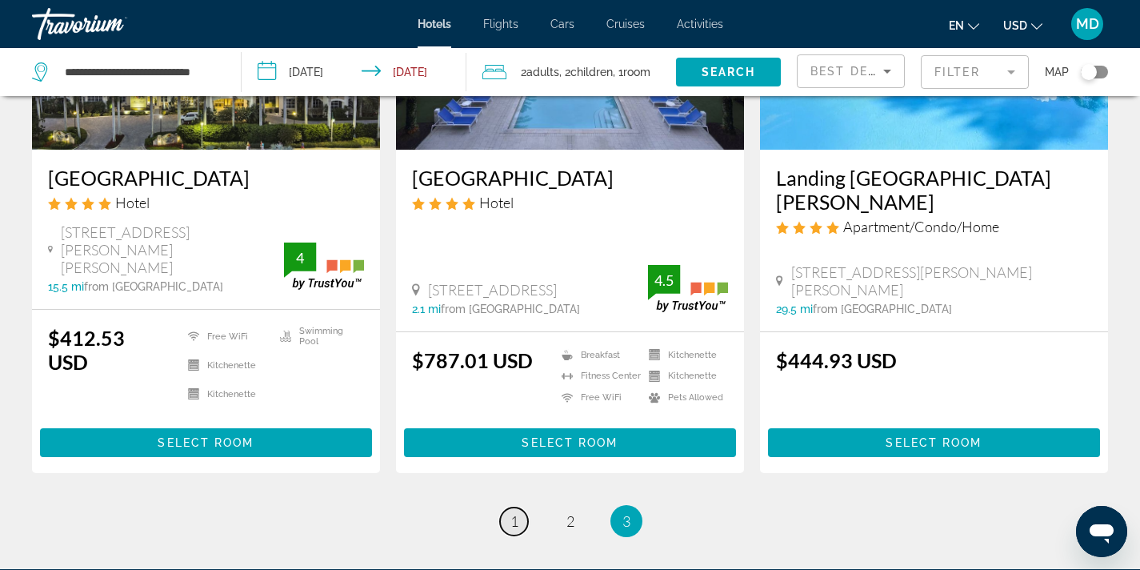
click at [519, 507] on link "page 1" at bounding box center [514, 521] width 28 height 28
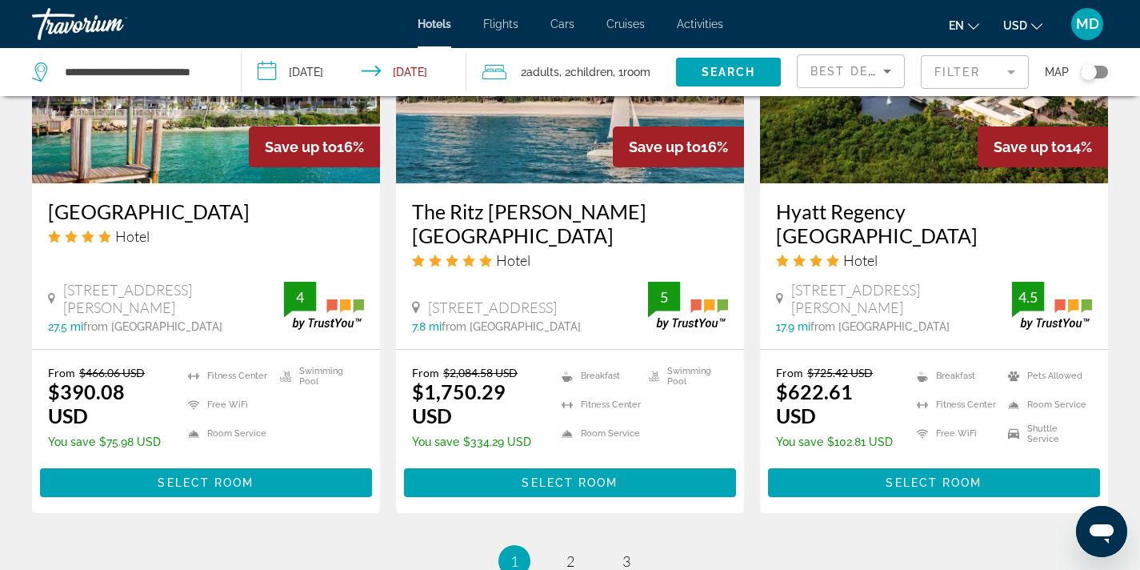
scroll to position [2204, 0]
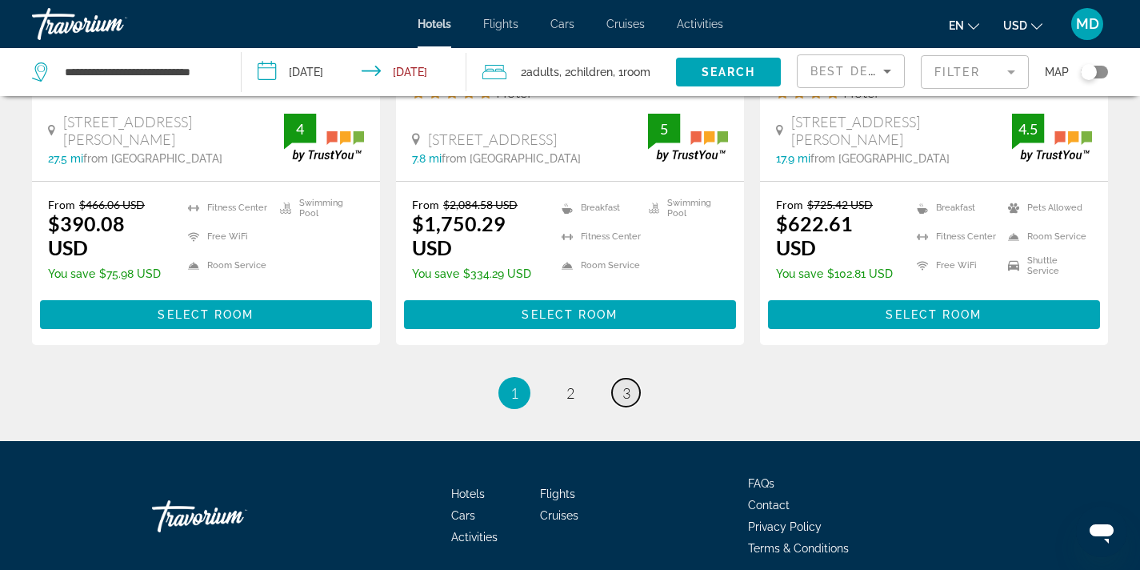
click at [627, 384] on span "3" at bounding box center [627, 393] width 8 height 18
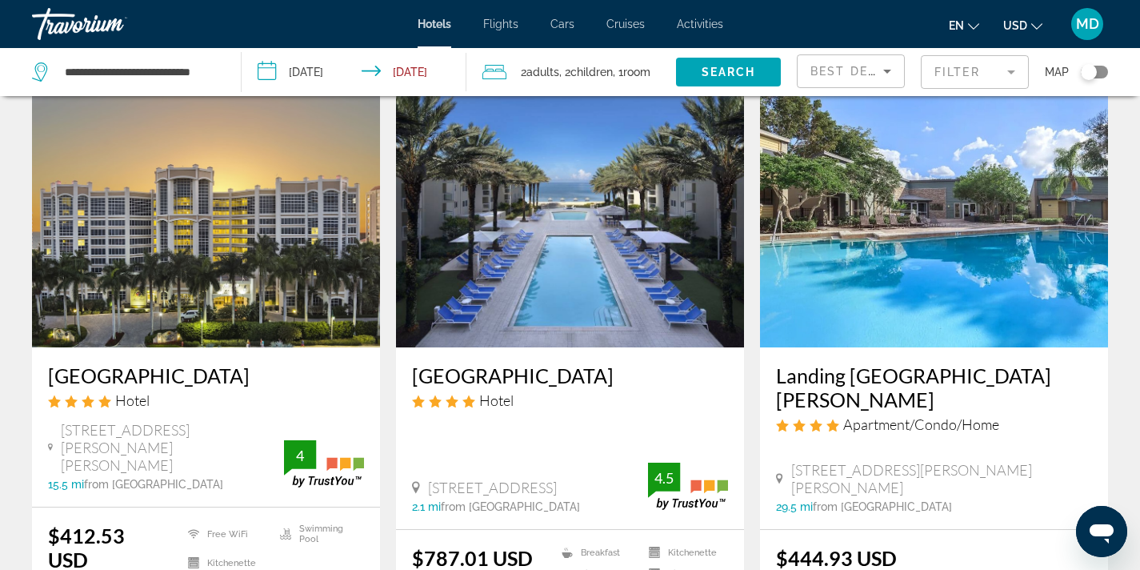
scroll to position [76, 0]
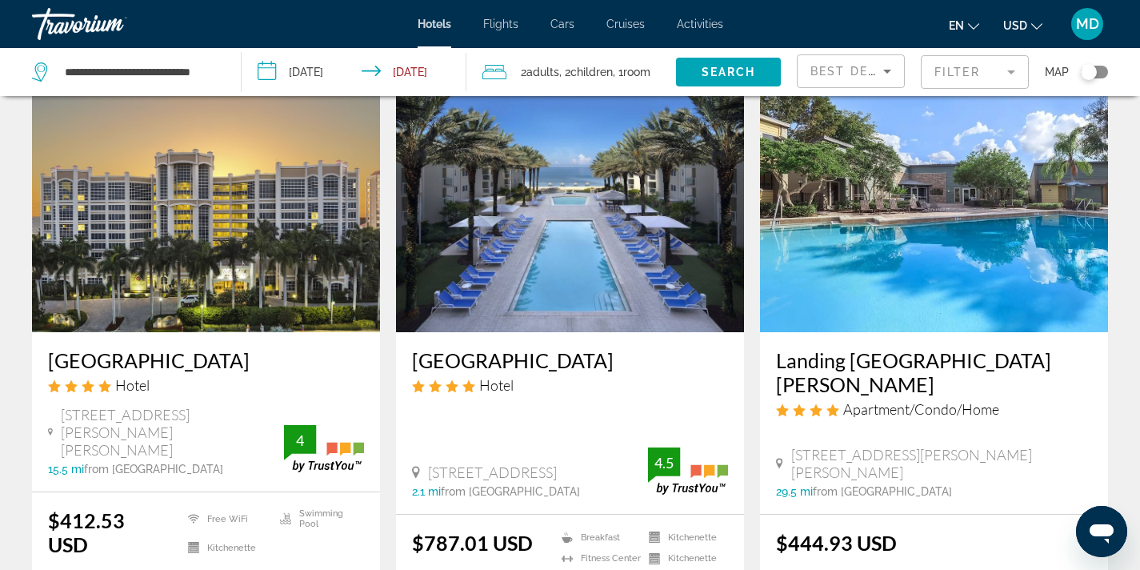
click at [291, 242] on img "Main content" at bounding box center [206, 204] width 348 height 256
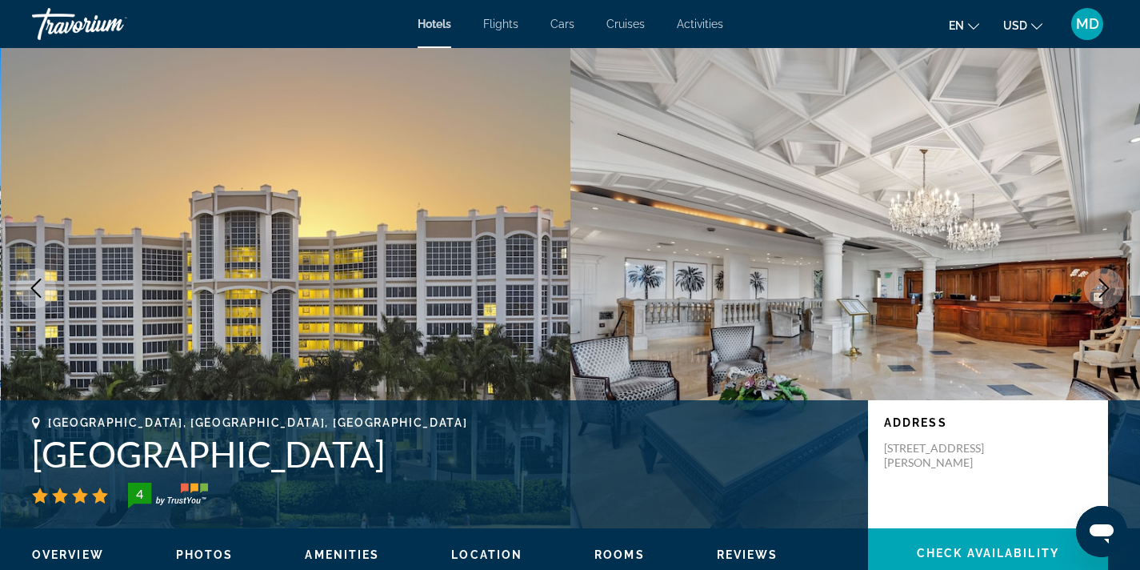
click at [1104, 287] on icon "Next image" at bounding box center [1104, 288] width 19 height 19
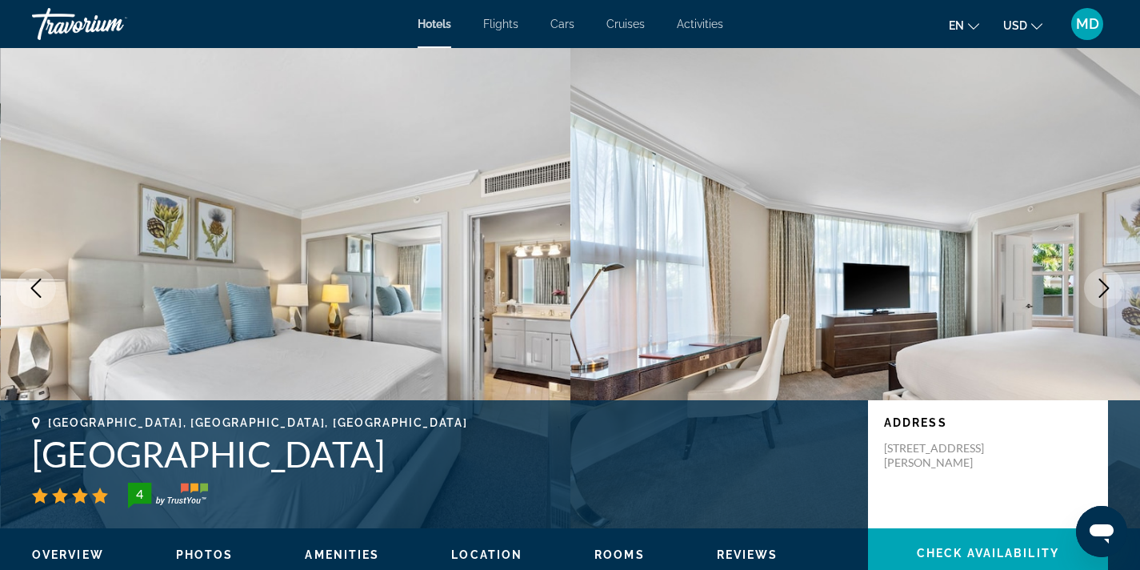
click at [1104, 287] on icon "Next image" at bounding box center [1104, 288] width 19 height 19
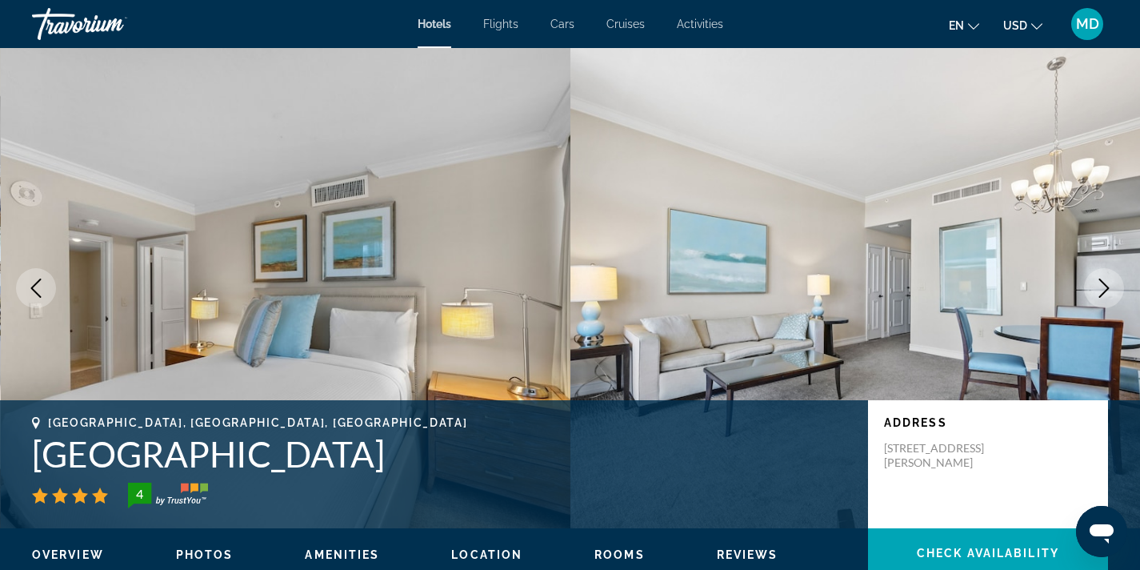
click at [1104, 287] on icon "Next image" at bounding box center [1104, 288] width 19 height 19
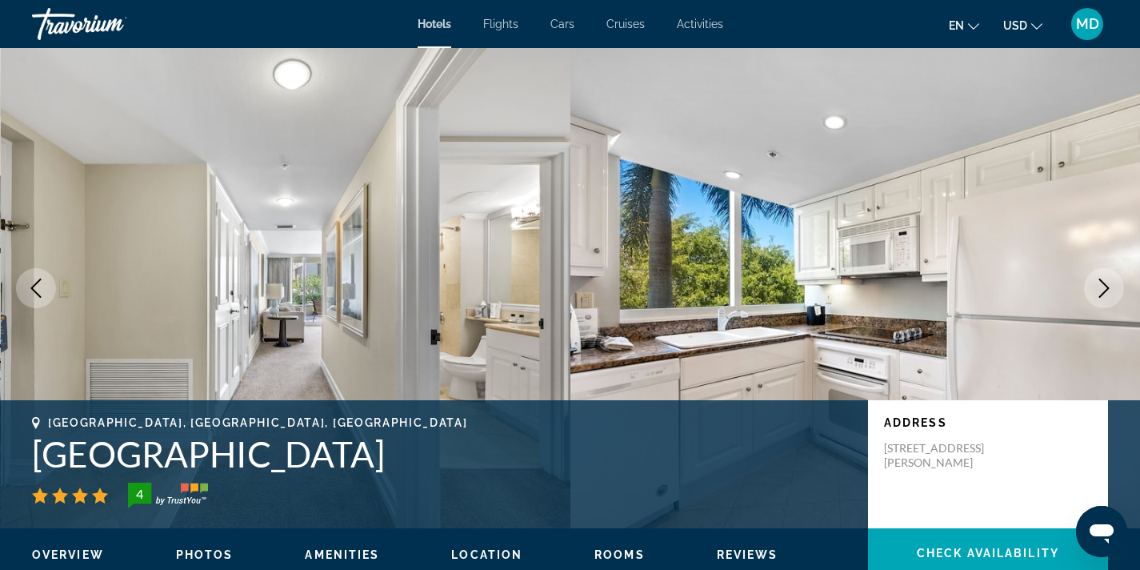
click at [1104, 287] on icon "Next image" at bounding box center [1104, 288] width 19 height 19
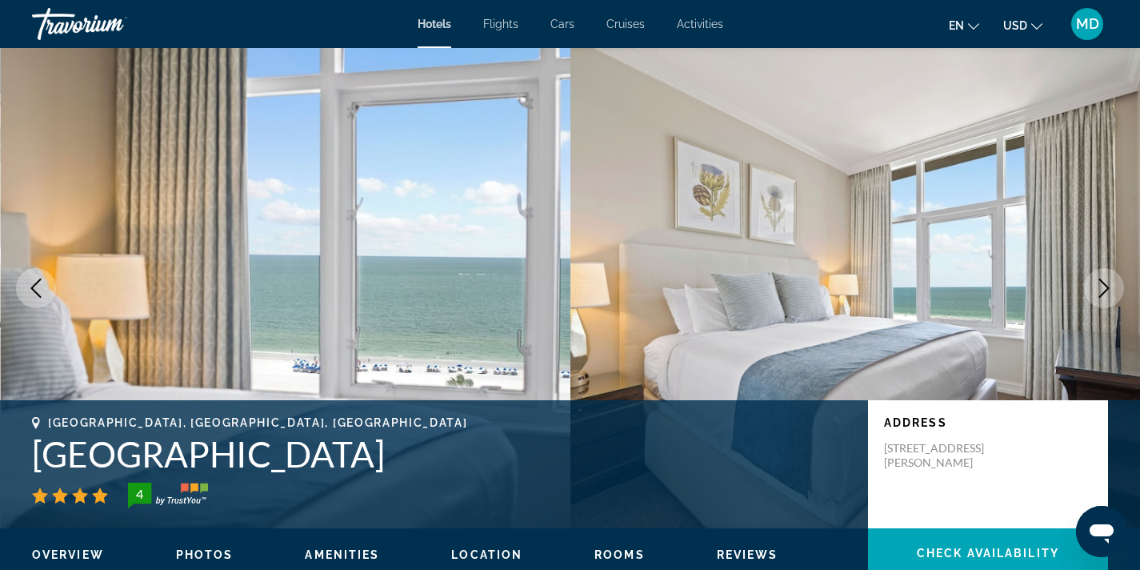
click at [1104, 287] on icon "Next image" at bounding box center [1104, 288] width 19 height 19
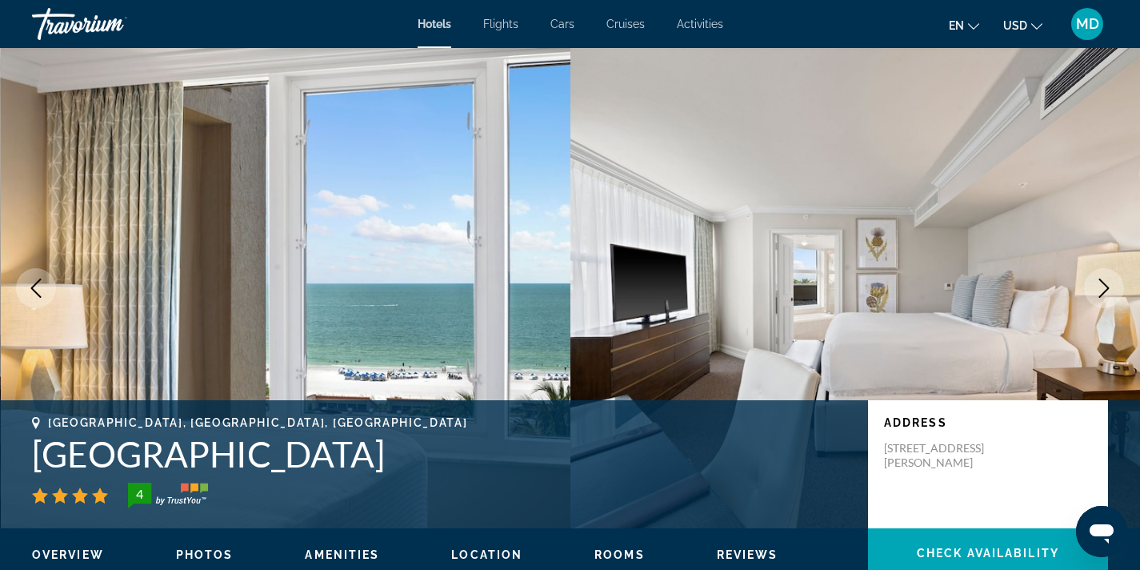
click at [1104, 290] on icon "Next image" at bounding box center [1104, 288] width 19 height 19
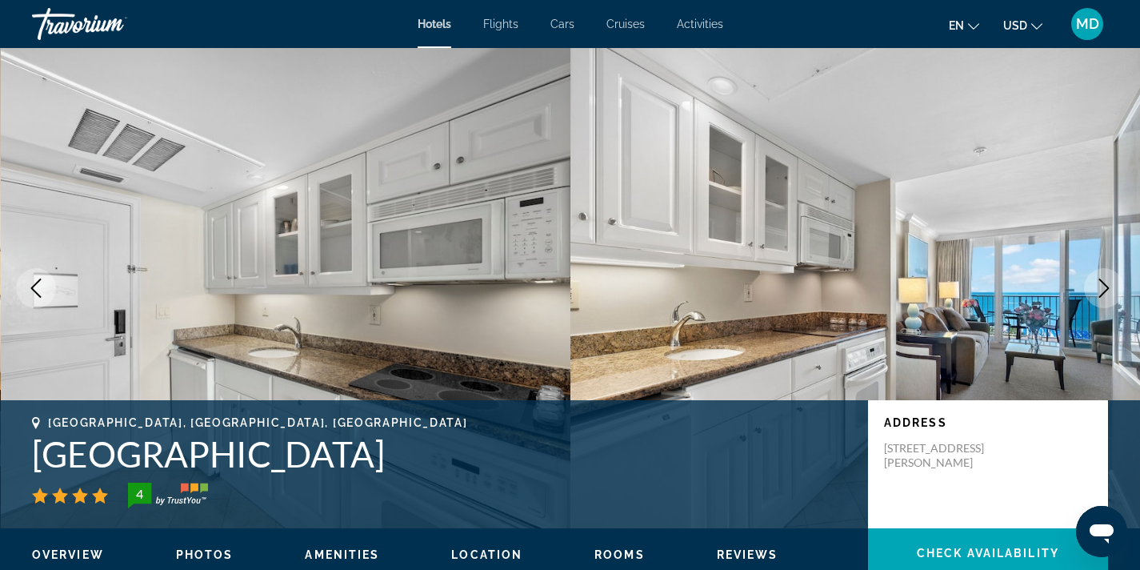
click at [1104, 290] on icon "Next image" at bounding box center [1104, 288] width 19 height 19
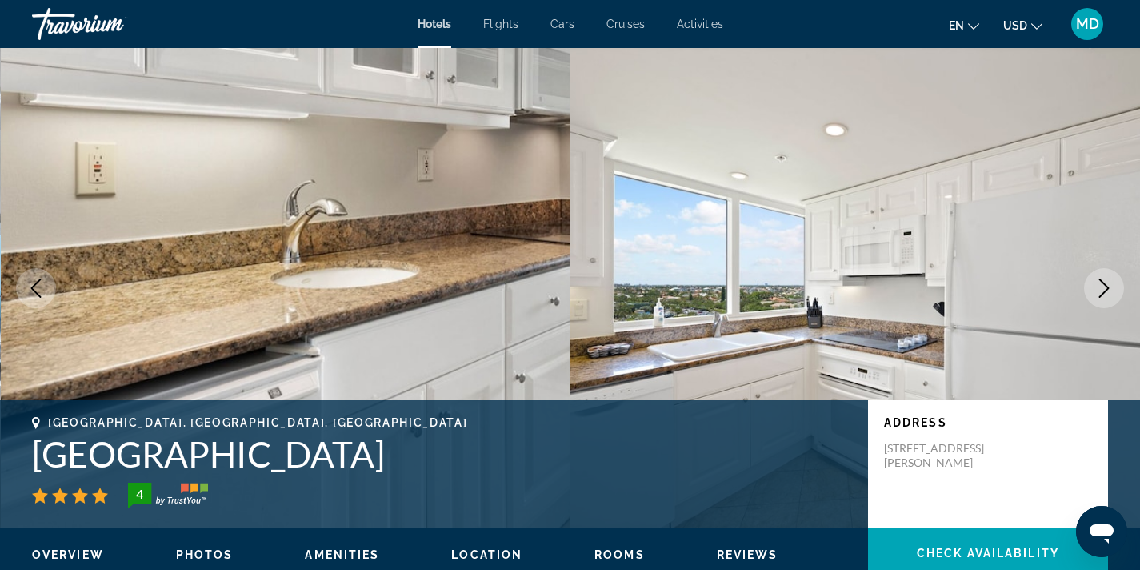
click at [1104, 290] on icon "Next image" at bounding box center [1104, 288] width 19 height 19
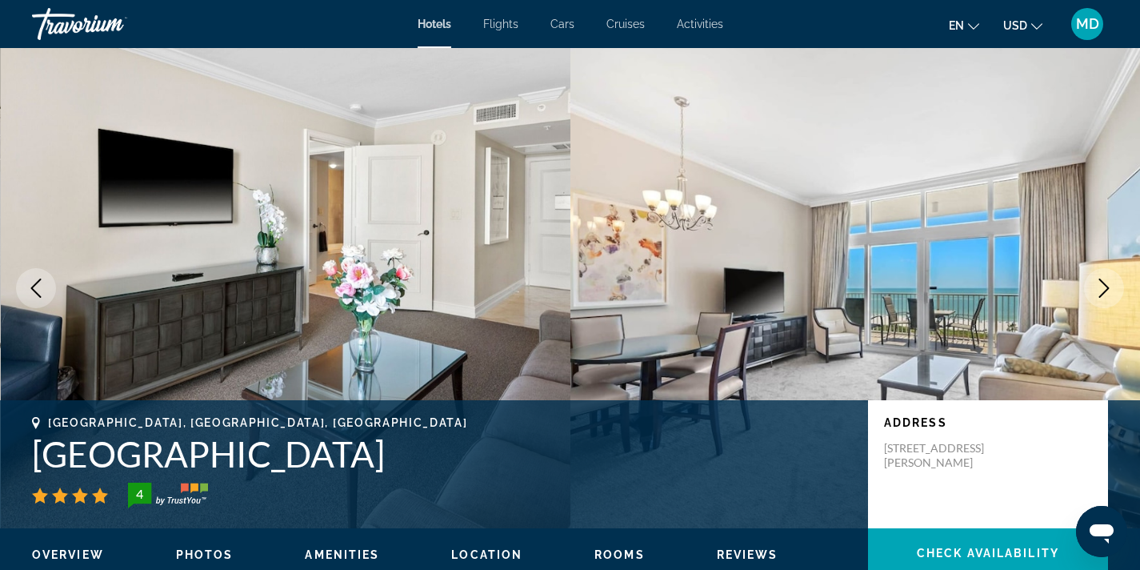
click at [1104, 290] on icon "Next image" at bounding box center [1104, 288] width 19 height 19
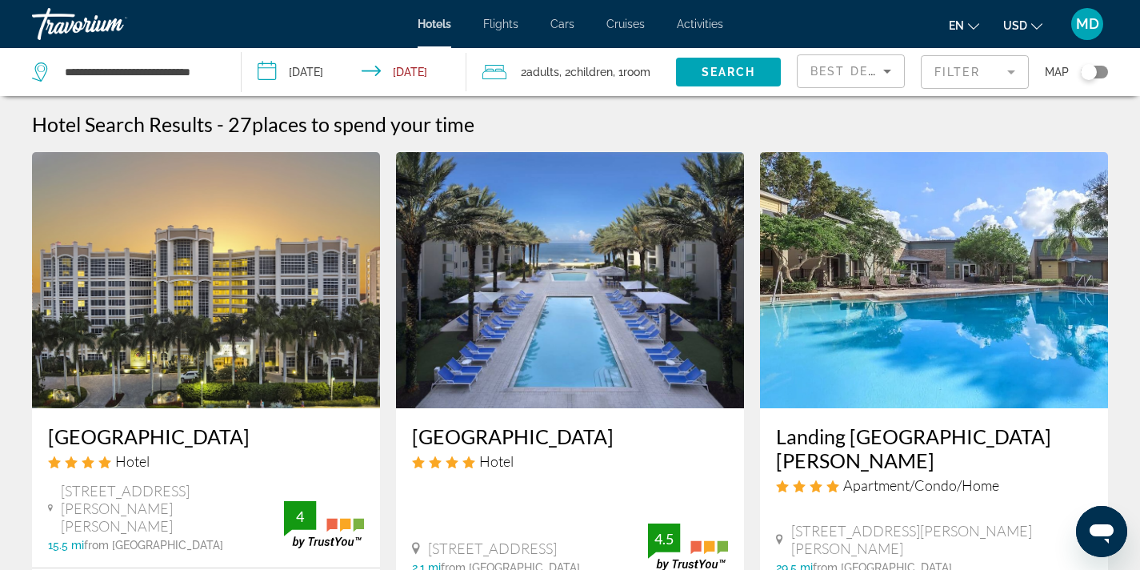
click at [315, 78] on input "**********" at bounding box center [358, 74] width 232 height 53
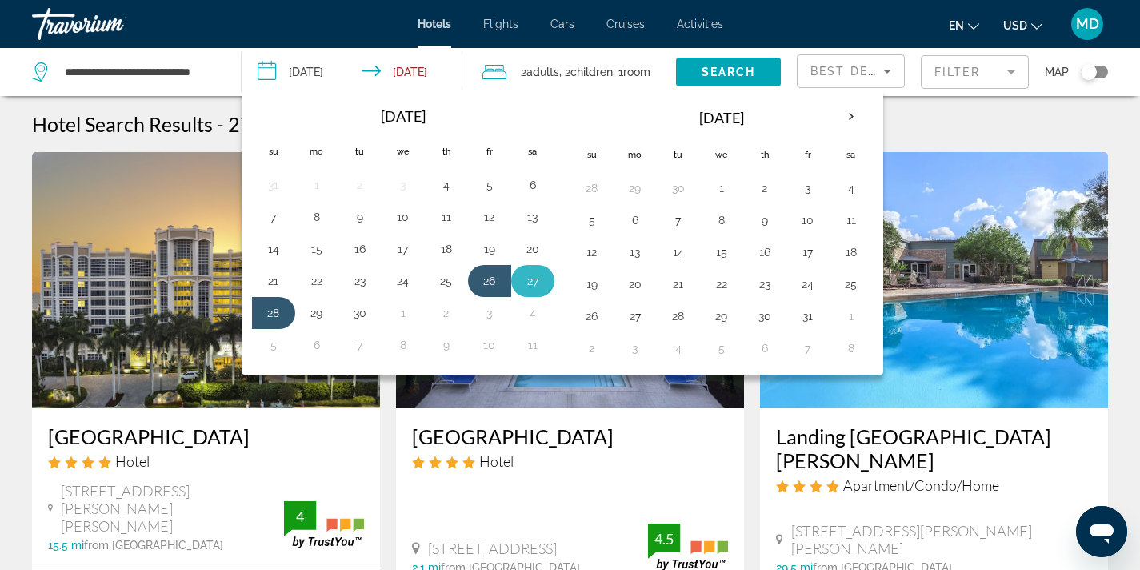
click at [527, 282] on button "27" at bounding box center [533, 281] width 26 height 22
click at [319, 315] on button "29" at bounding box center [317, 313] width 26 height 22
type input "**********"
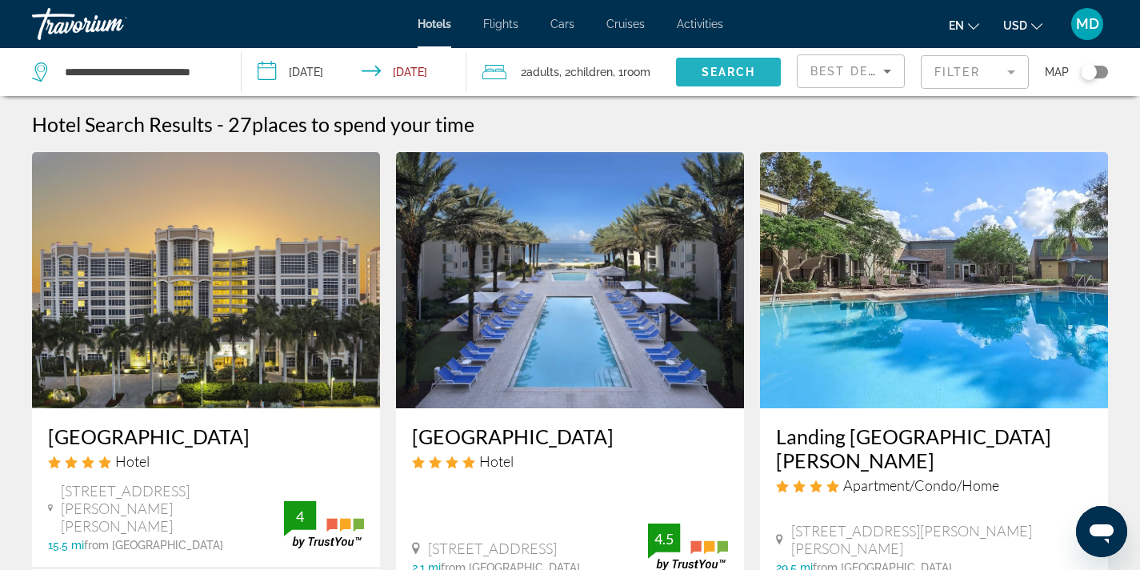
click at [739, 71] on span "Search" at bounding box center [729, 72] width 54 height 13
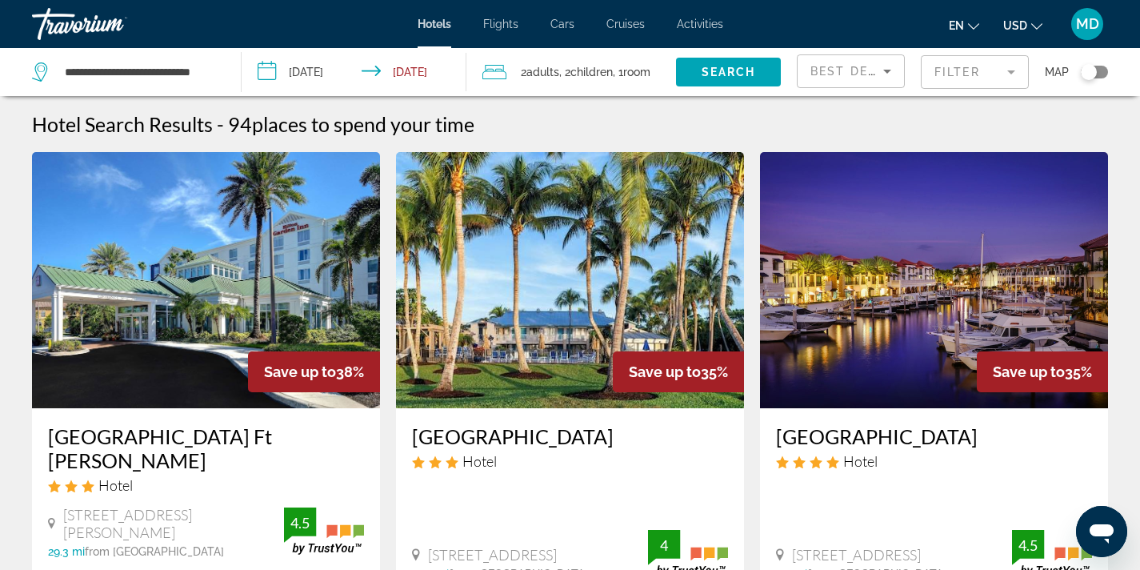
click at [930, 70] on mat-form-field "Filter" at bounding box center [975, 72] width 108 height 34
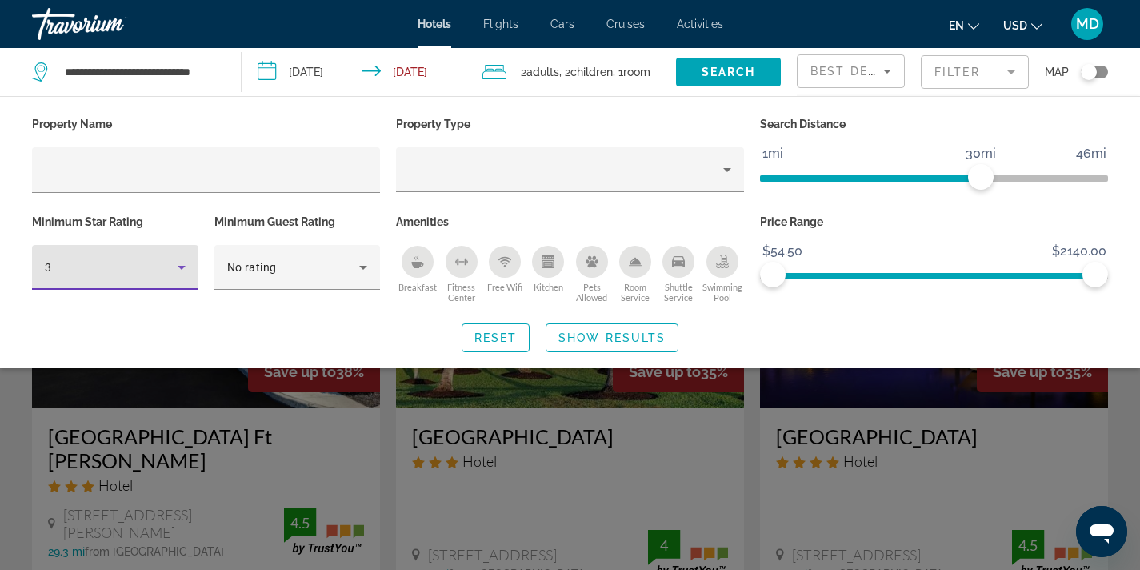
click at [176, 269] on icon "Hotel Filters" at bounding box center [181, 267] width 19 height 19
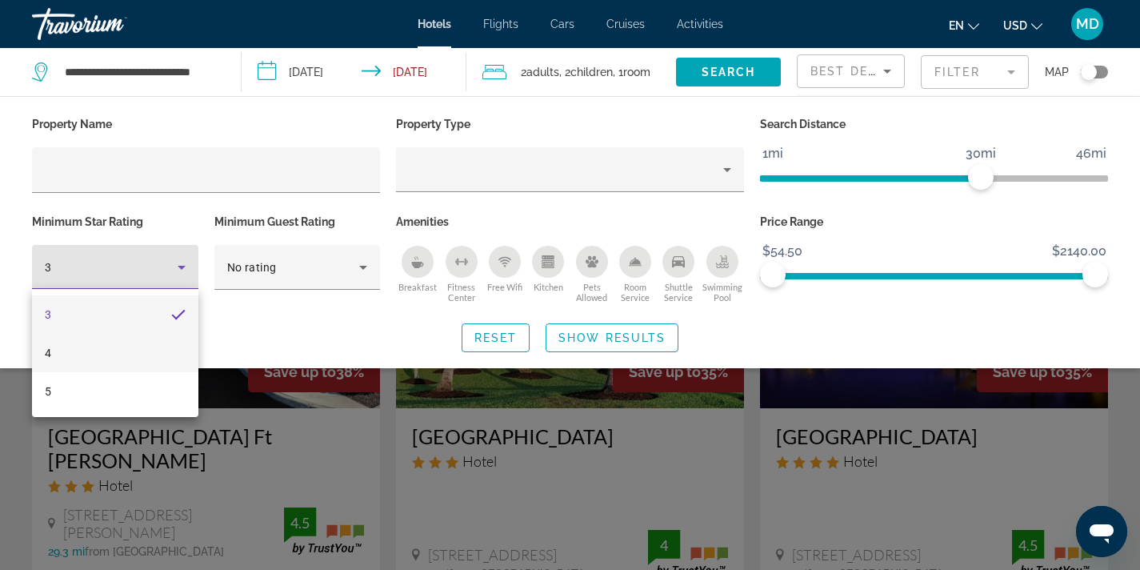
click at [150, 340] on mat-option "4" at bounding box center [115, 353] width 166 height 38
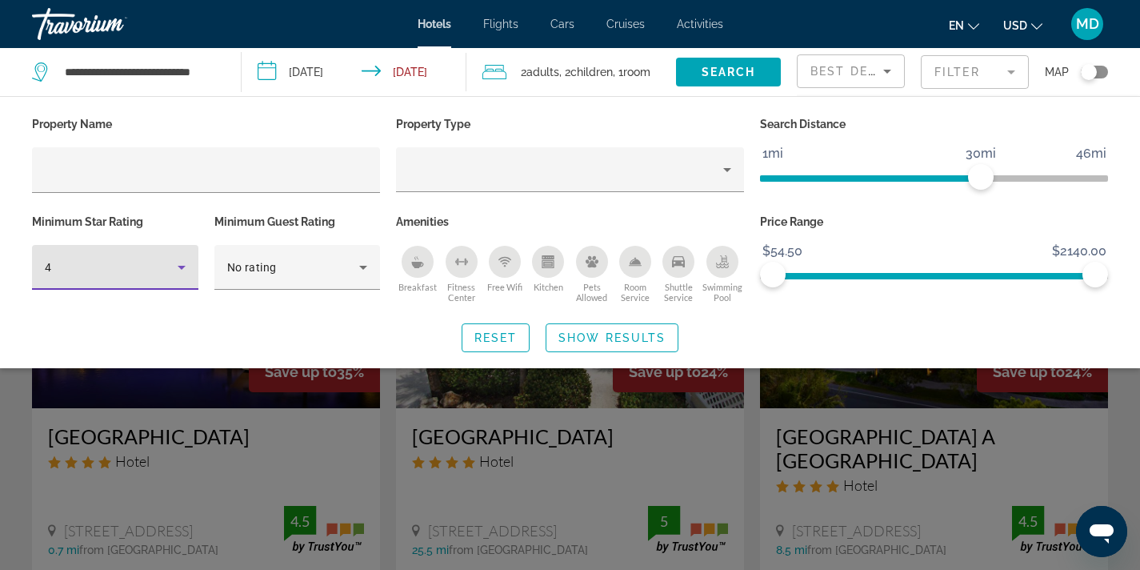
click at [623, 435] on div "Search widget" at bounding box center [570, 405] width 1140 height 330
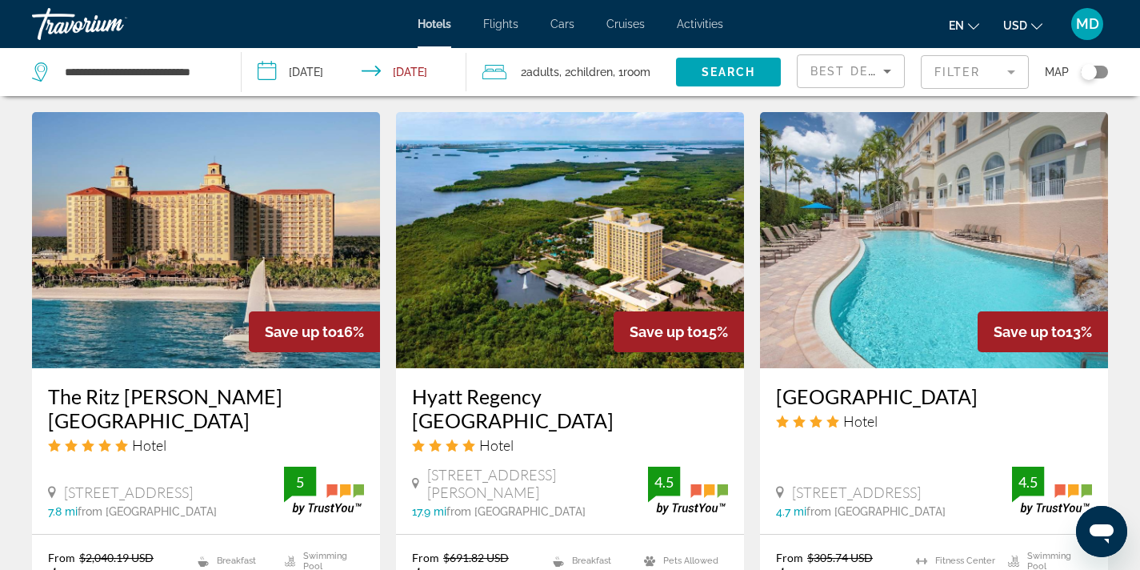
scroll to position [1822, 0]
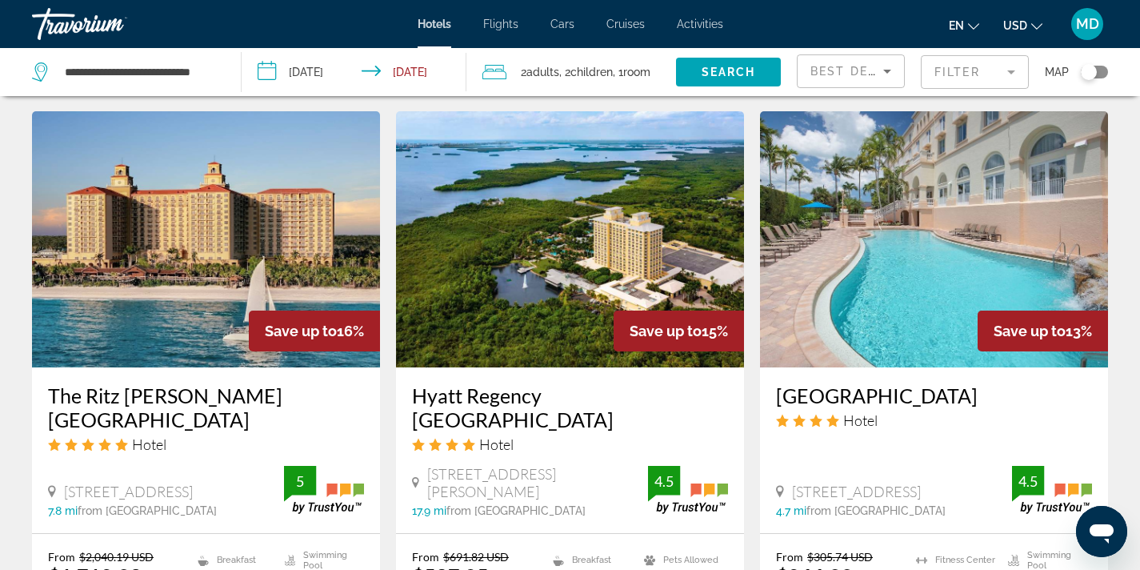
drag, startPoint x: 623, startPoint y: 435, endPoint x: 540, endPoint y: 451, distance: 84.8
click at [540, 451] on div "Hyatt Regency [GEOGRAPHIC_DATA] Hotel [STREET_ADDRESS][PERSON_NAME] 17.9 mi fro…" at bounding box center [570, 450] width 348 height 166
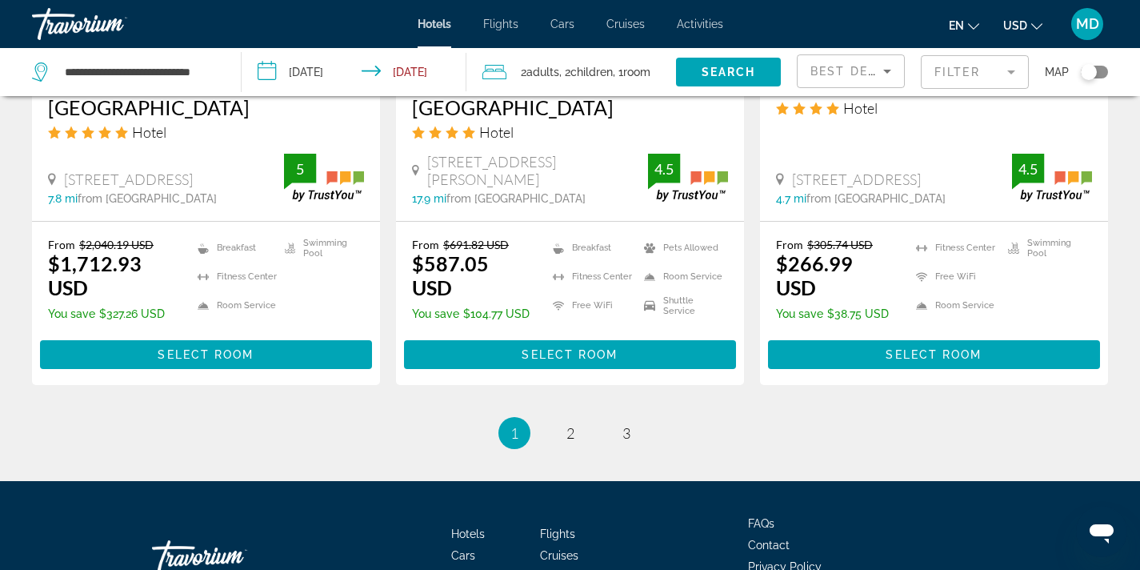
scroll to position [2196, 0]
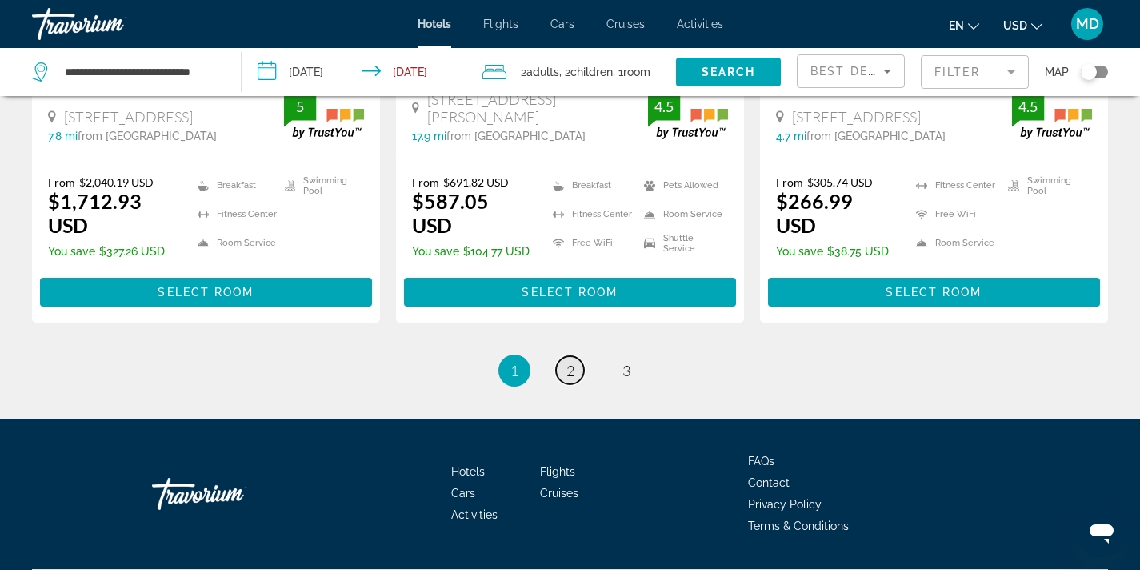
click at [568, 362] on span "2" at bounding box center [571, 371] width 8 height 18
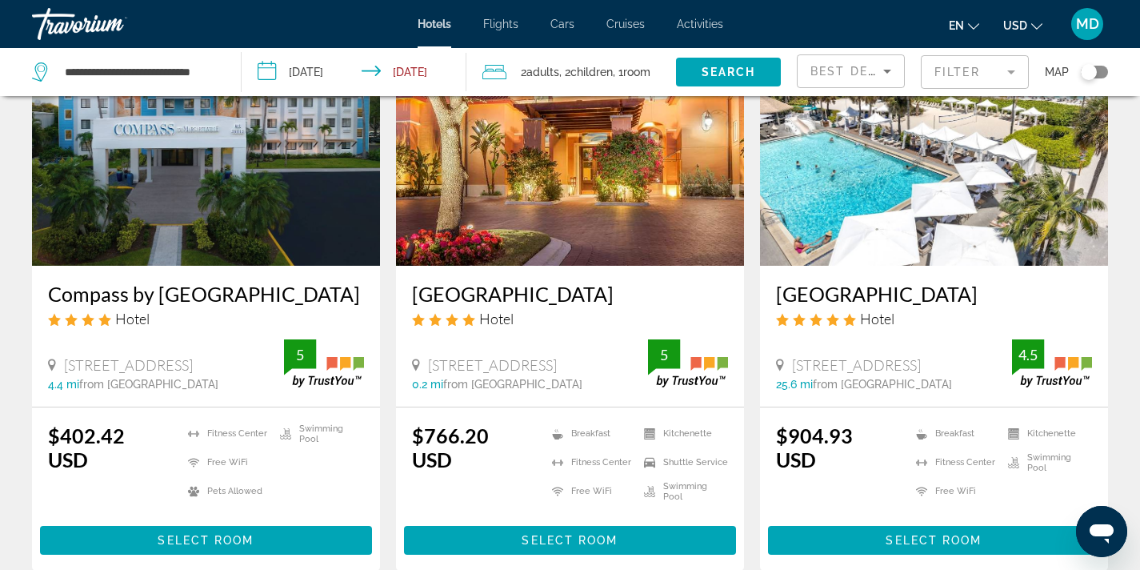
scroll to position [2062, 0]
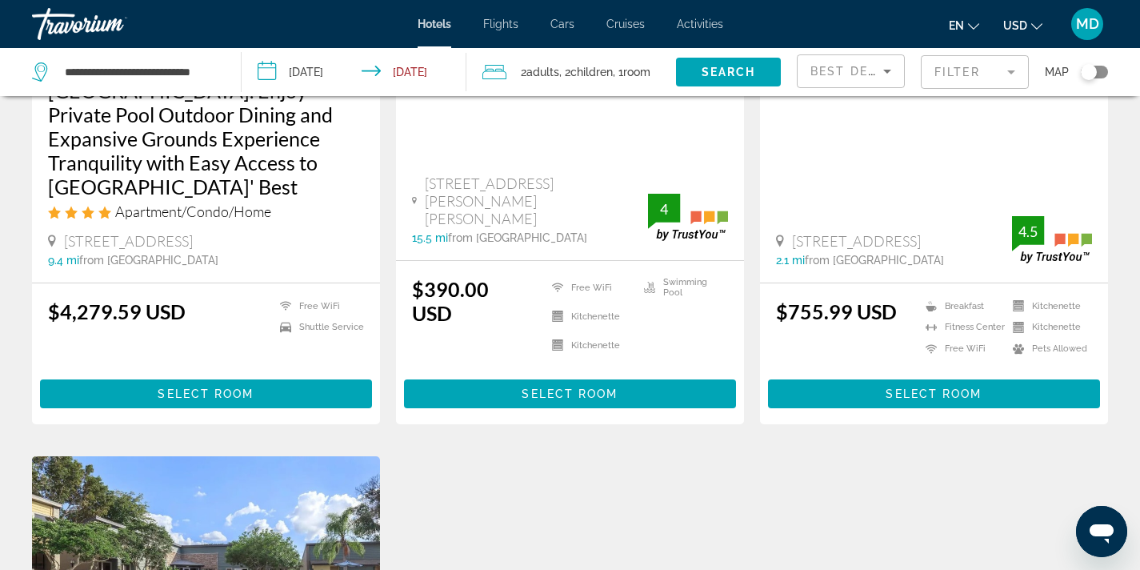
scroll to position [389, 0]
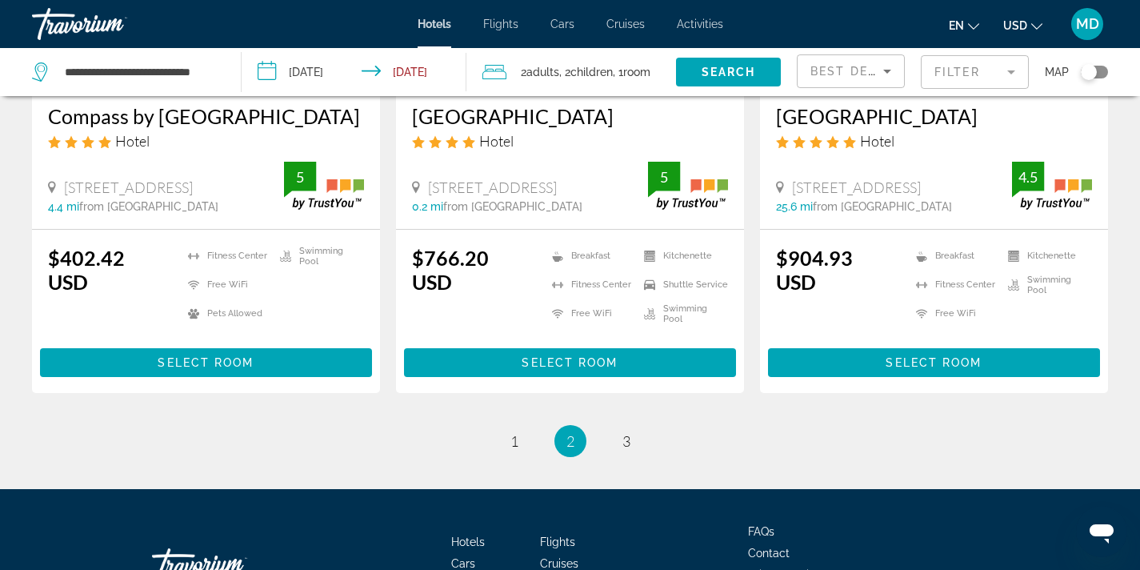
scroll to position [2222, 0]
click at [513, 432] on span "1" at bounding box center [515, 441] width 8 height 18
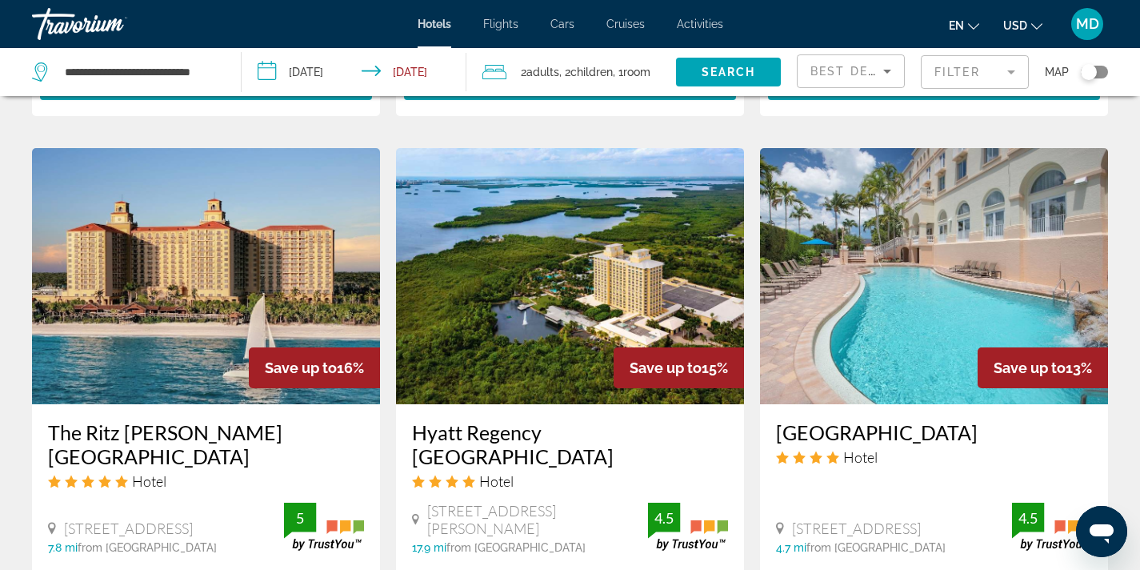
scroll to position [1786, 0]
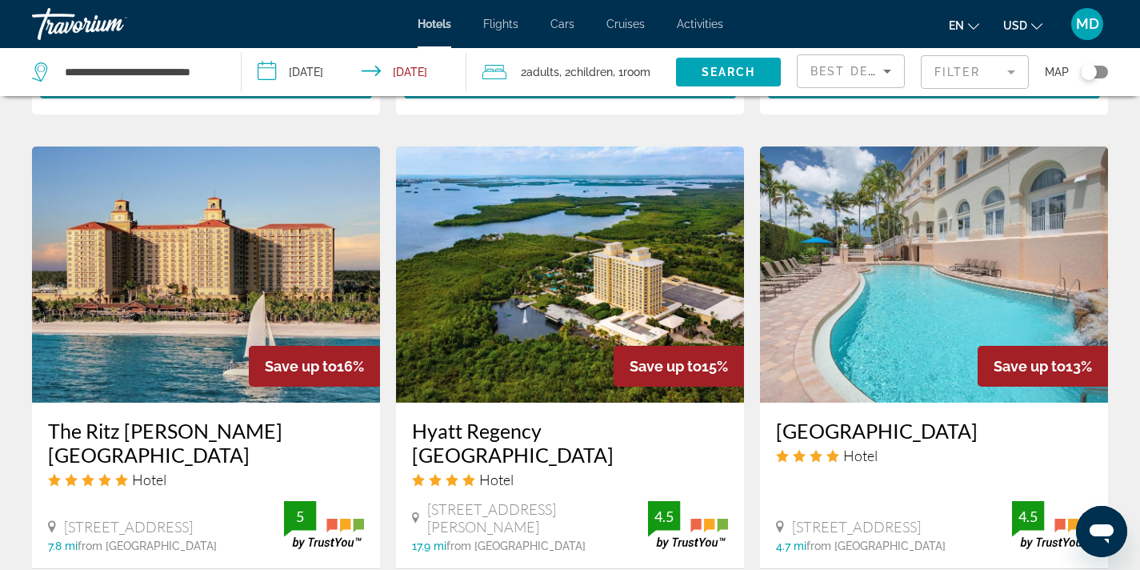
click at [580, 302] on img "Main content" at bounding box center [570, 274] width 348 height 256
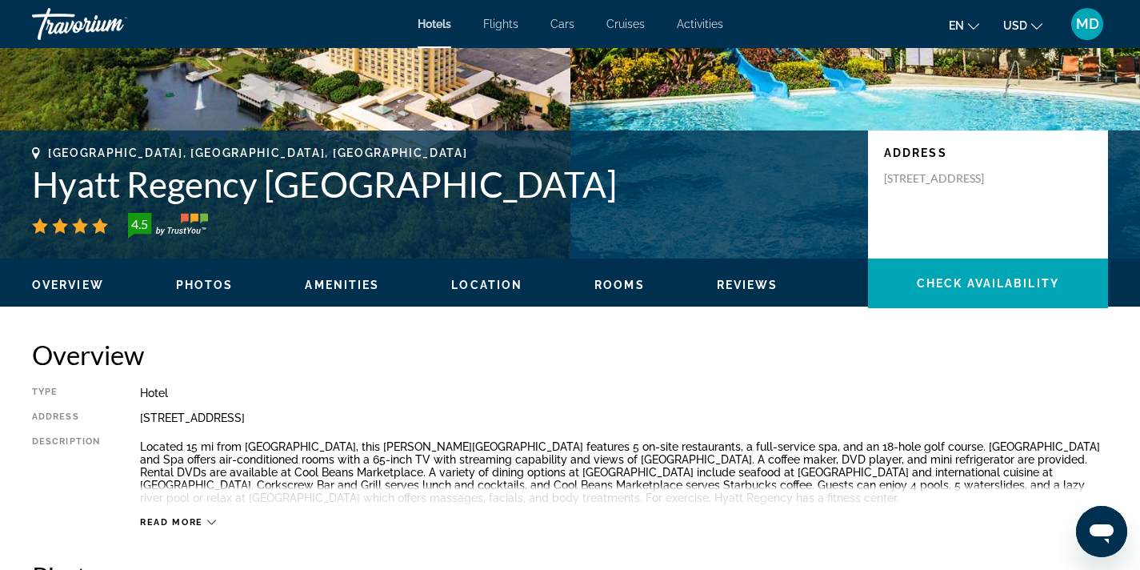
scroll to position [272, 0]
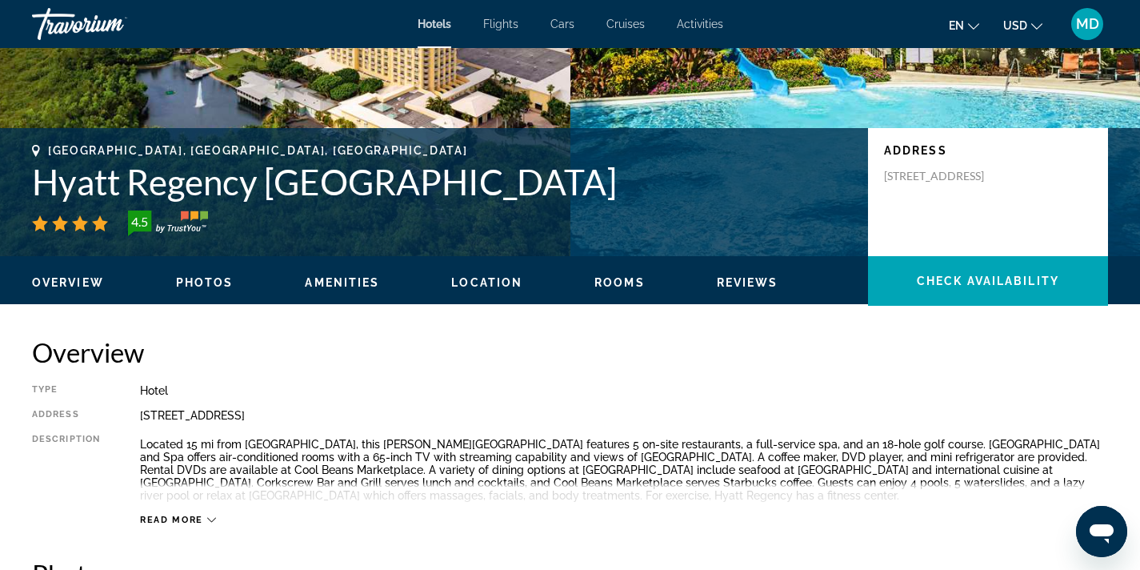
click at [729, 278] on span "Reviews" at bounding box center [748, 282] width 62 height 13
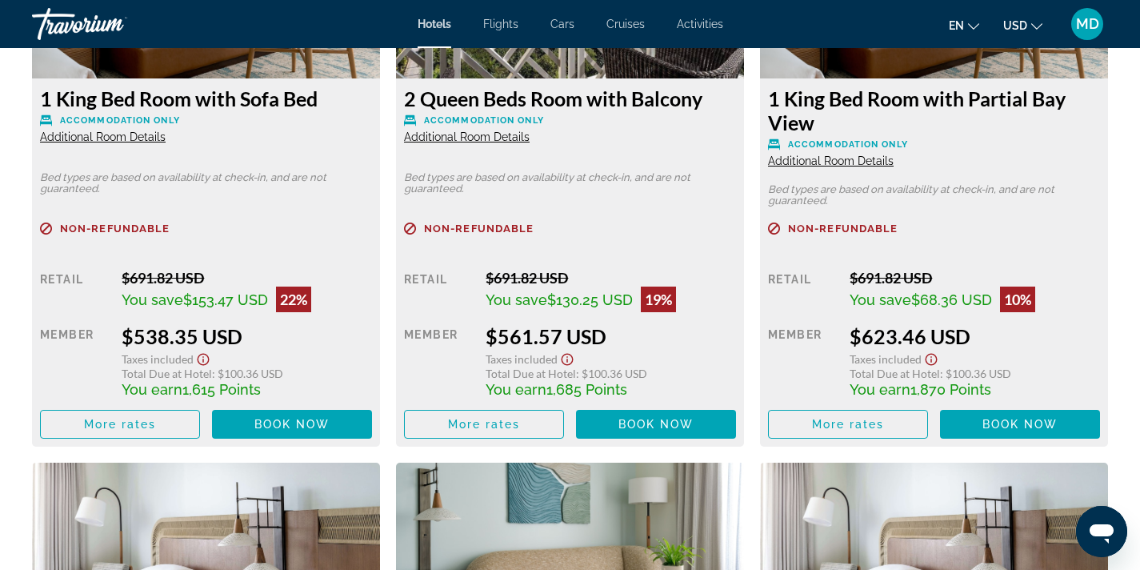
scroll to position [3034, 0]
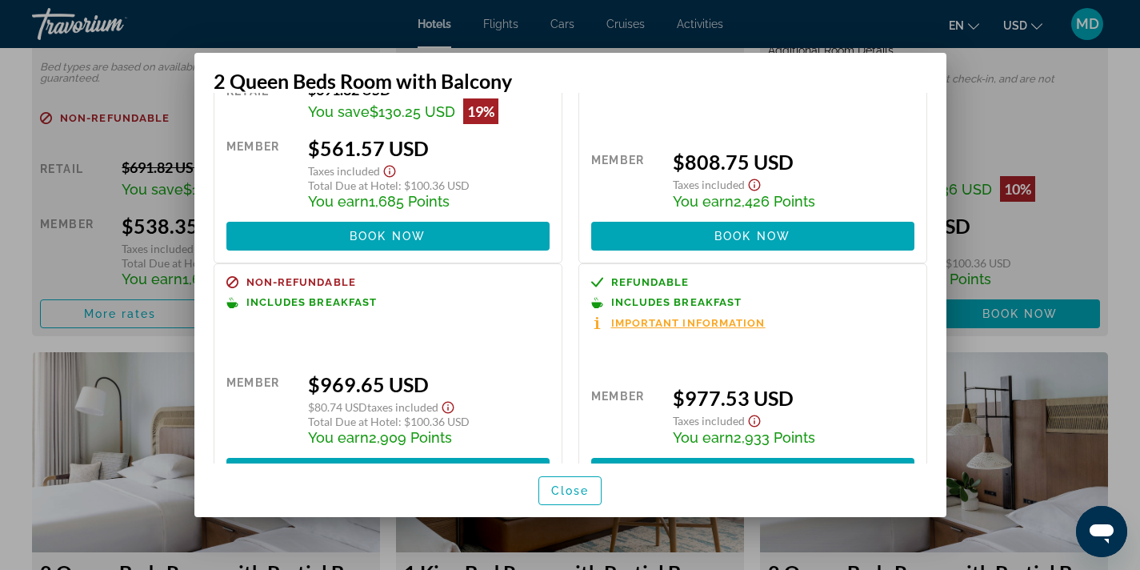
scroll to position [0, 0]
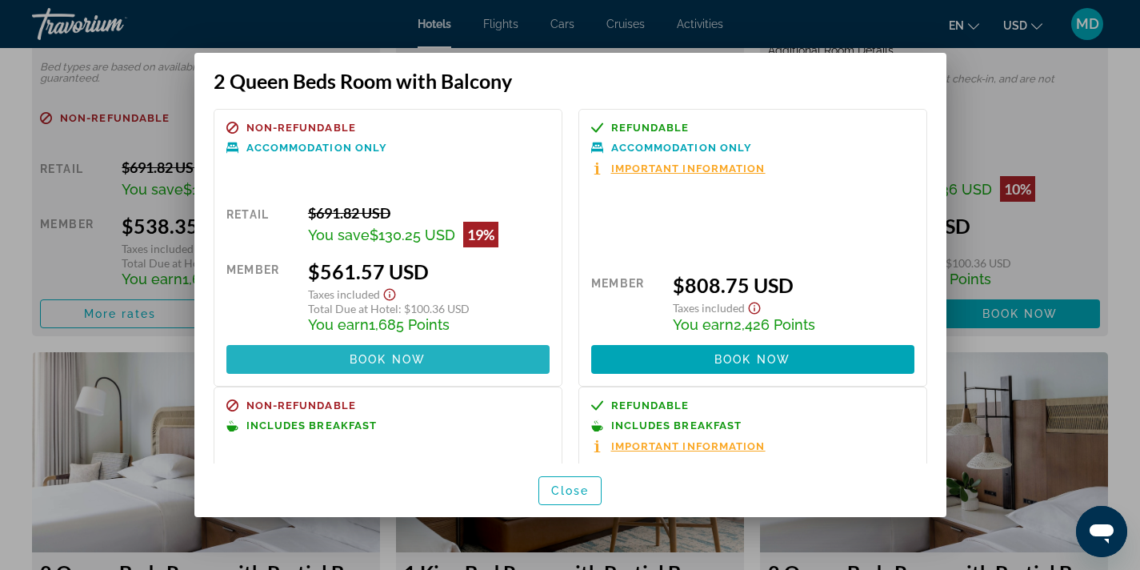
click at [457, 359] on span at bounding box center [387, 359] width 323 height 38
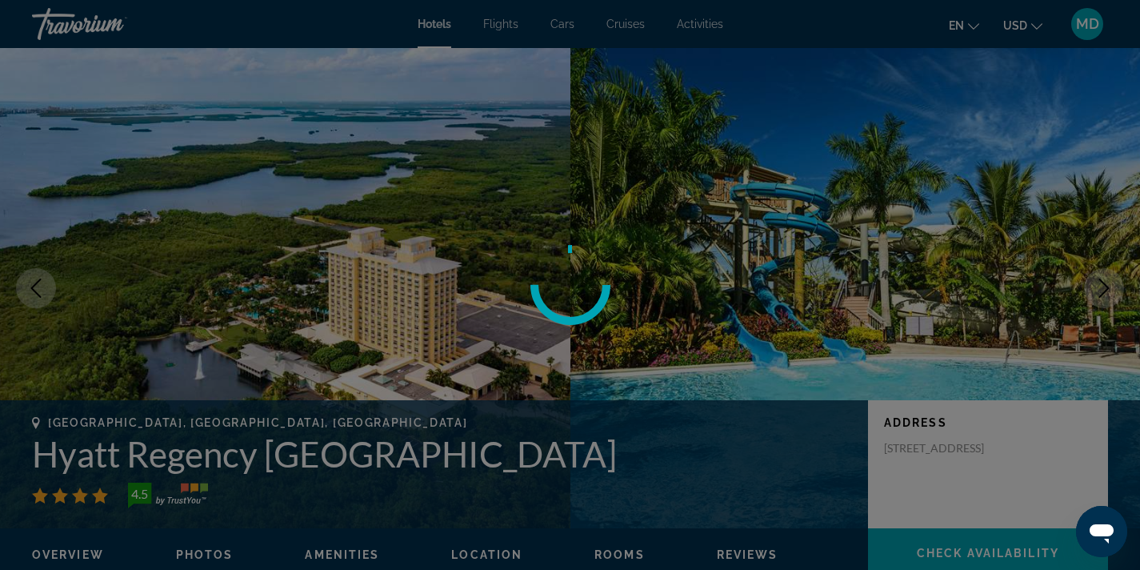
scroll to position [3034, 0]
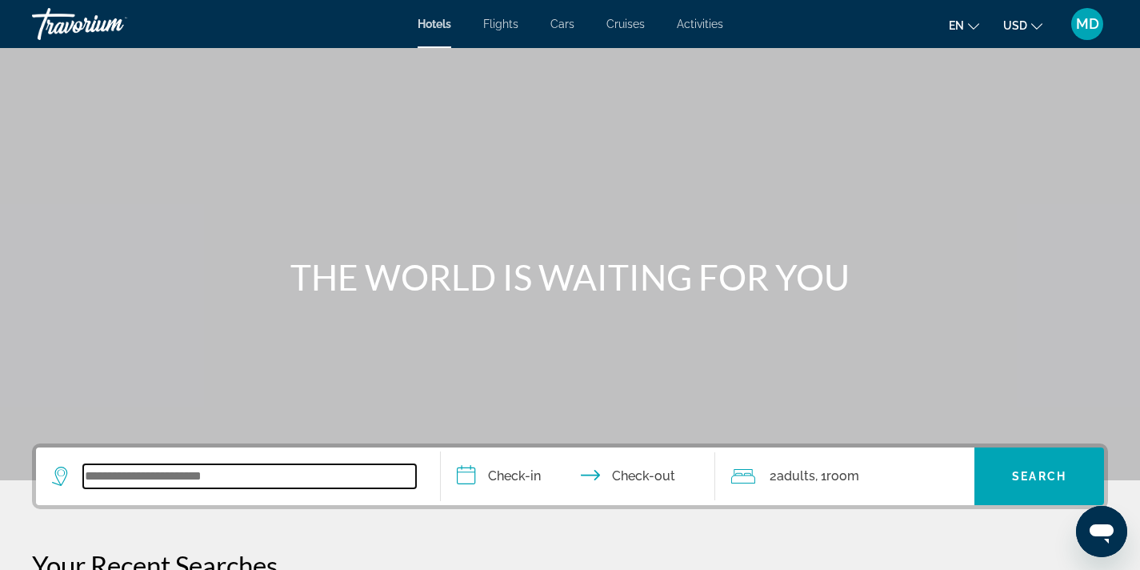
click at [207, 475] on input "Search widget" at bounding box center [249, 476] width 333 height 24
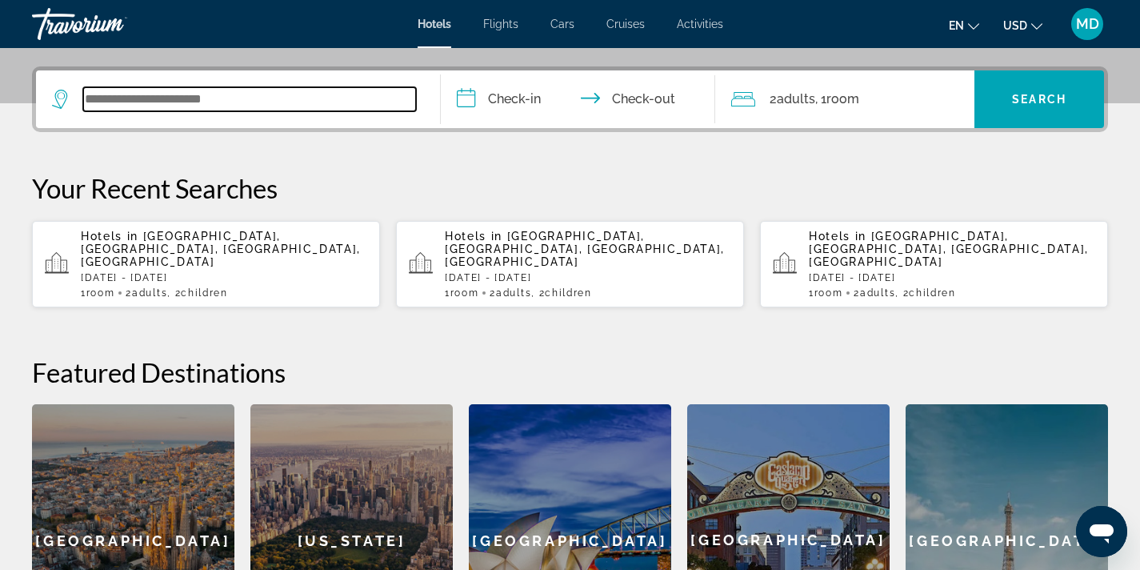
scroll to position [391, 0]
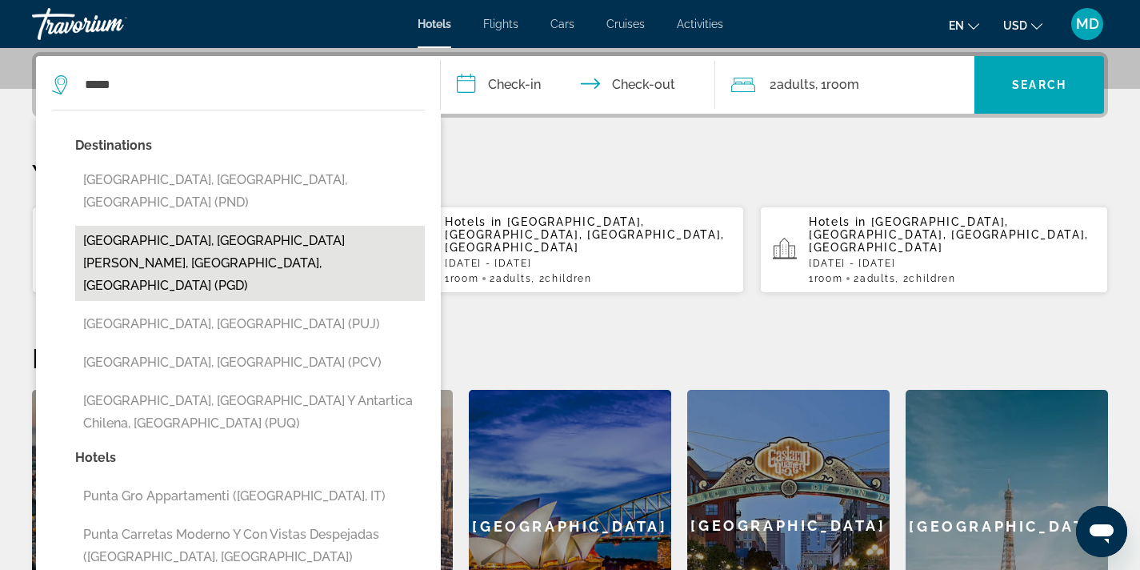
click at [232, 232] on button "Punta Gorda, Port Charlotte - Charlotte Harbor, FL, United States (PGD)" at bounding box center [250, 263] width 350 height 75
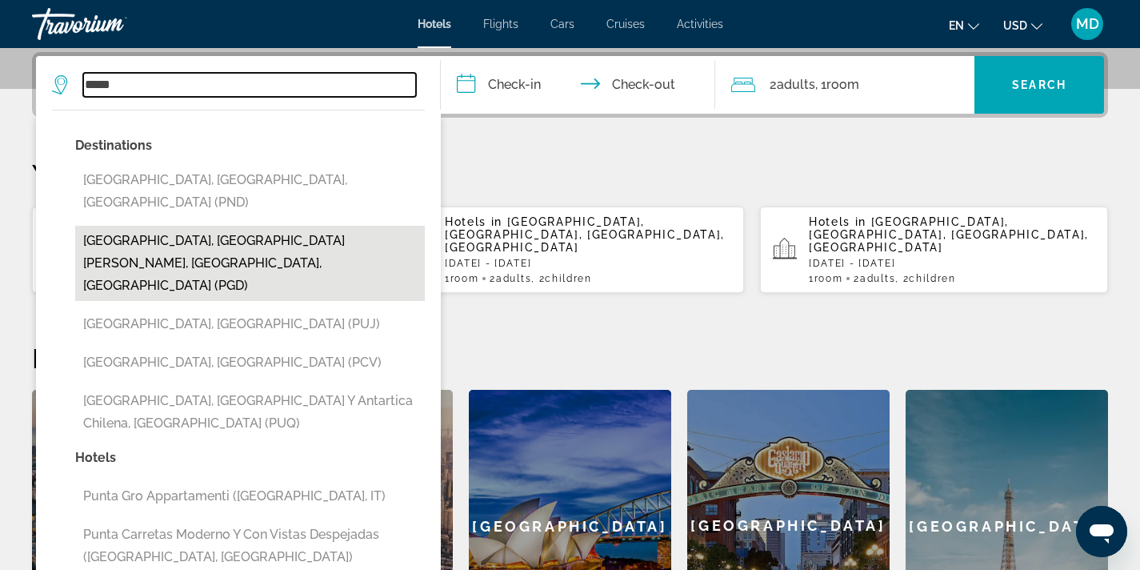
type input "**********"
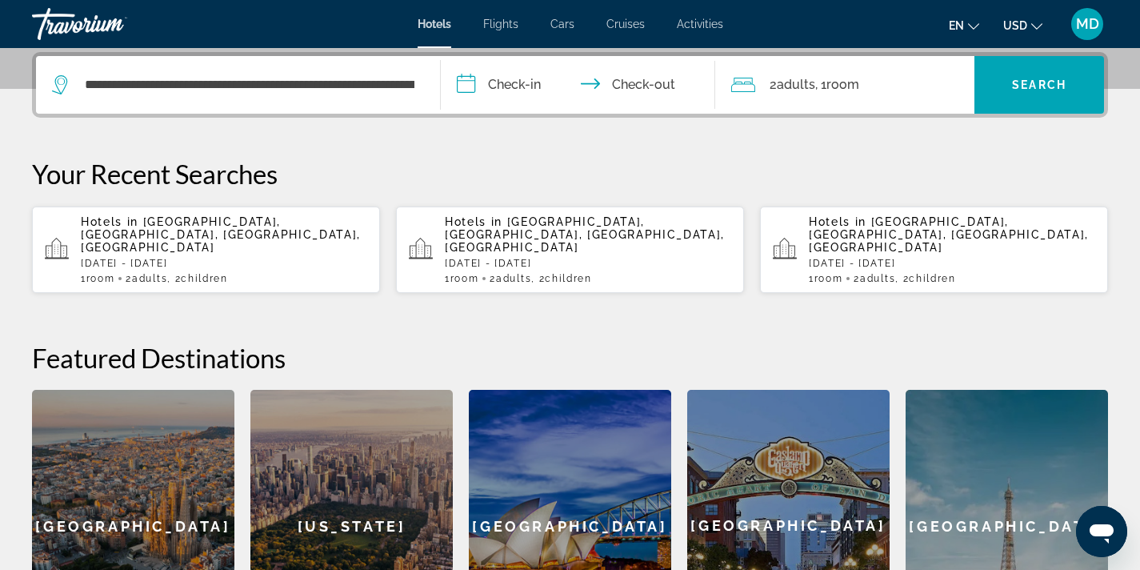
click at [510, 78] on input "**********" at bounding box center [582, 87] width 282 height 62
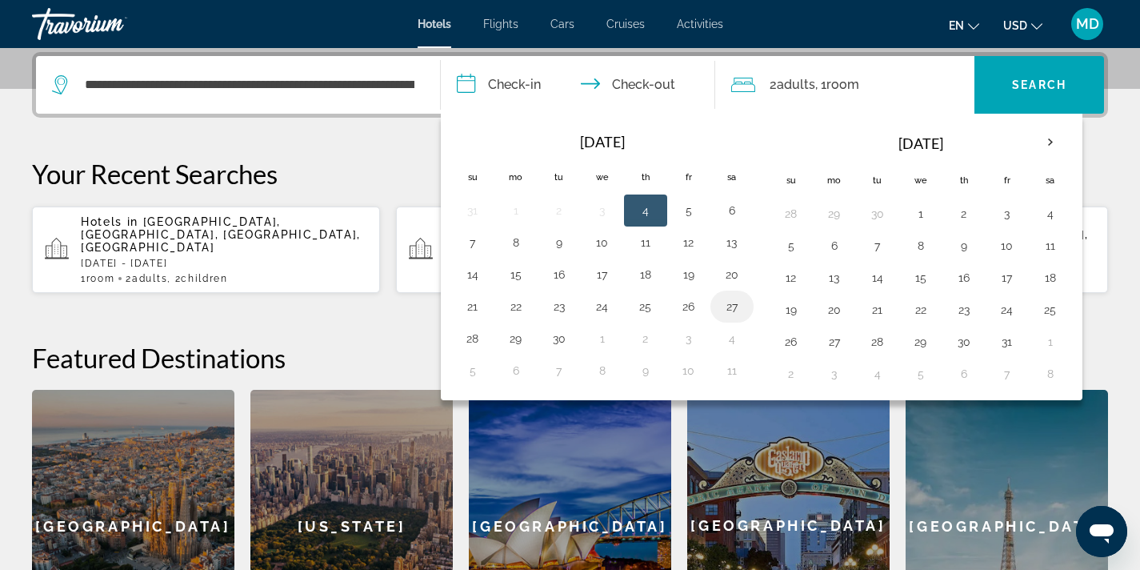
click at [727, 305] on button "27" at bounding box center [732, 306] width 26 height 22
click at [525, 343] on button "29" at bounding box center [516, 338] width 26 height 22
type input "**********"
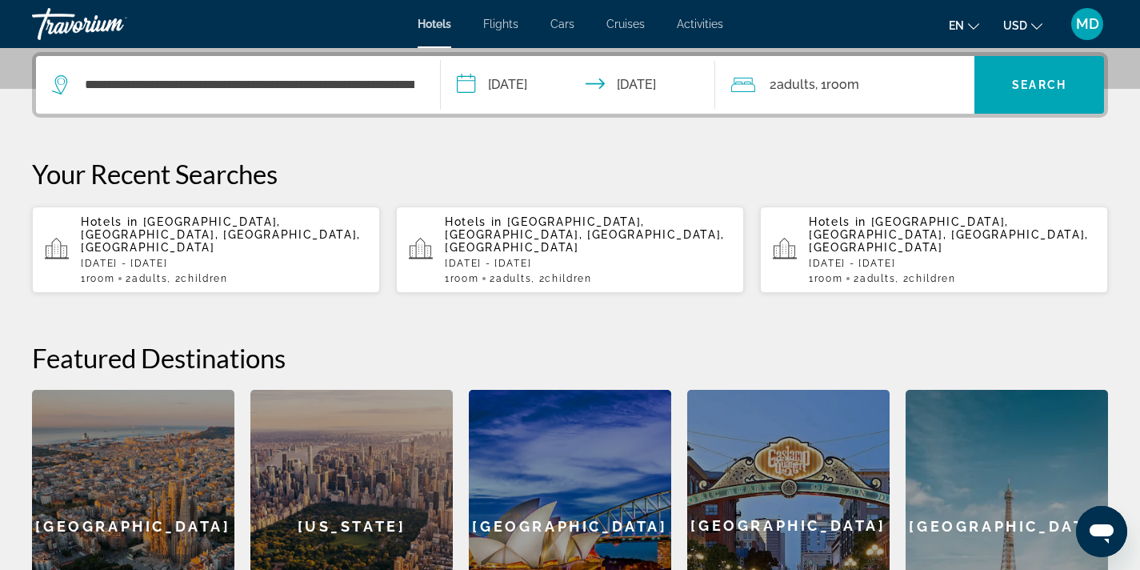
click at [809, 88] on span "Adults" at bounding box center [796, 84] width 38 height 15
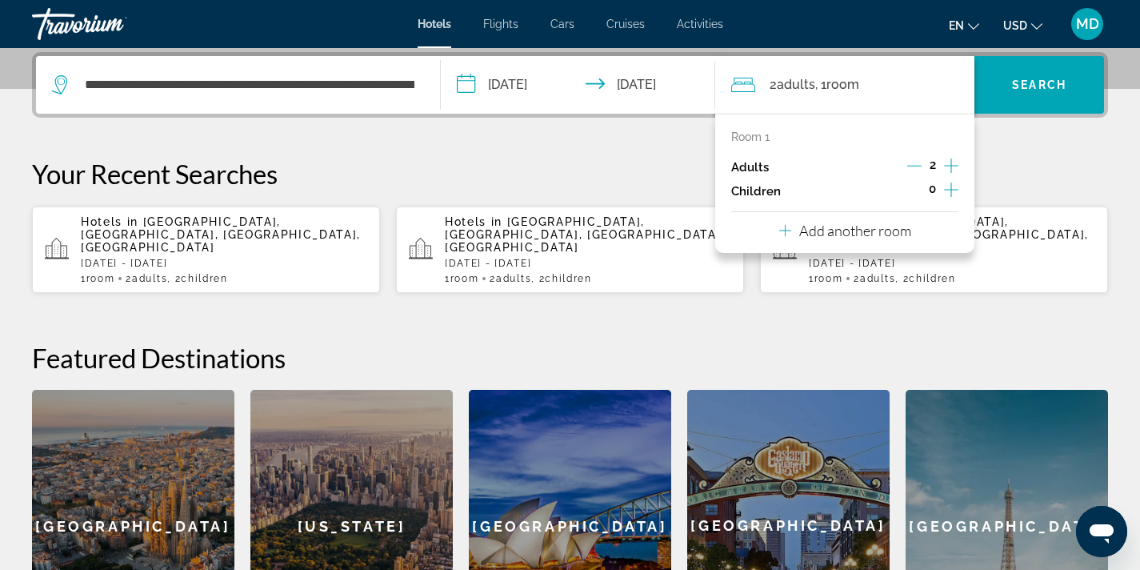
click at [949, 192] on icon "Increment children" at bounding box center [951, 189] width 14 height 19
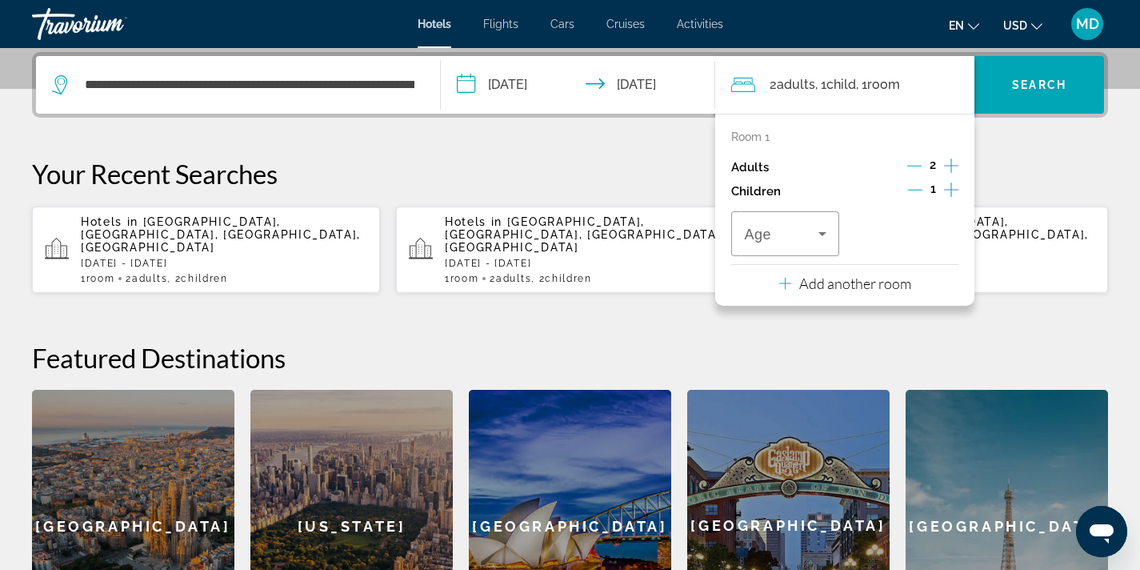
click at [949, 192] on icon "Increment children" at bounding box center [951, 189] width 14 height 19
click at [824, 234] on icon "Travelers: 2 adults, 2 children" at bounding box center [822, 233] width 19 height 19
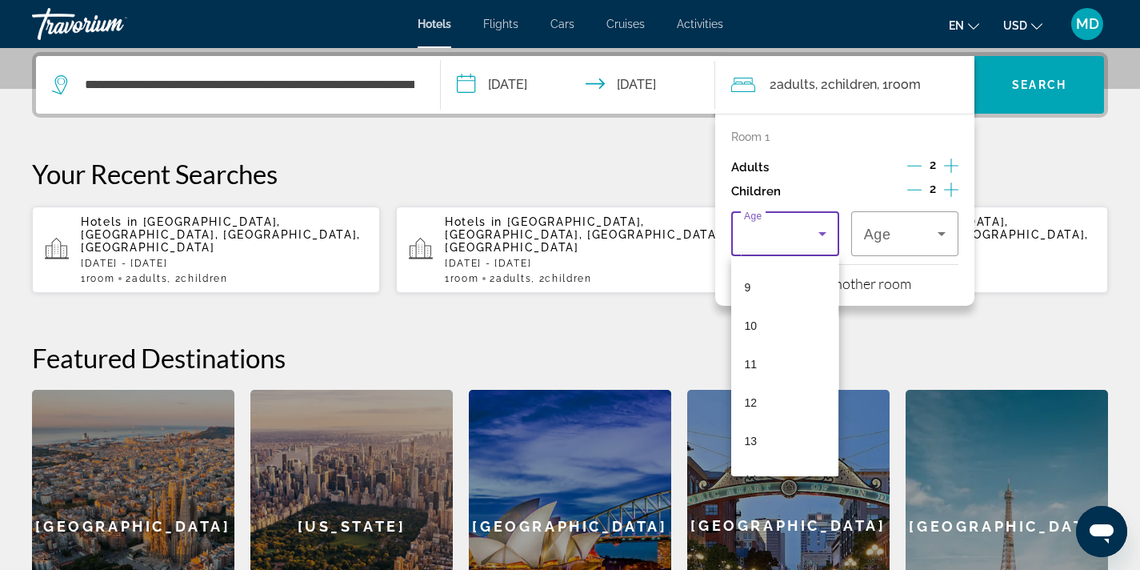
scroll to position [342, 0]
click at [786, 397] on mat-option "12" at bounding box center [784, 401] width 107 height 38
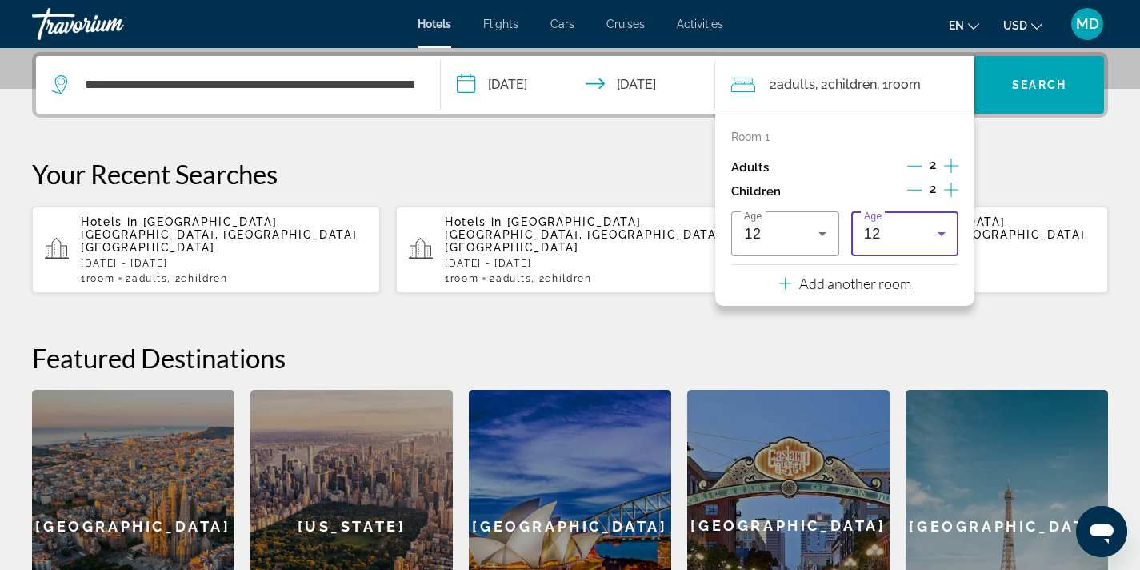
click at [944, 227] on icon "Travelers: 2 adults, 2 children" at bounding box center [941, 233] width 19 height 19
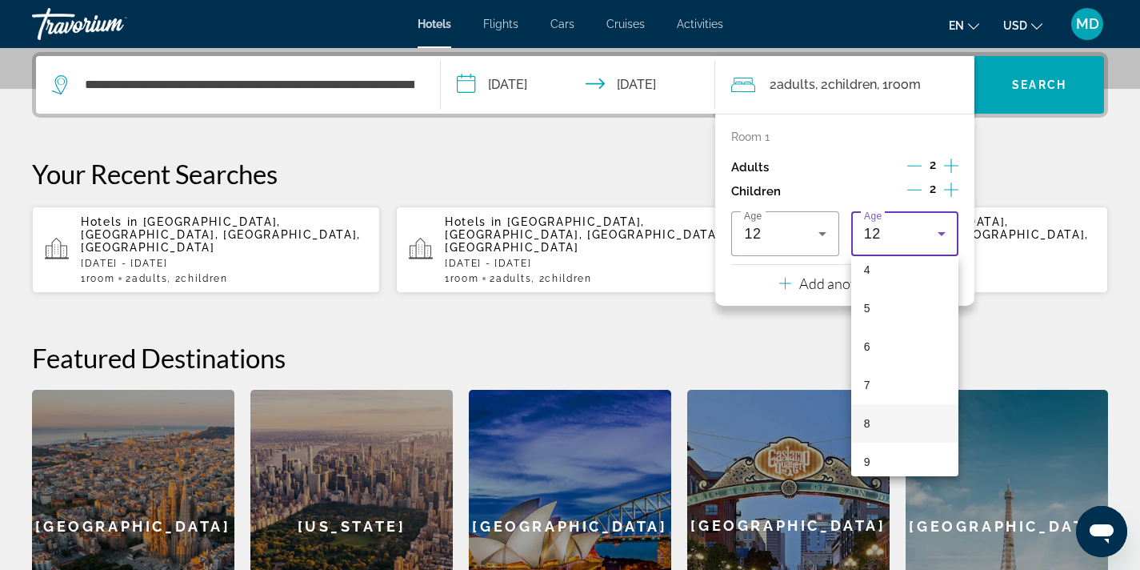
scroll to position [98, 0]
click at [888, 336] on mat-option "4" at bounding box center [905, 338] width 107 height 38
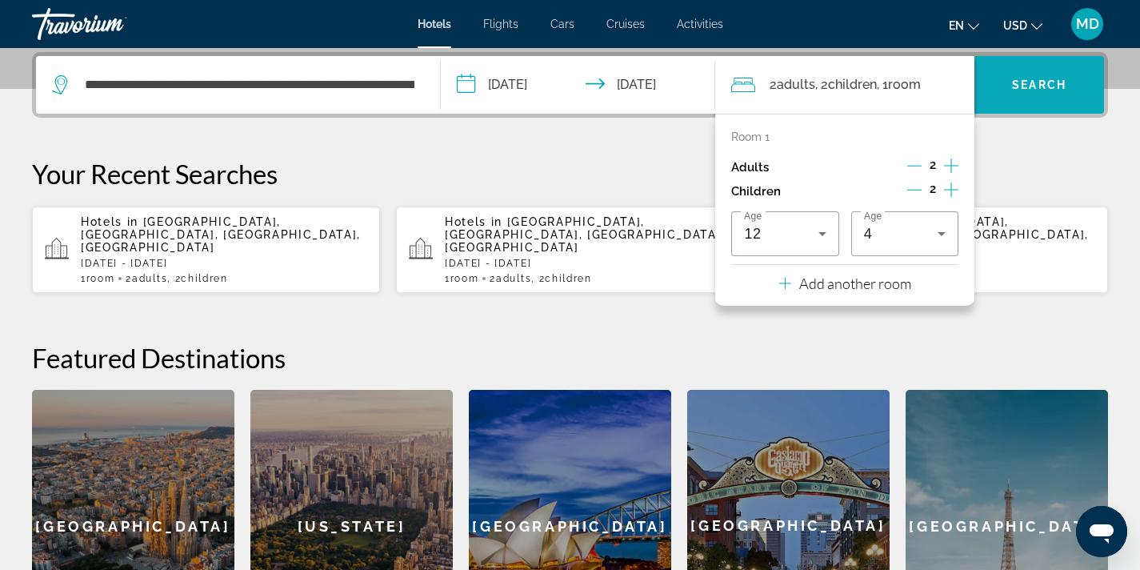
click at [1044, 87] on span "Search" at bounding box center [1039, 84] width 54 height 13
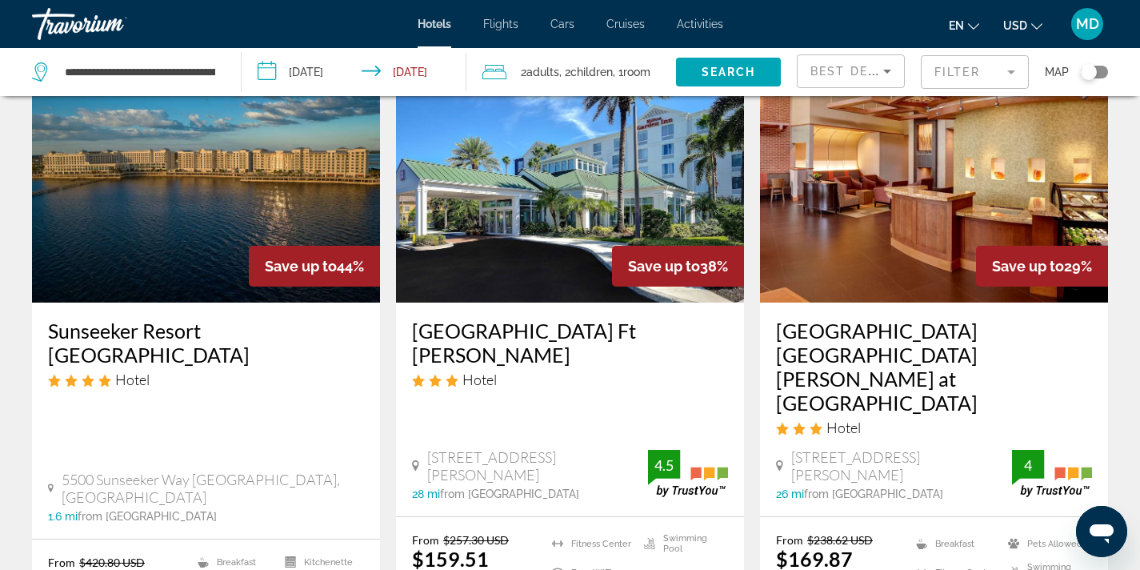
scroll to position [106, 0]
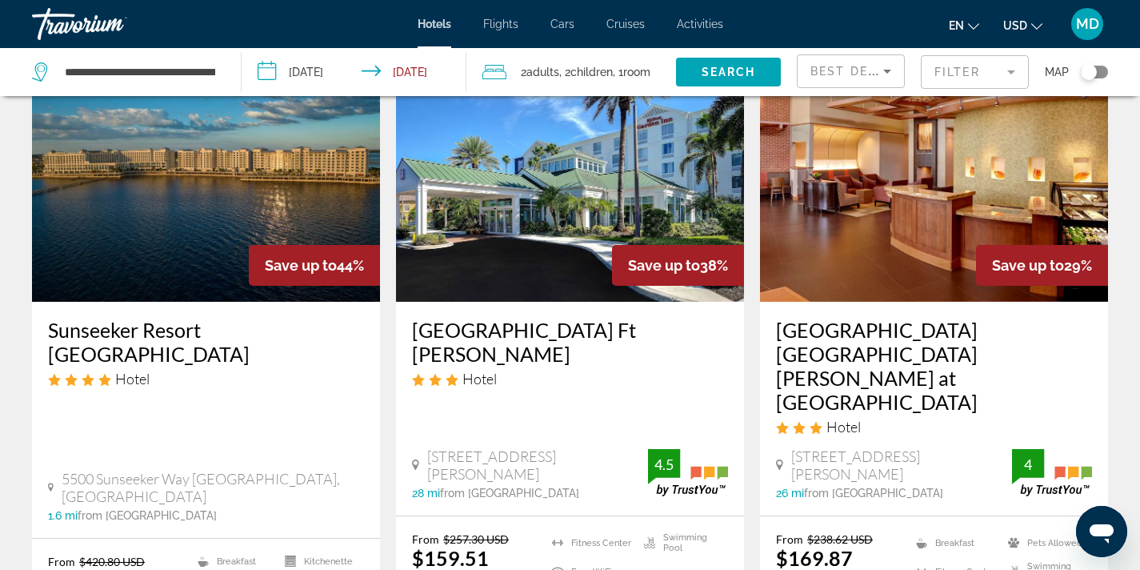
click at [308, 188] on img "Main content" at bounding box center [206, 174] width 348 height 256
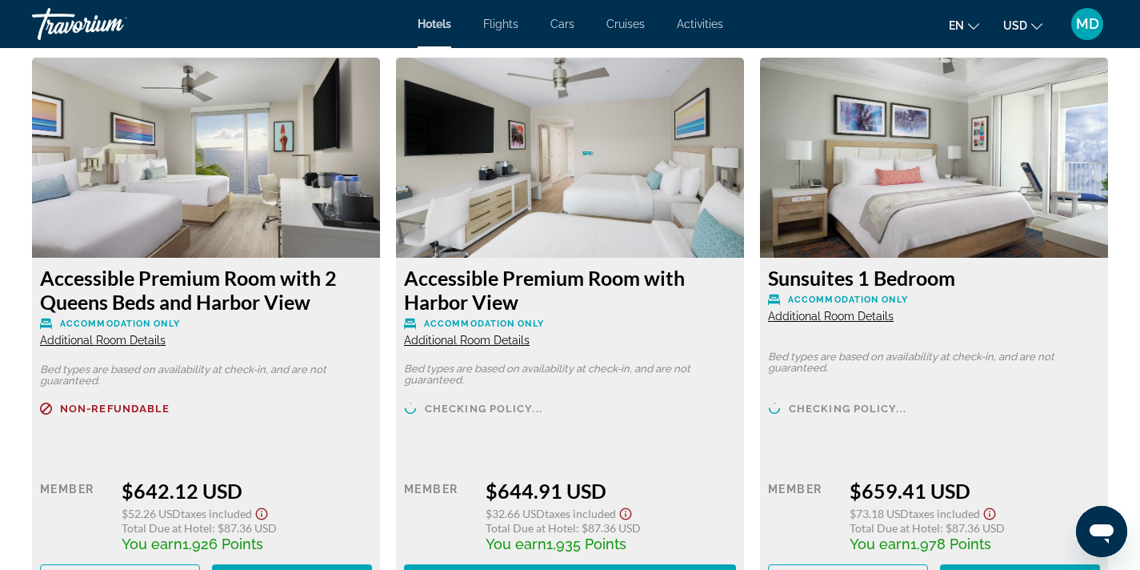
scroll to position [3310, 0]
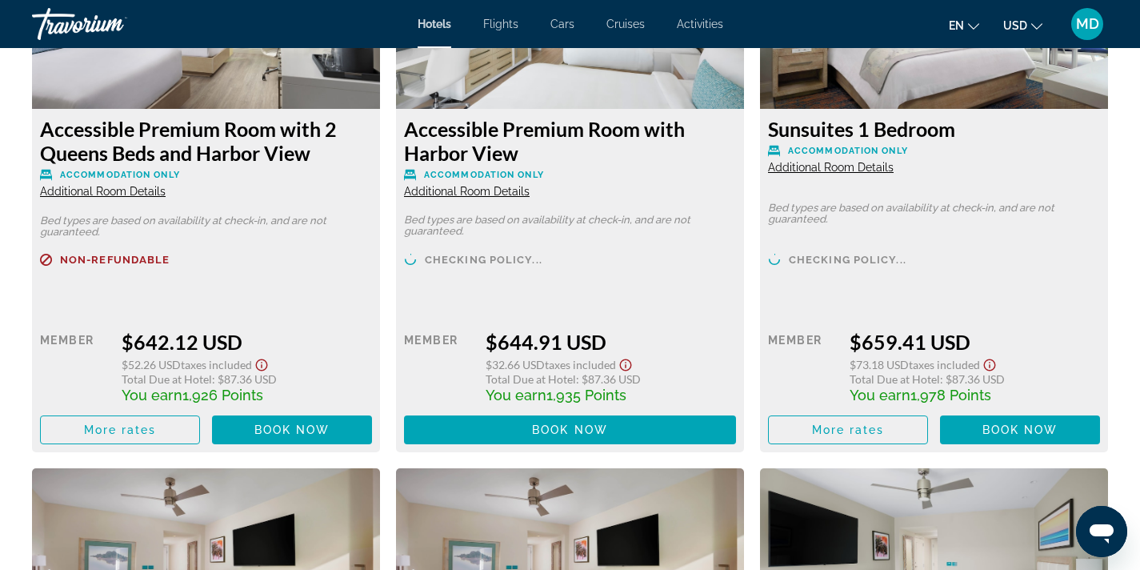
scroll to position [3548, 0]
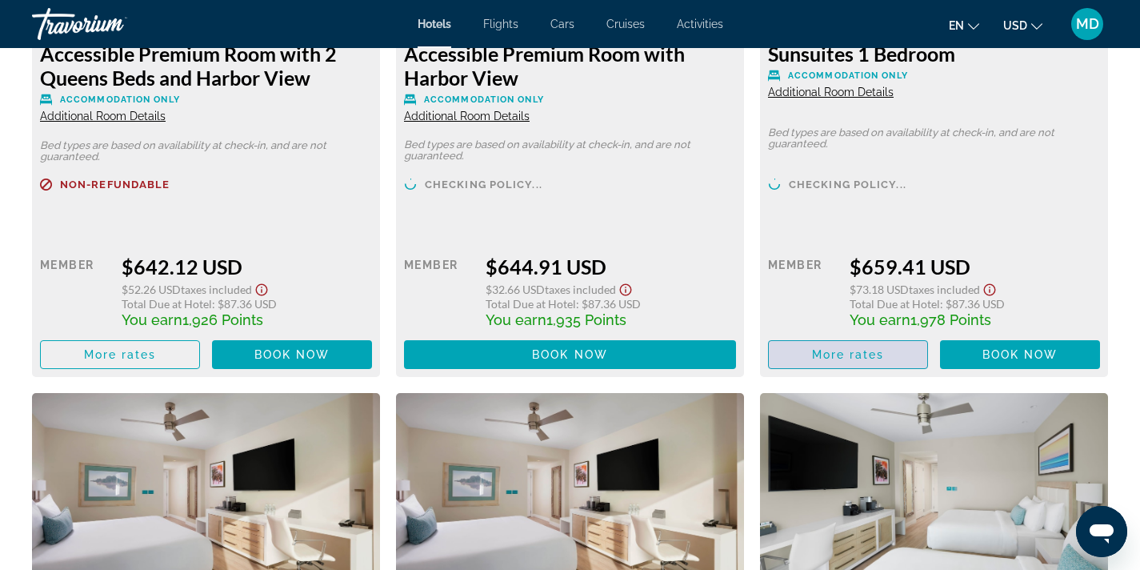
click at [879, 348] on span "More rates" at bounding box center [848, 354] width 73 height 13
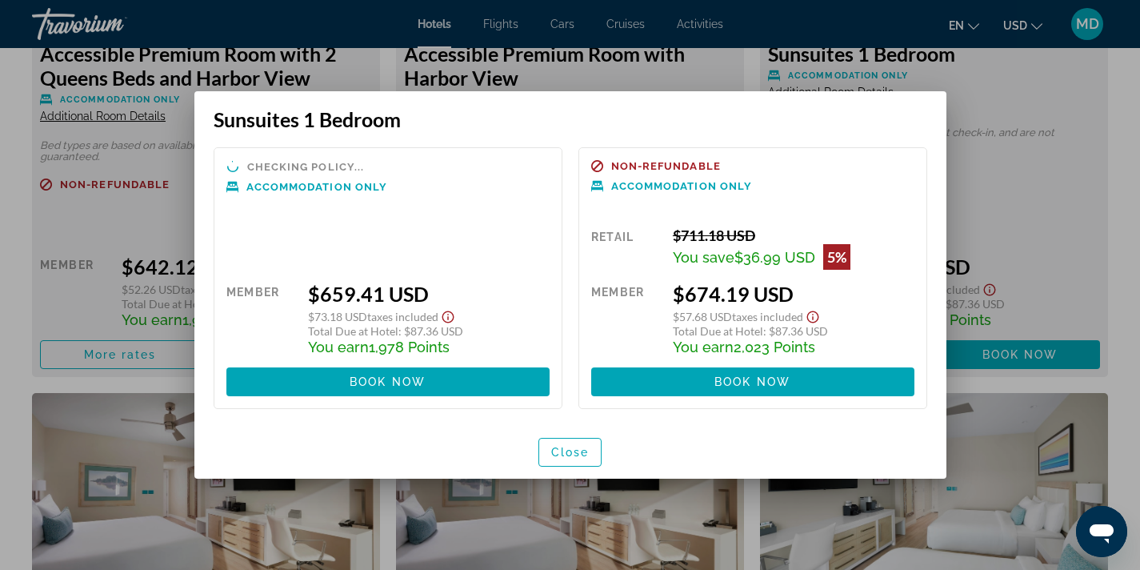
scroll to position [0, 0]
click at [563, 457] on span "Close" at bounding box center [570, 452] width 38 height 13
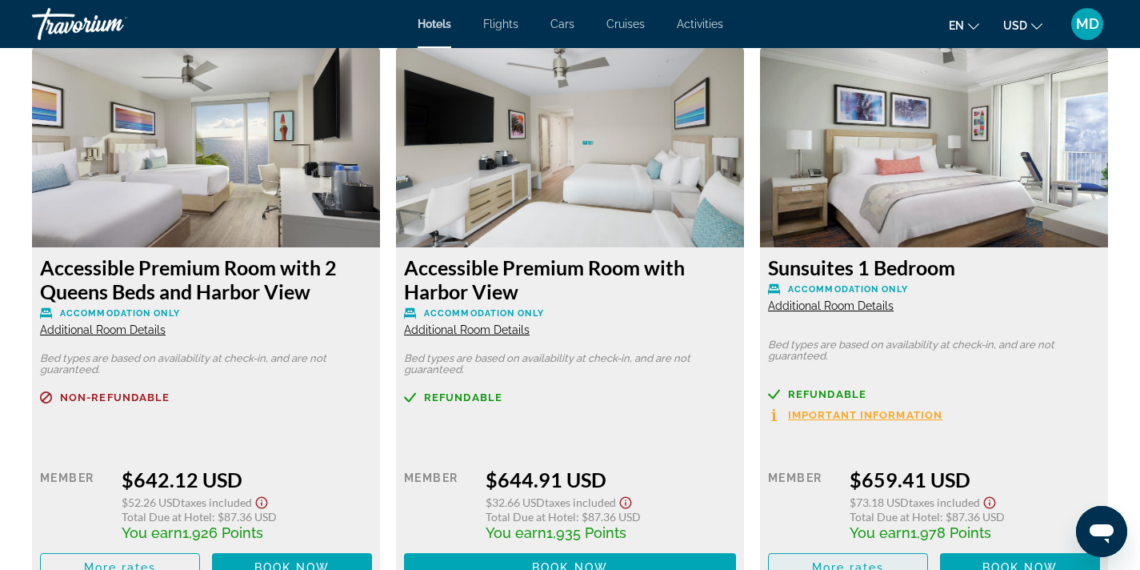
scroll to position [3327, 0]
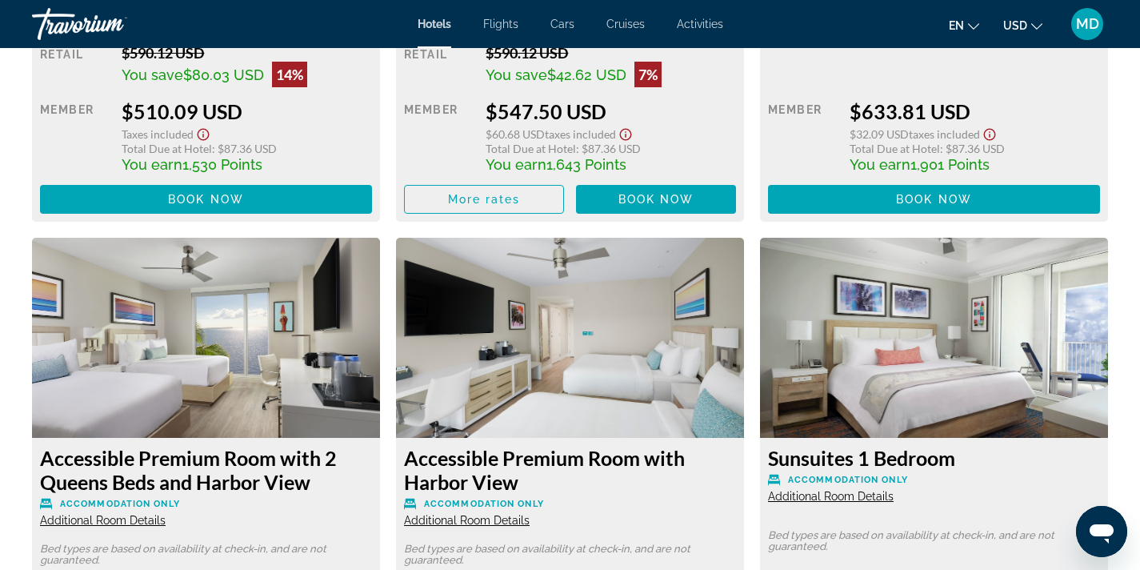
scroll to position [3160, 0]
